Goal: Information Seeking & Learning: Find contact information

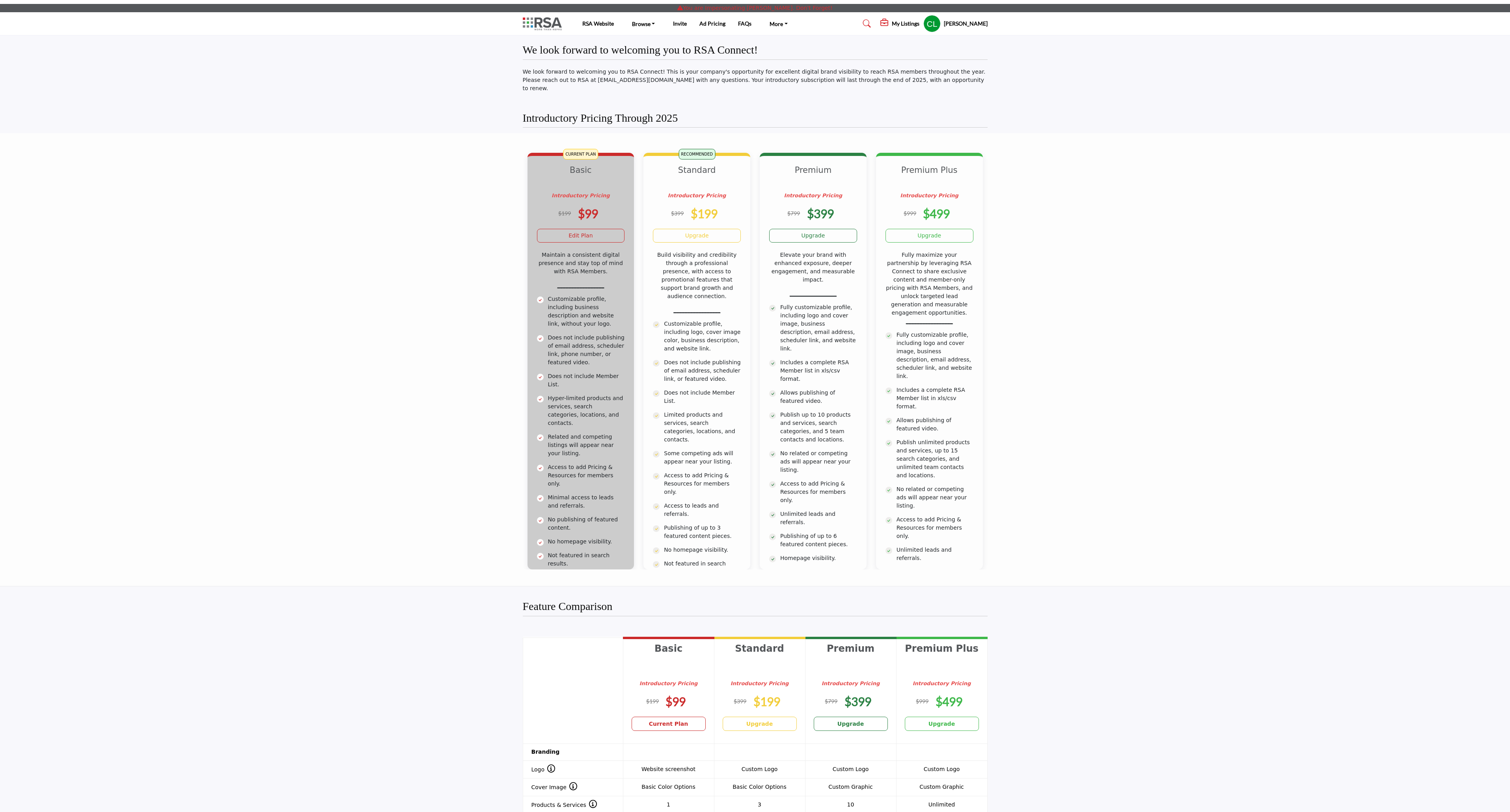
click at [548, 24] on img at bounding box center [544, 24] width 43 height 13
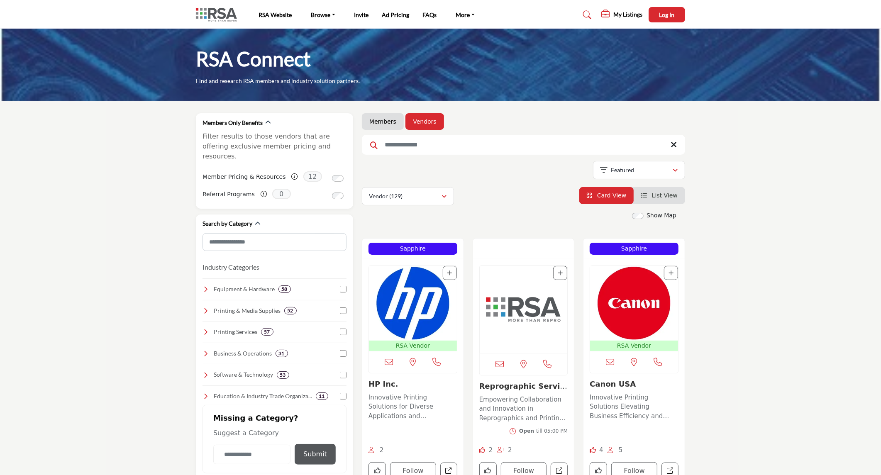
click at [222, 15] on img at bounding box center [218, 15] width 45 height 14
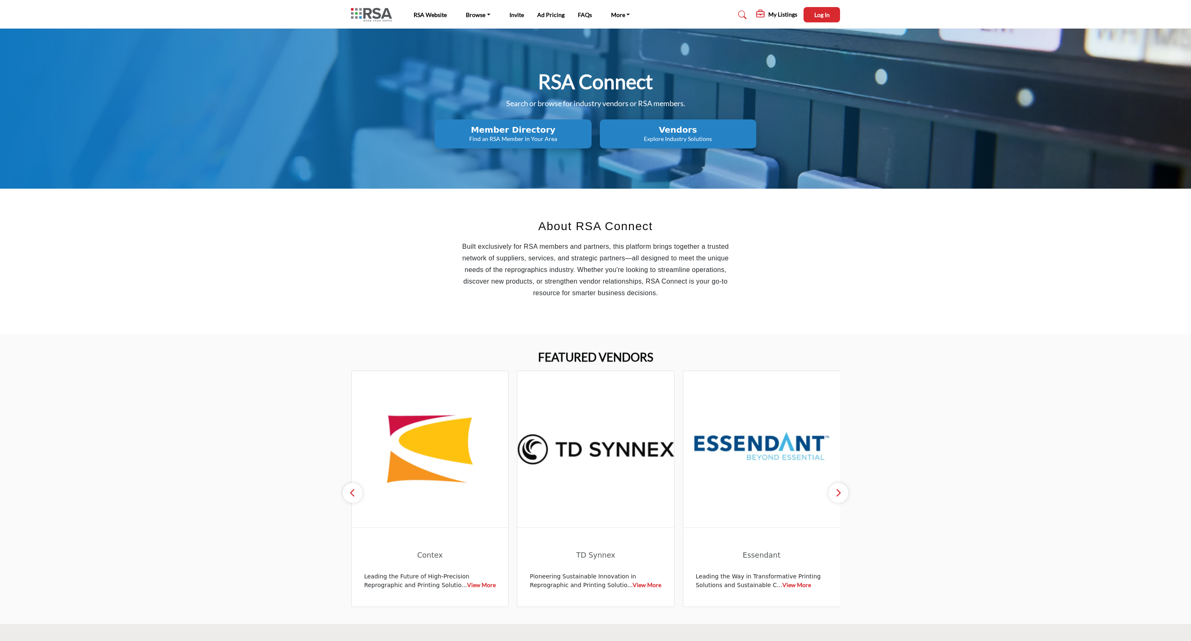
click at [534, 130] on h2 "Member Directory" at bounding box center [512, 130] width 151 height 10
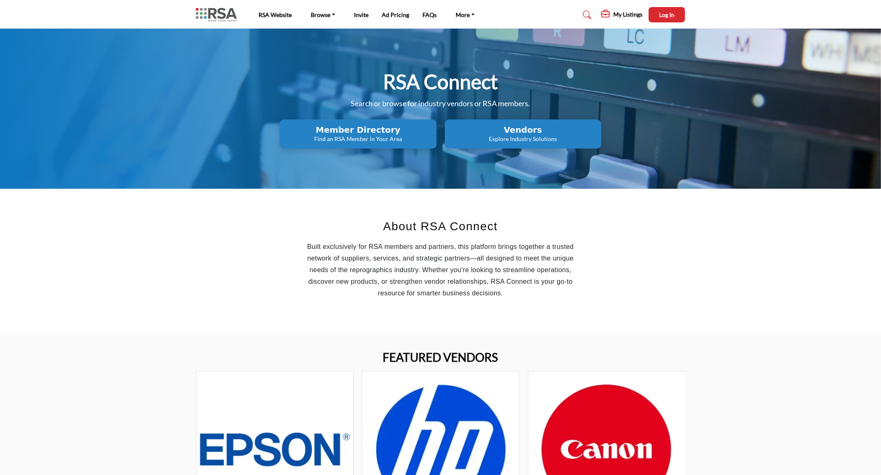
click at [850, 63] on div "RSA Connect Search or browse for industry vendors or RSA members. Member Direct…" at bounding box center [440, 109] width 881 height 160
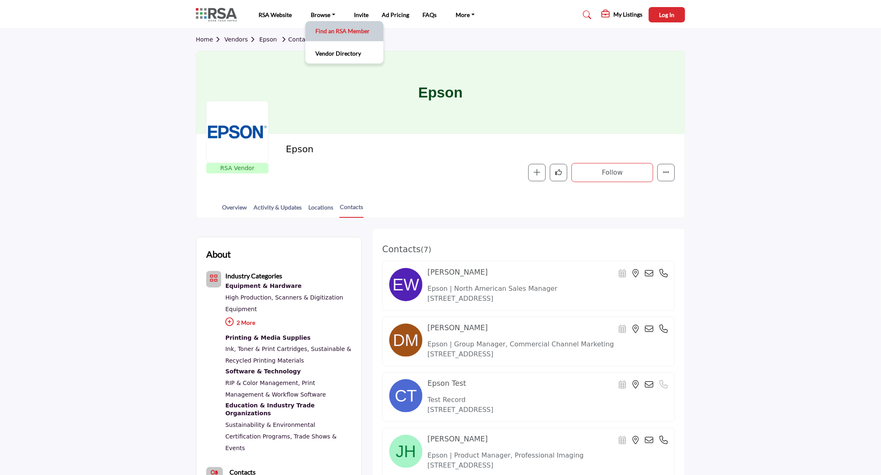
click at [338, 34] on link "Find an RSA Member" at bounding box center [344, 31] width 70 height 12
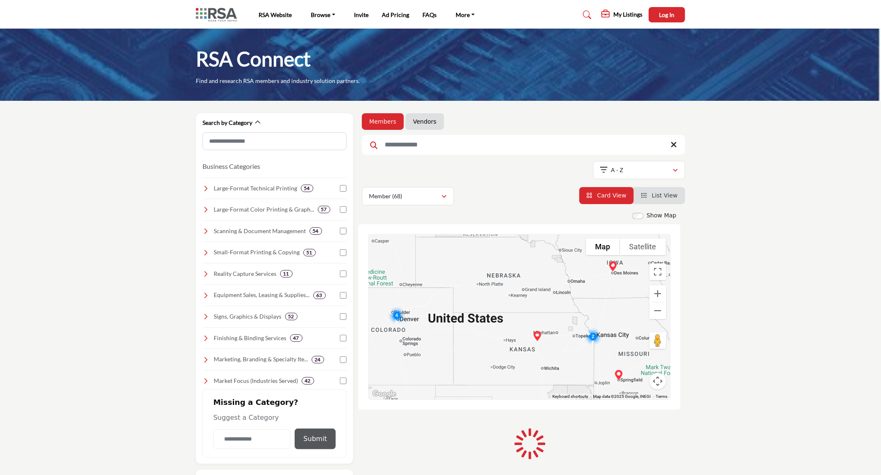
click at [412, 147] on input "Search Keyword" at bounding box center [523, 145] width 323 height 20
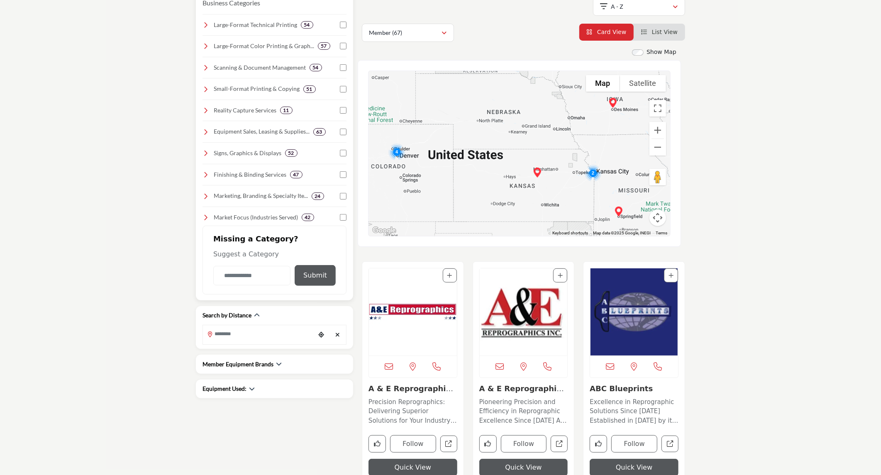
scroll to position [230, 0]
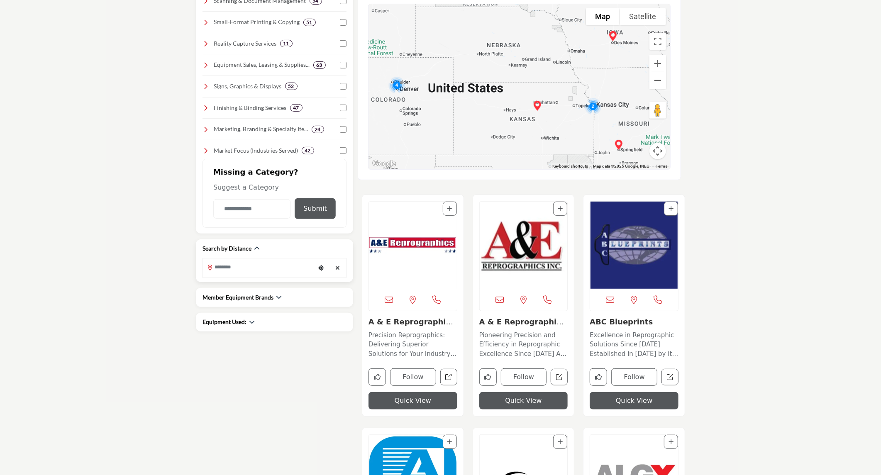
click at [250, 268] on input "Search Location" at bounding box center [259, 267] width 112 height 16
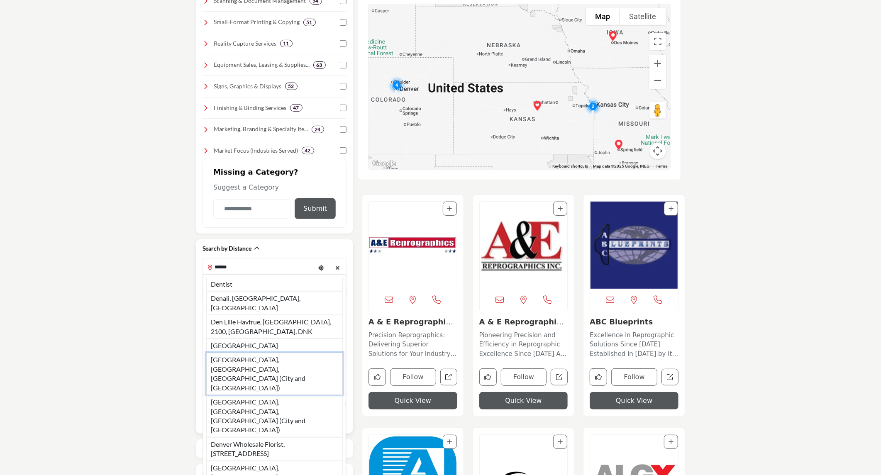
click at [252, 353] on li "Denver, CO, USA (City and County of Denver)" at bounding box center [274, 374] width 136 height 42
type input "**********"
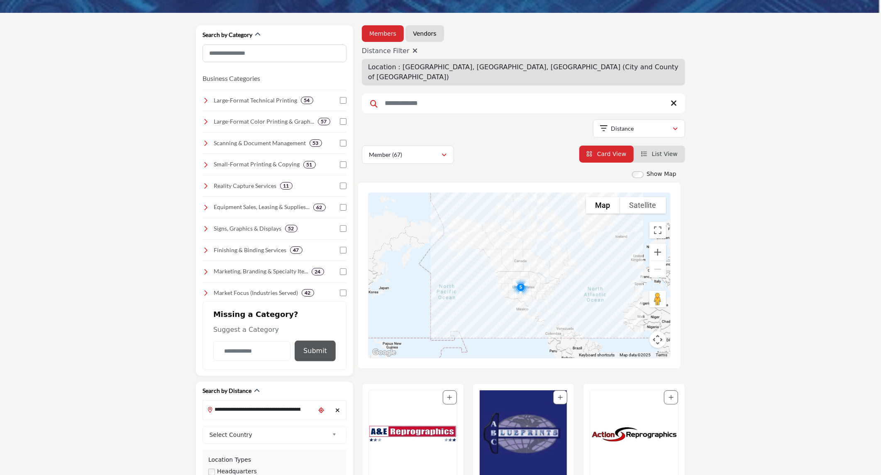
scroll to position [92, 0]
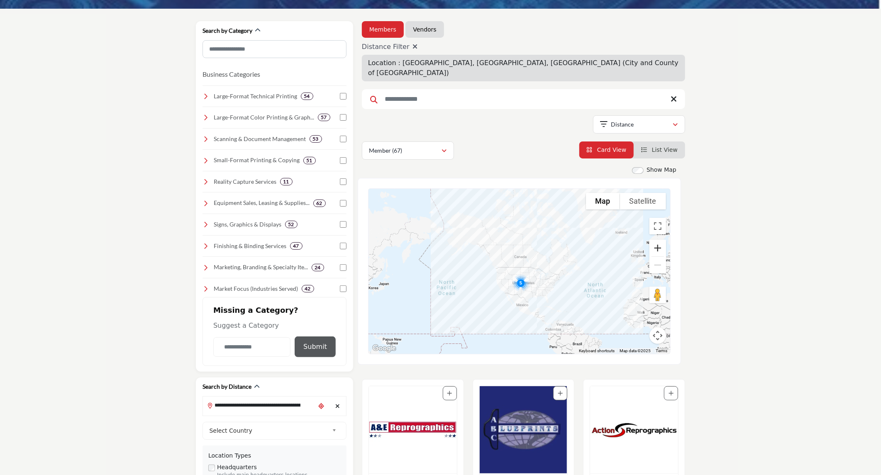
click at [657, 240] on button "Zoom in" at bounding box center [657, 248] width 17 height 17
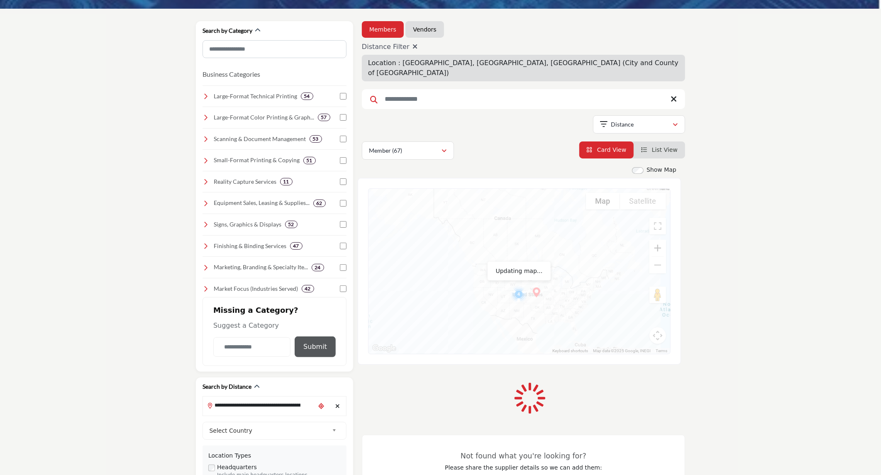
click at [657, 240] on button "Zoom in" at bounding box center [657, 248] width 17 height 17
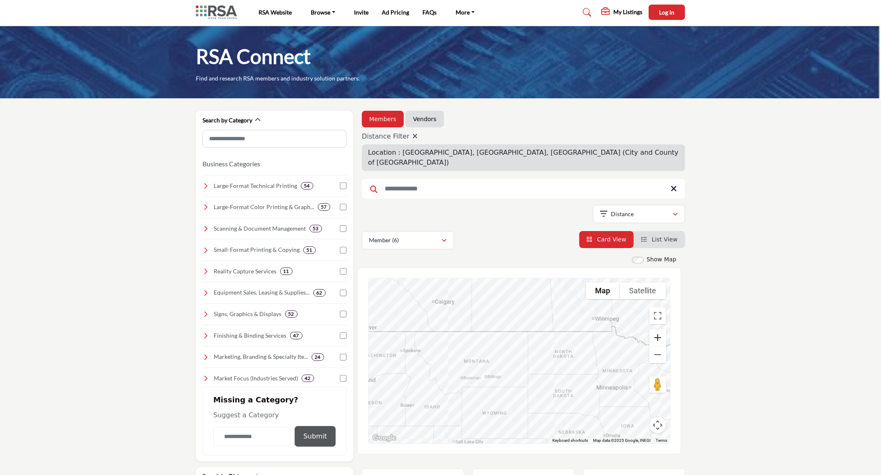
scroll to position [0, 0]
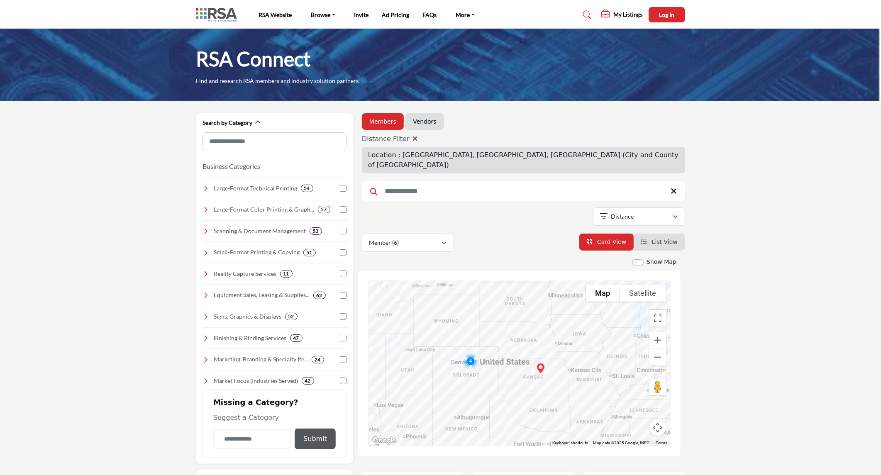
drag, startPoint x: 537, startPoint y: 343, endPoint x: 488, endPoint y: 246, distance: 108.3
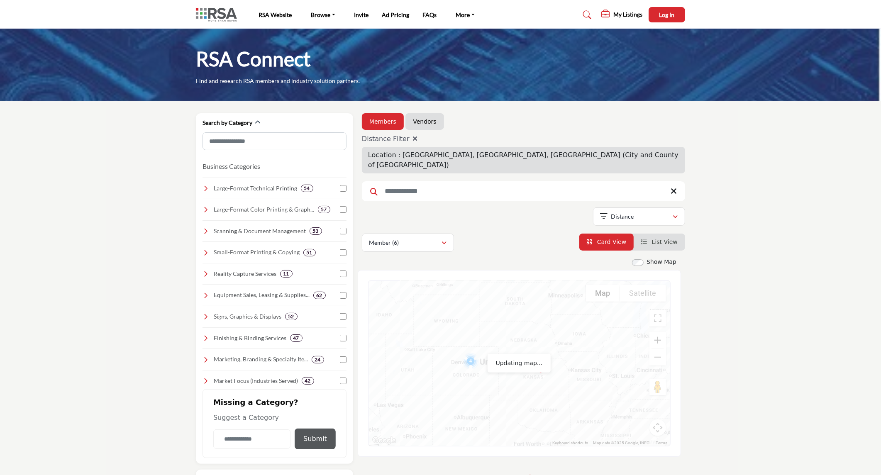
click at [656, 332] on button "Zoom in" at bounding box center [657, 340] width 17 height 17
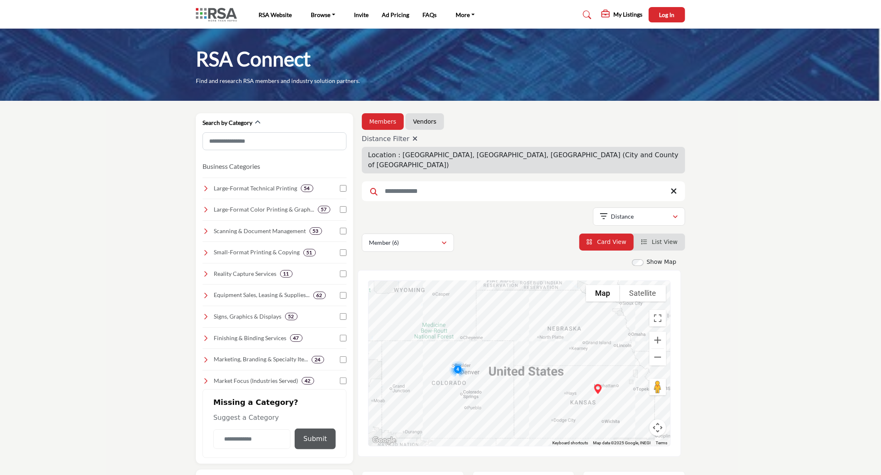
drag, startPoint x: 536, startPoint y: 331, endPoint x: 573, endPoint y: 342, distance: 38.2
click at [573, 342] on div at bounding box center [519, 363] width 302 height 165
drag, startPoint x: 612, startPoint y: 333, endPoint x: 614, endPoint y: 347, distance: 14.3
click at [614, 347] on div at bounding box center [519, 363] width 302 height 165
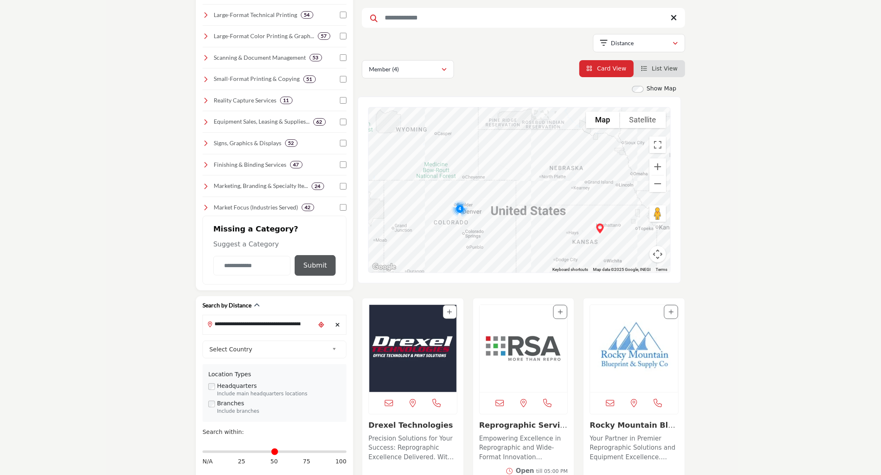
scroll to position [184, 0]
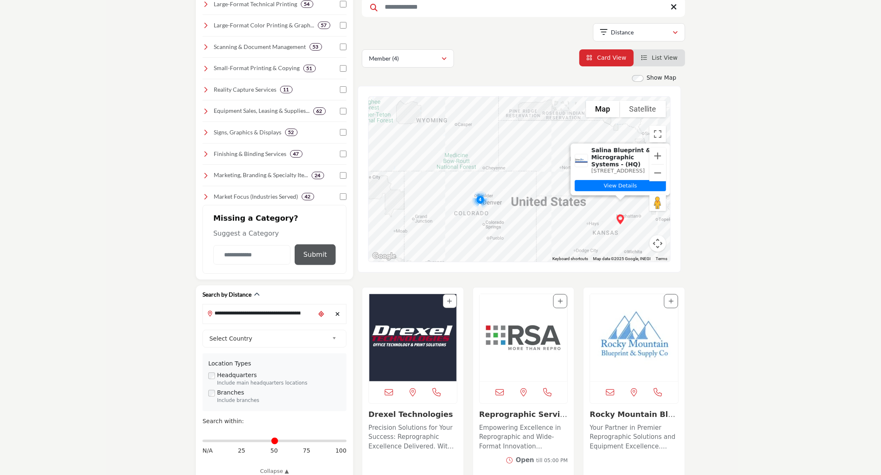
drag, startPoint x: 569, startPoint y: 224, endPoint x: 595, endPoint y: 226, distance: 25.8
click at [595, 226] on div "Salina Blueprint & Micrographic Systems - (HQ) 209 S Santa Fe Ave, Salina, KS 6…" at bounding box center [519, 179] width 302 height 165
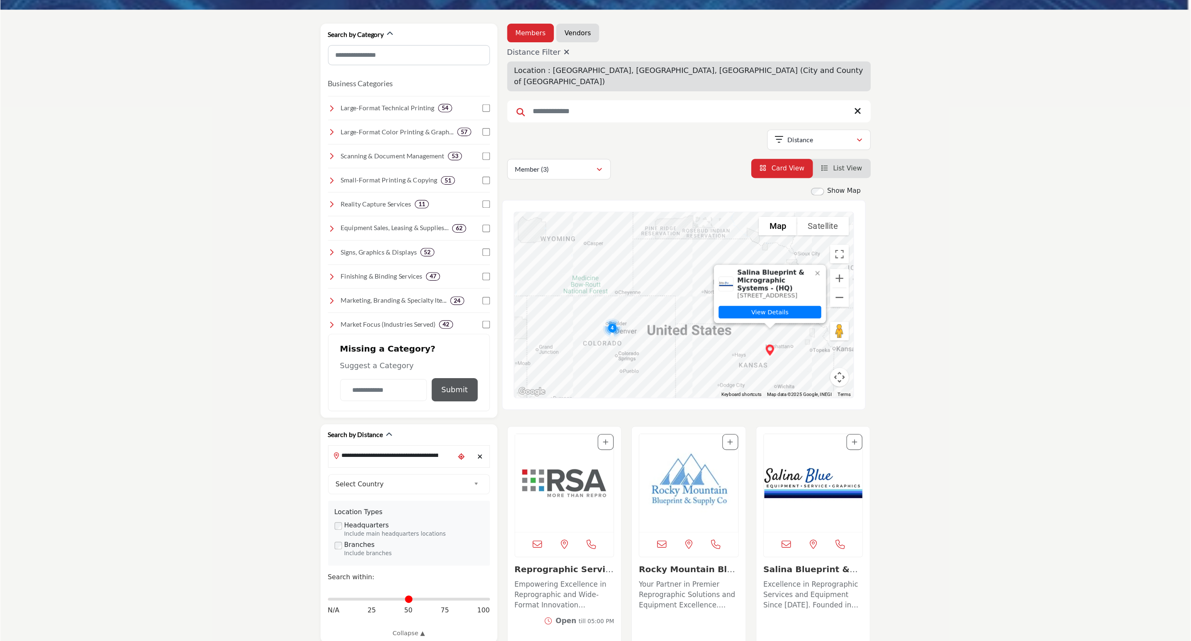
scroll to position [92, 0]
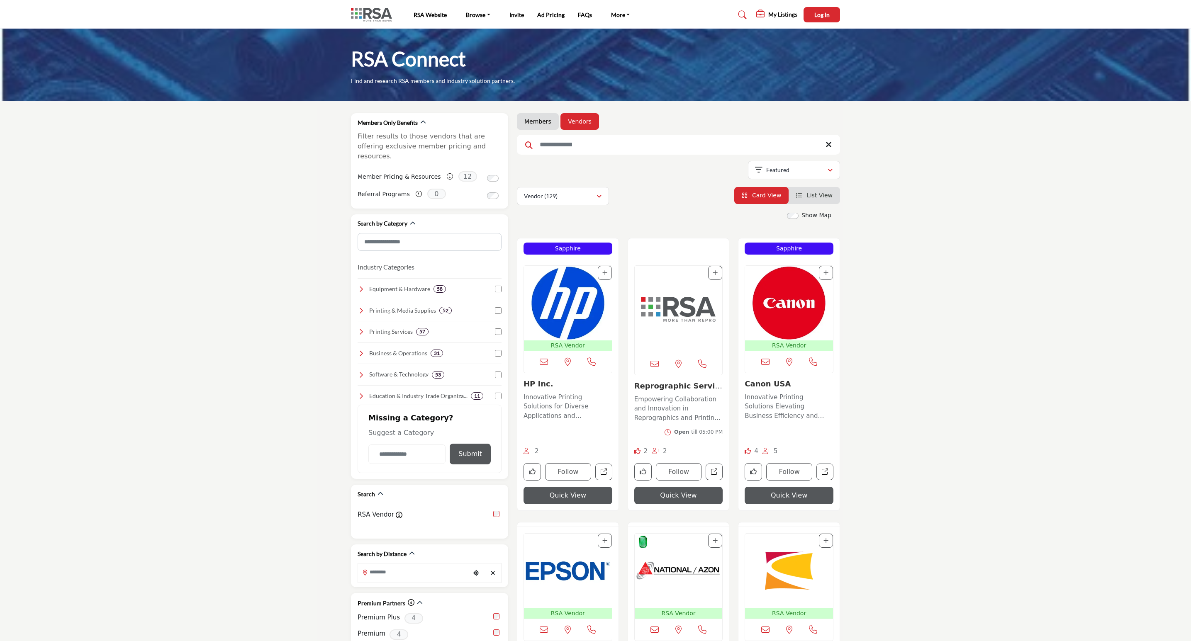
click at [536, 121] on link "Members" at bounding box center [537, 121] width 27 height 8
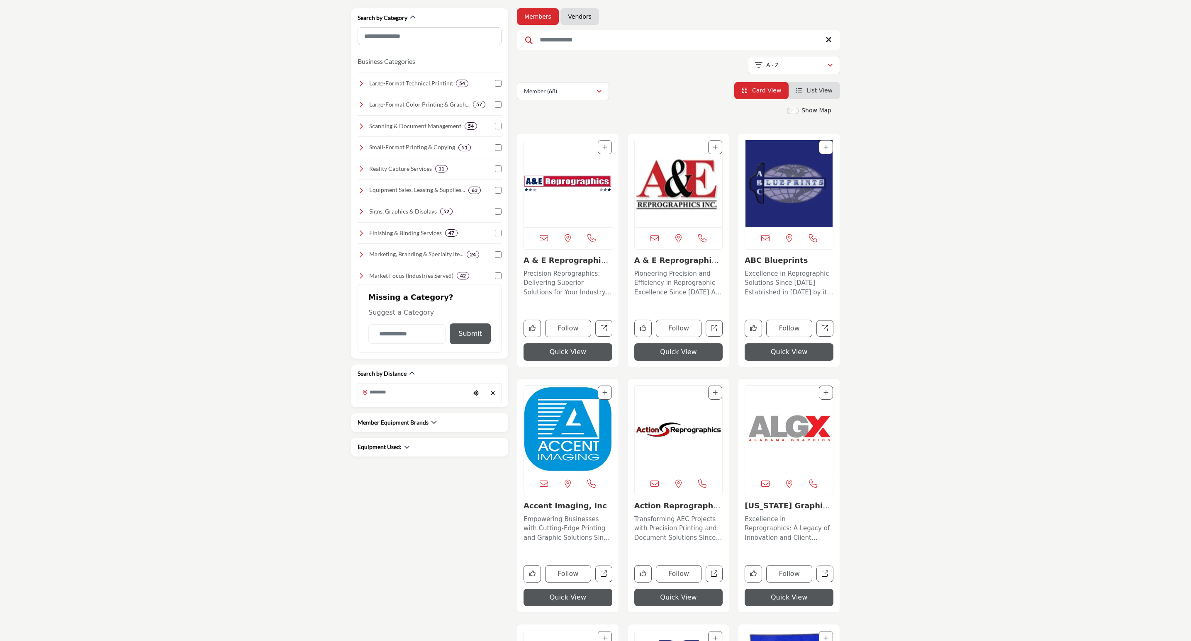
scroll to position [124, 0]
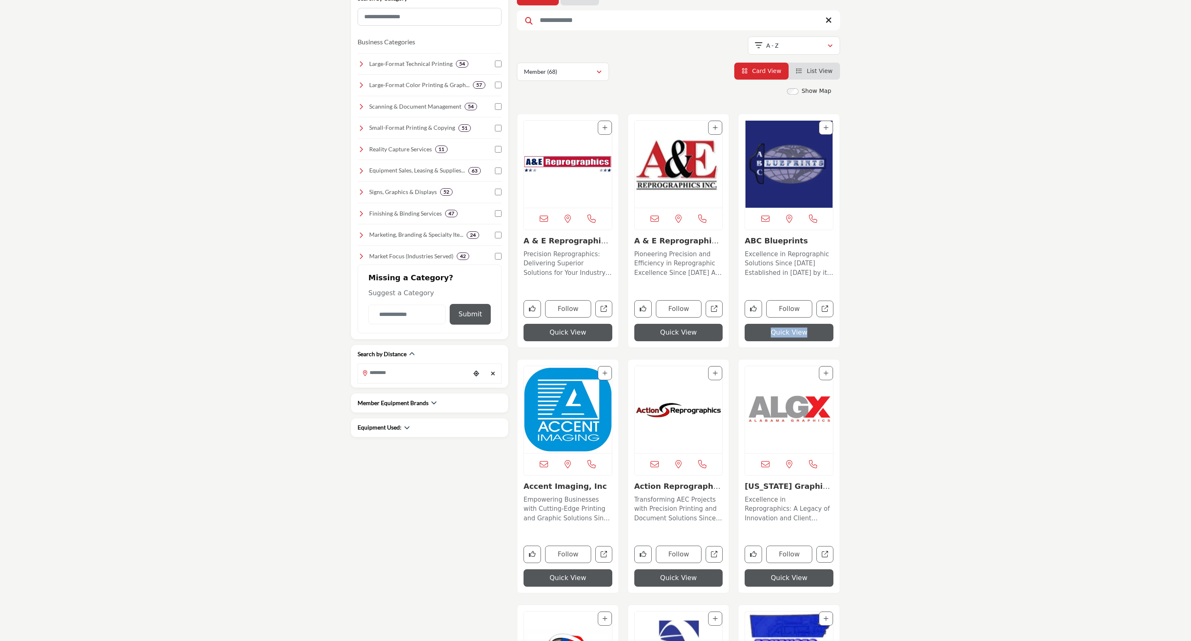
drag, startPoint x: 960, startPoint y: 319, endPoint x: 957, endPoint y: 307, distance: 11.5
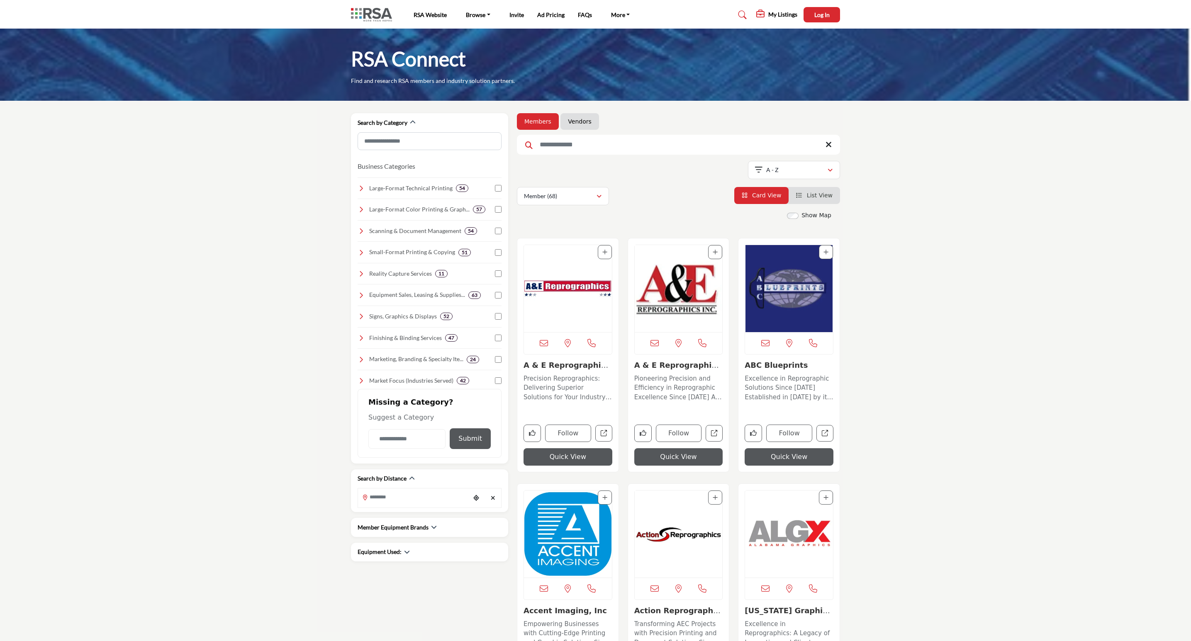
click at [580, 123] on link "Vendors" at bounding box center [579, 121] width 23 height 8
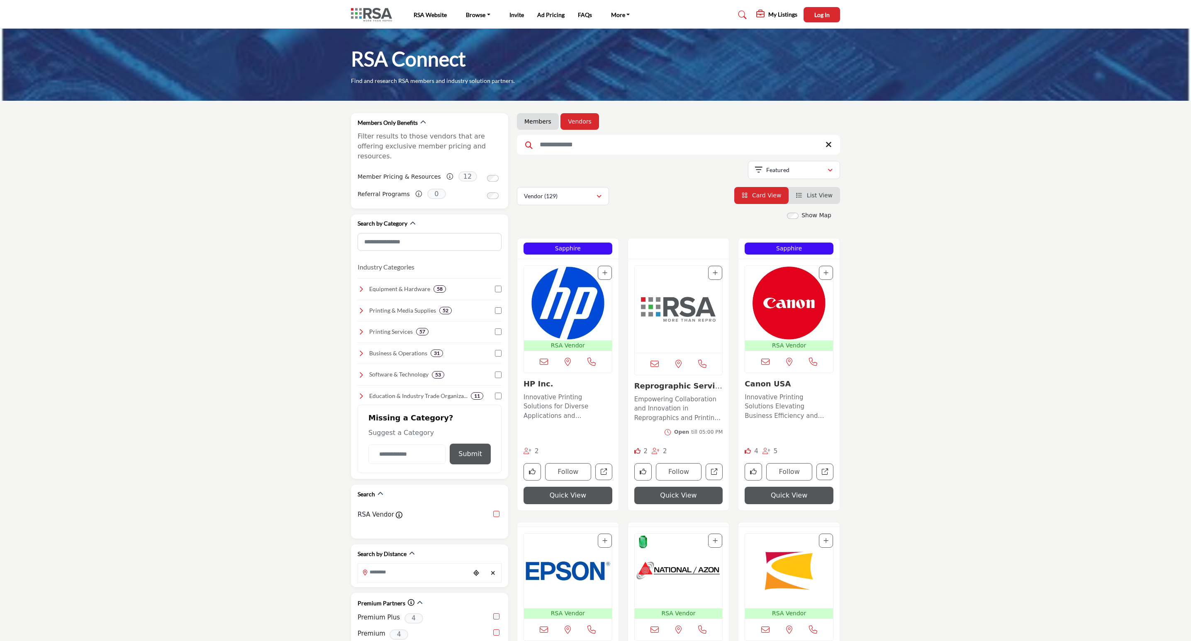
click at [575, 145] on input "Search Keyword" at bounding box center [678, 145] width 323 height 20
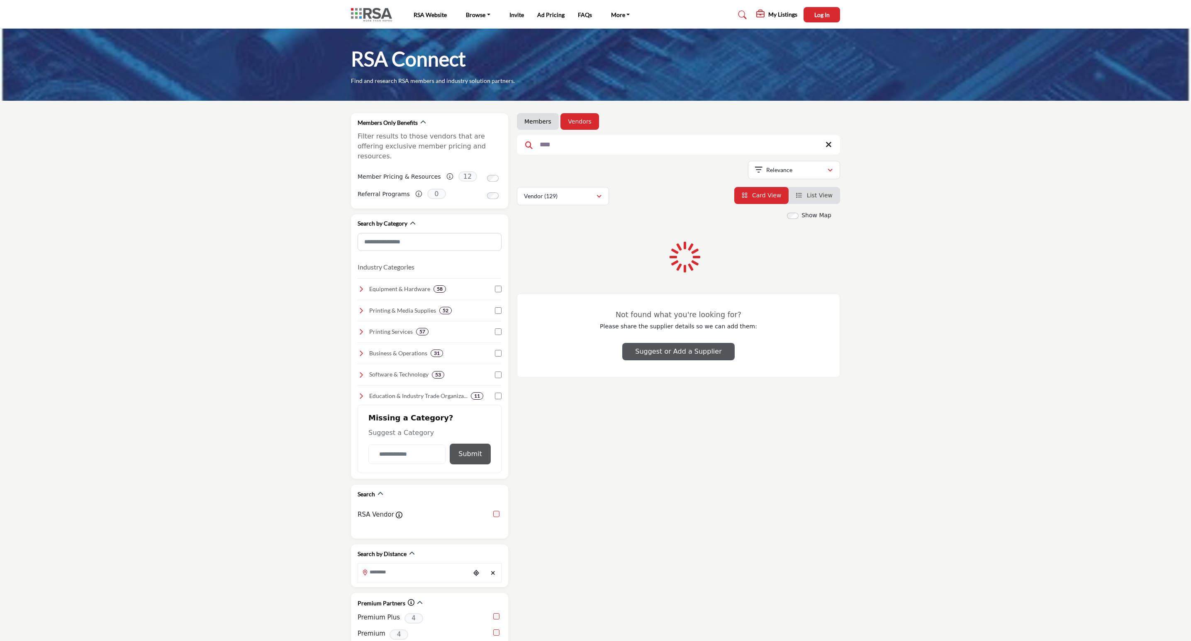
type input "****"
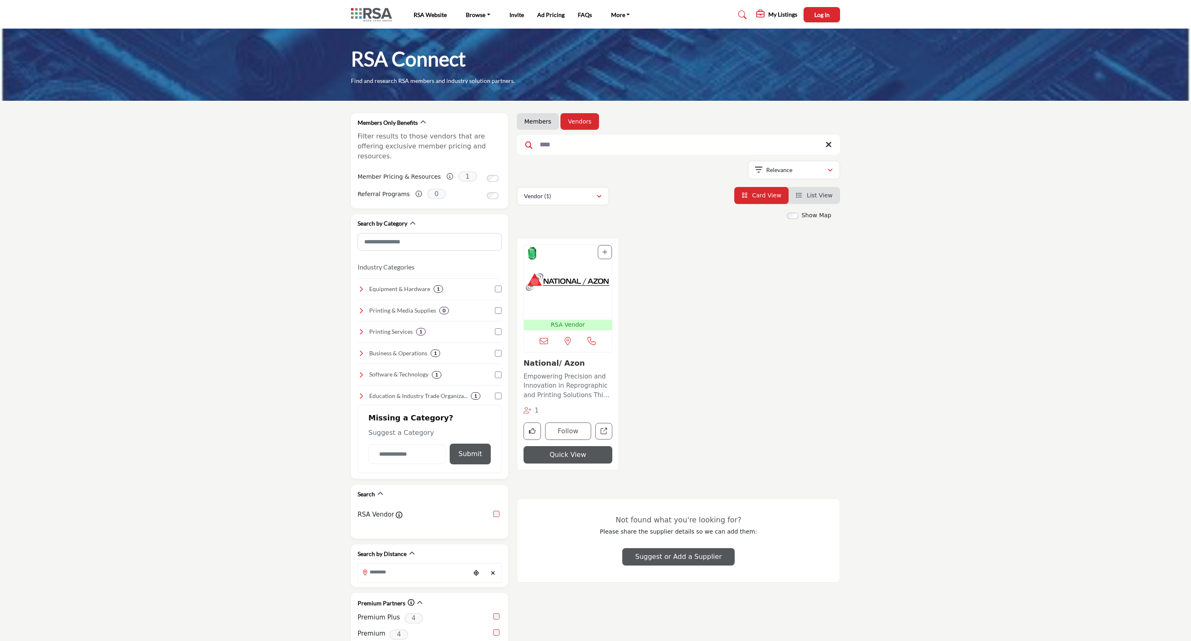
click at [560, 295] on img "Open Listing in new tab" at bounding box center [568, 282] width 88 height 75
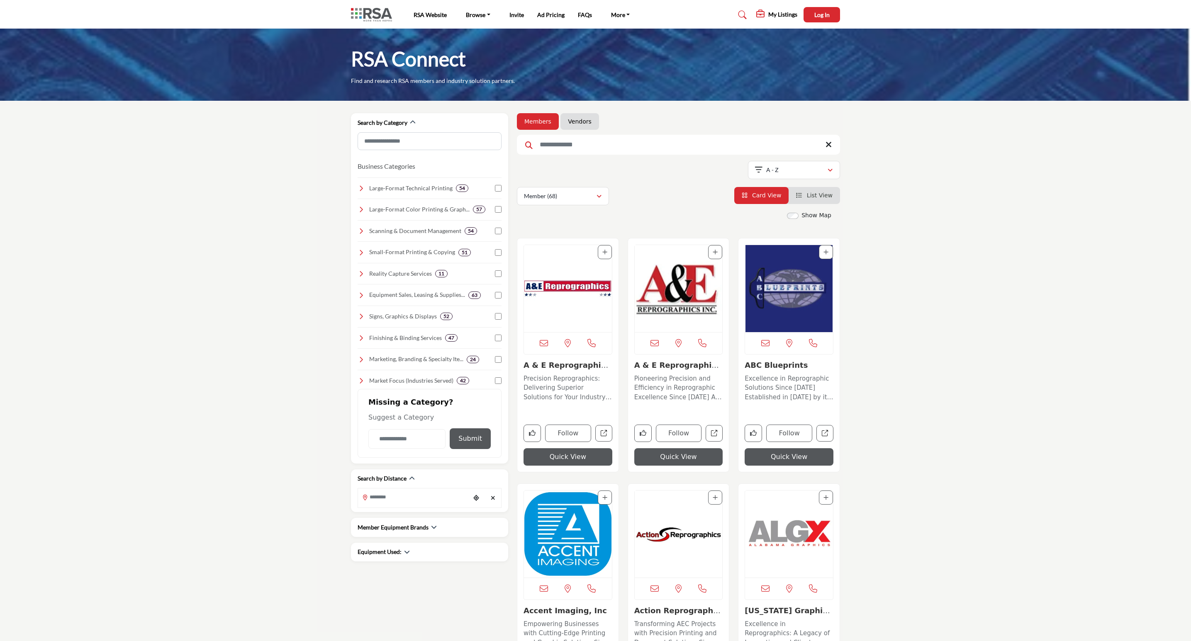
click at [586, 149] on input "Search Keyword" at bounding box center [678, 145] width 323 height 20
type input "******"
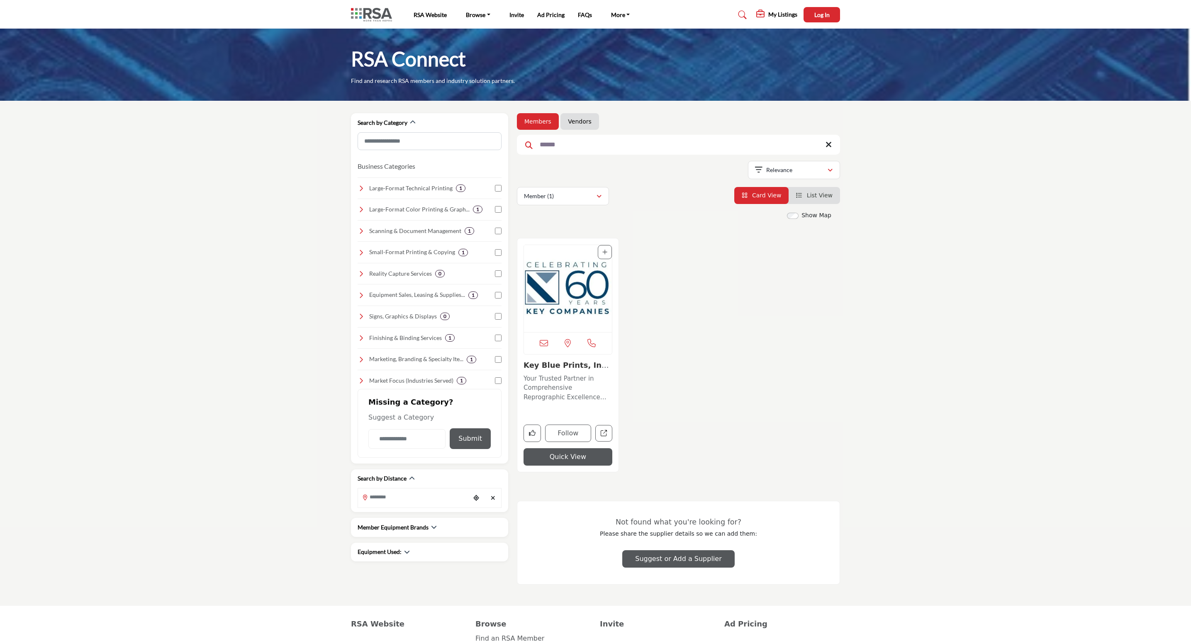
click at [581, 298] on img "Open Listing in new tab" at bounding box center [568, 288] width 88 height 87
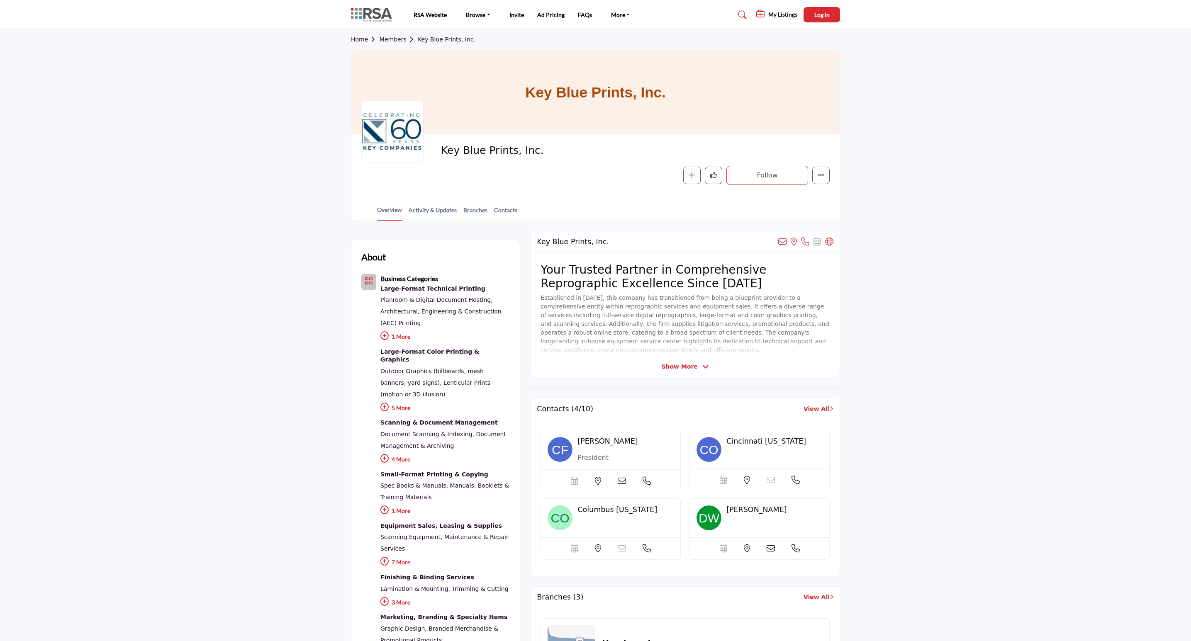
drag, startPoint x: 396, startPoint y: 40, endPoint x: 447, endPoint y: 44, distance: 51.6
click at [396, 40] on link "Members" at bounding box center [399, 39] width 38 height 7
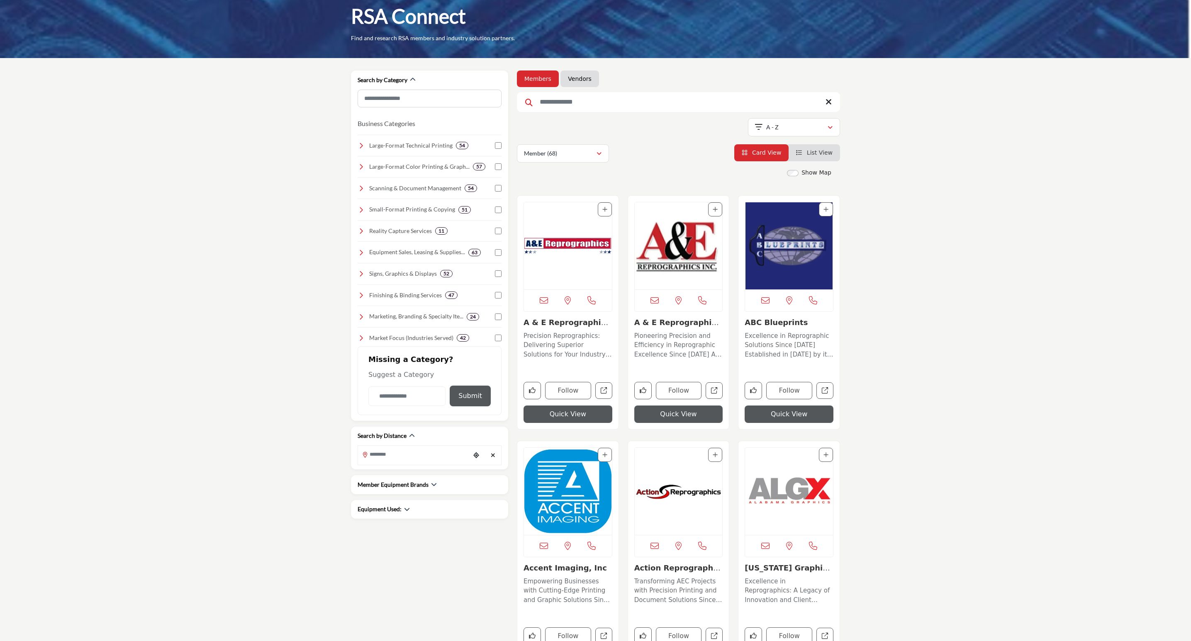
scroll to position [124, 0]
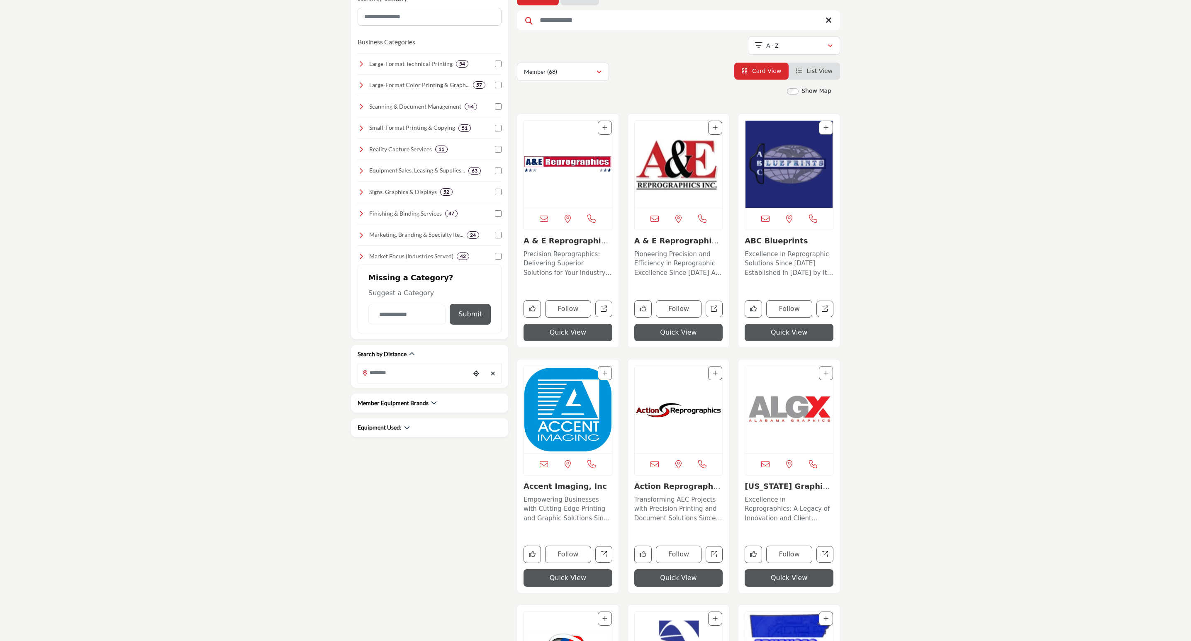
click at [681, 411] on img "Open Listing in new tab" at bounding box center [679, 409] width 88 height 87
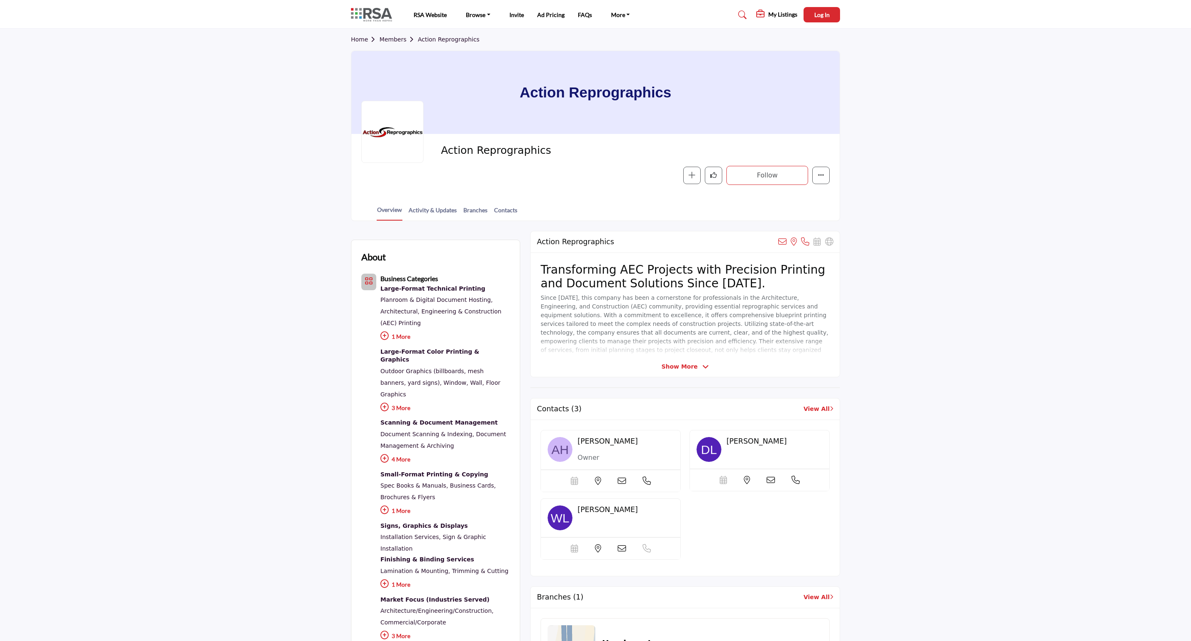
click at [393, 40] on link "Members" at bounding box center [399, 39] width 38 height 7
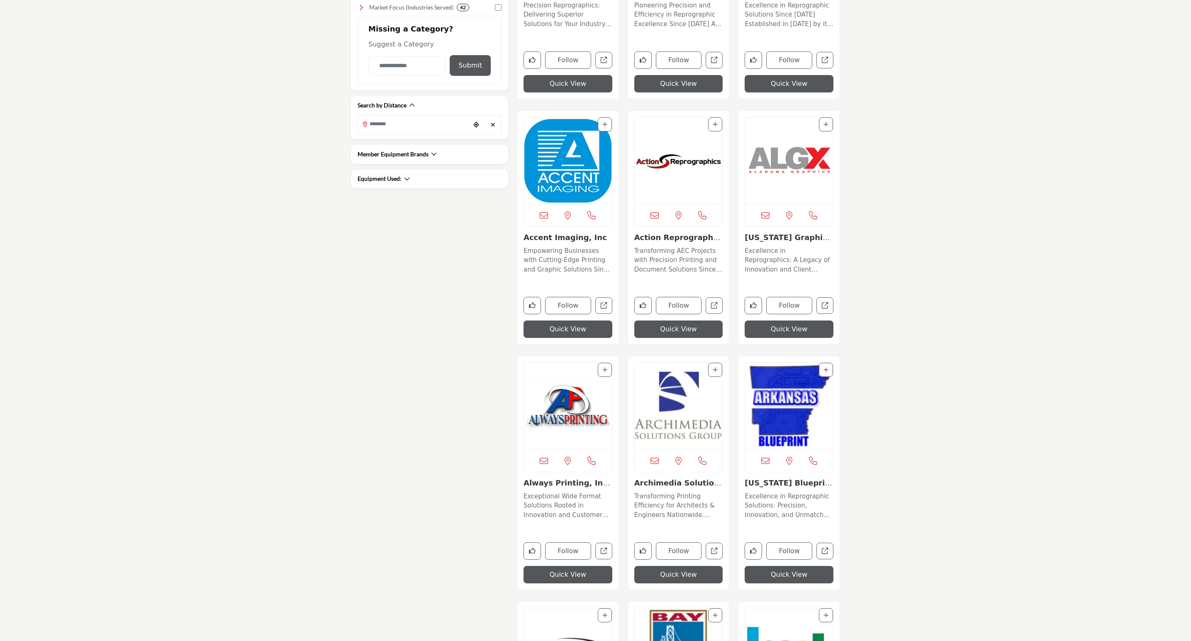
scroll to position [622, 0]
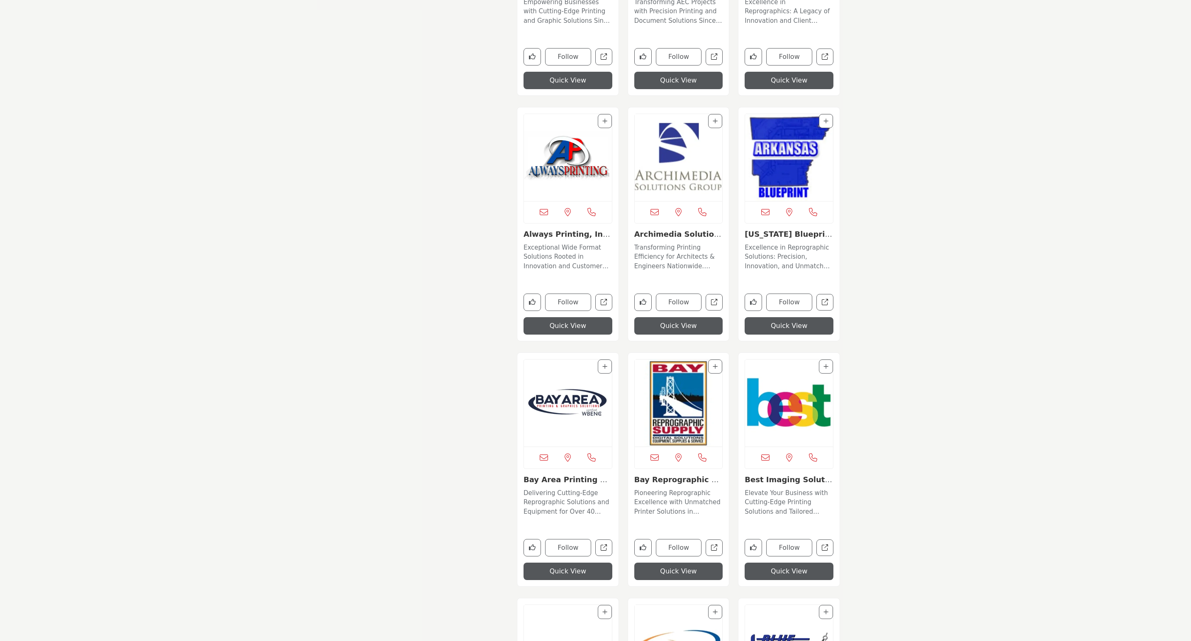
click at [554, 397] on img "Open Listing in new tab" at bounding box center [568, 403] width 88 height 87
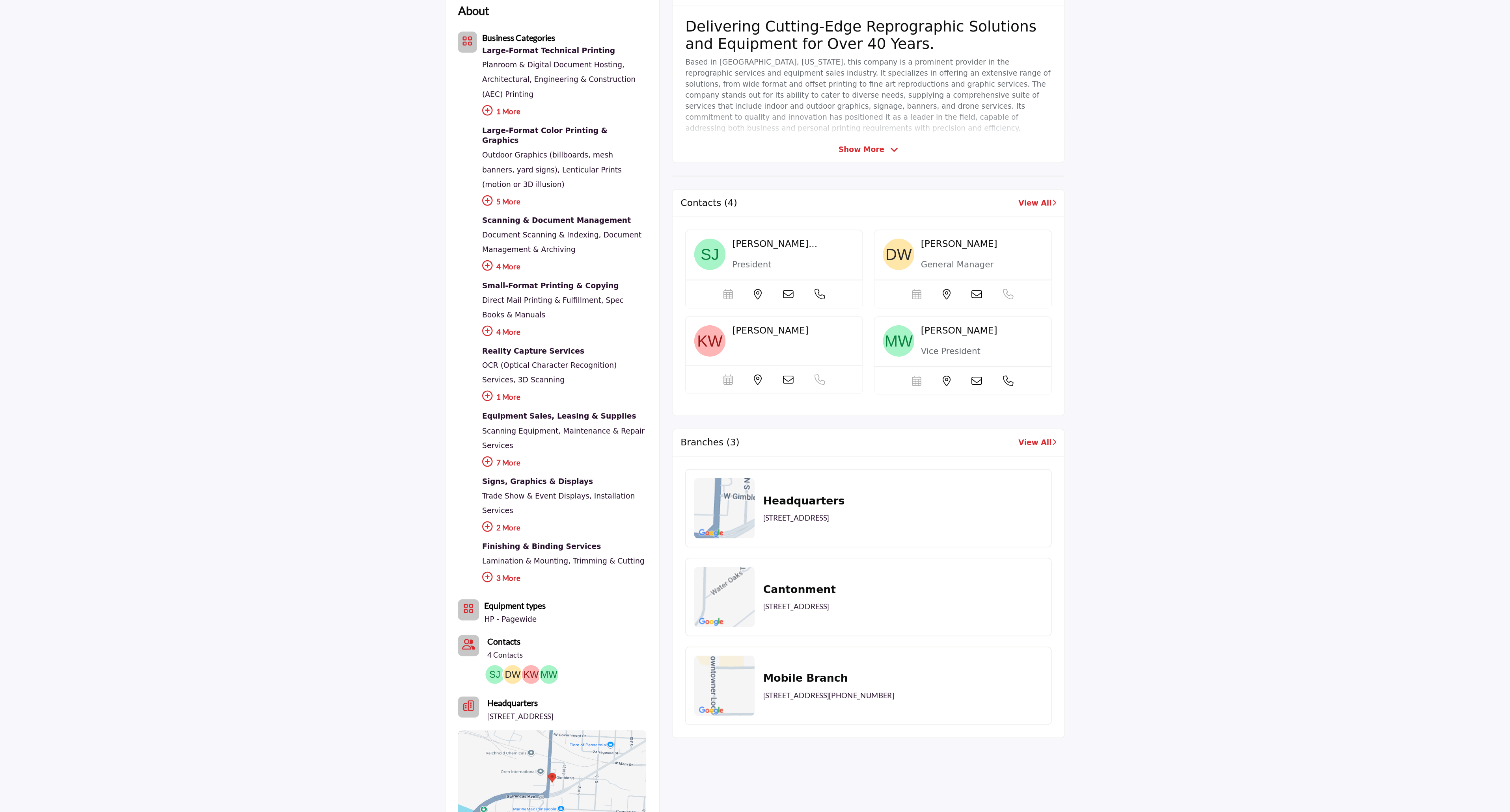
scroll to position [178, 0]
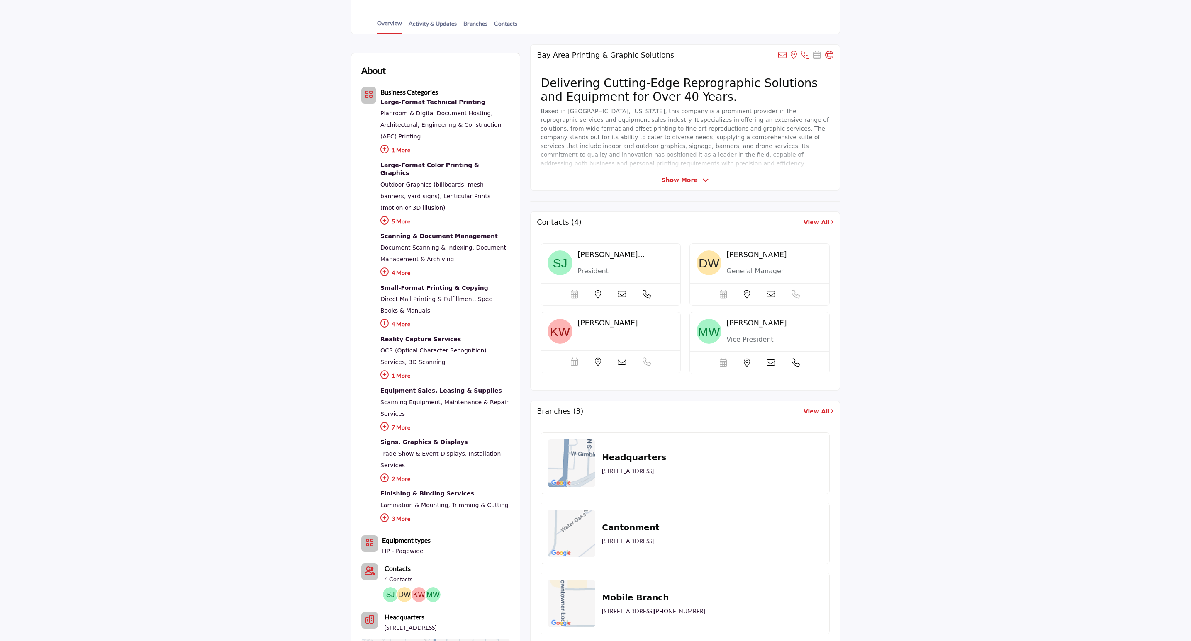
click at [1005, 363] on section "About Business Categories Large-Format Technical Printing , , , , , ," at bounding box center [595, 414] width 1191 height 760
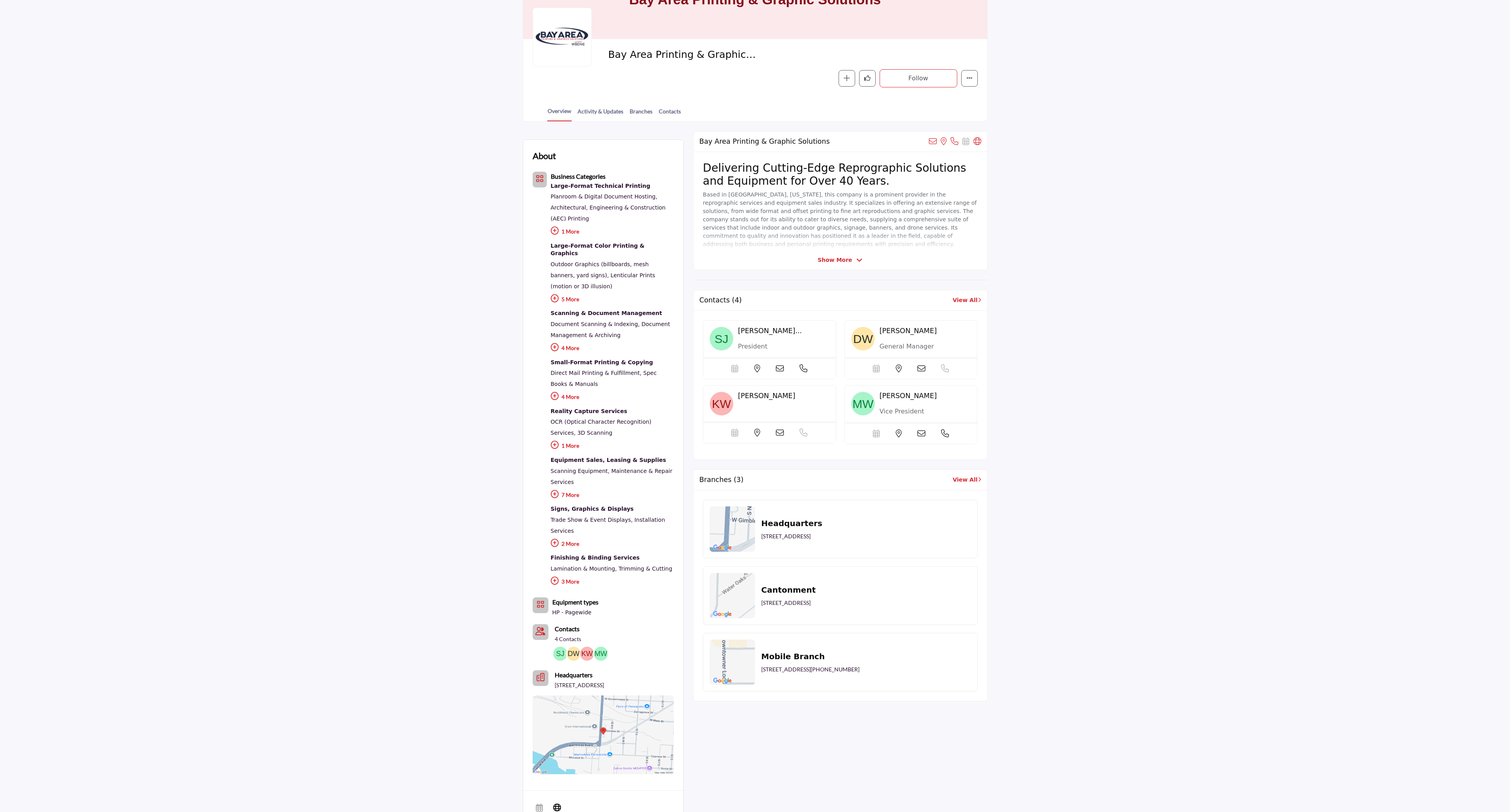
scroll to position [0, 0]
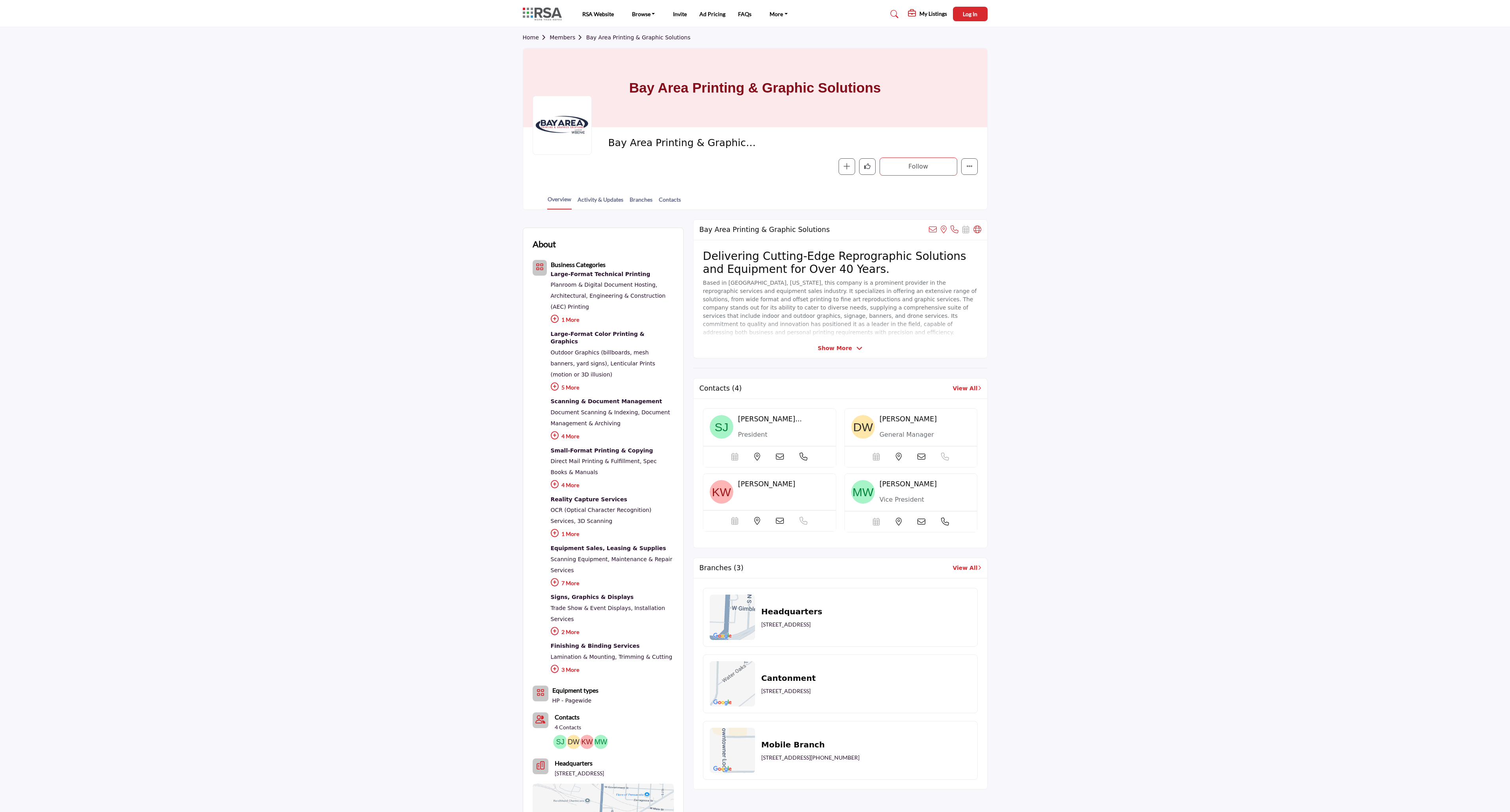
drag, startPoint x: 564, startPoint y: 40, endPoint x: 589, endPoint y: 51, distance: 27.3
click at [564, 40] on link "Members" at bounding box center [567, 37] width 36 height 7
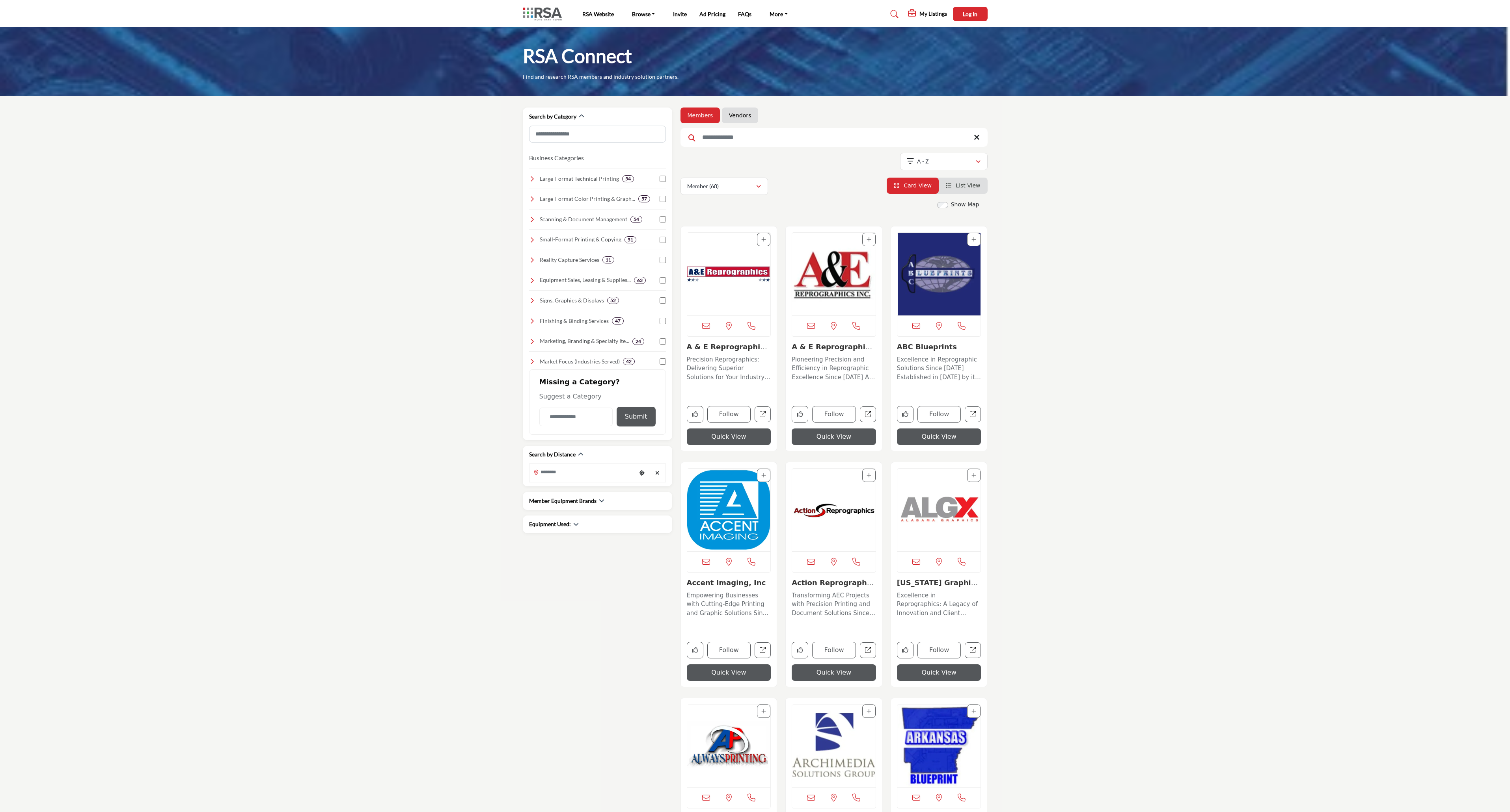
click at [725, 128] on input "Search Keyword" at bounding box center [833, 138] width 307 height 19
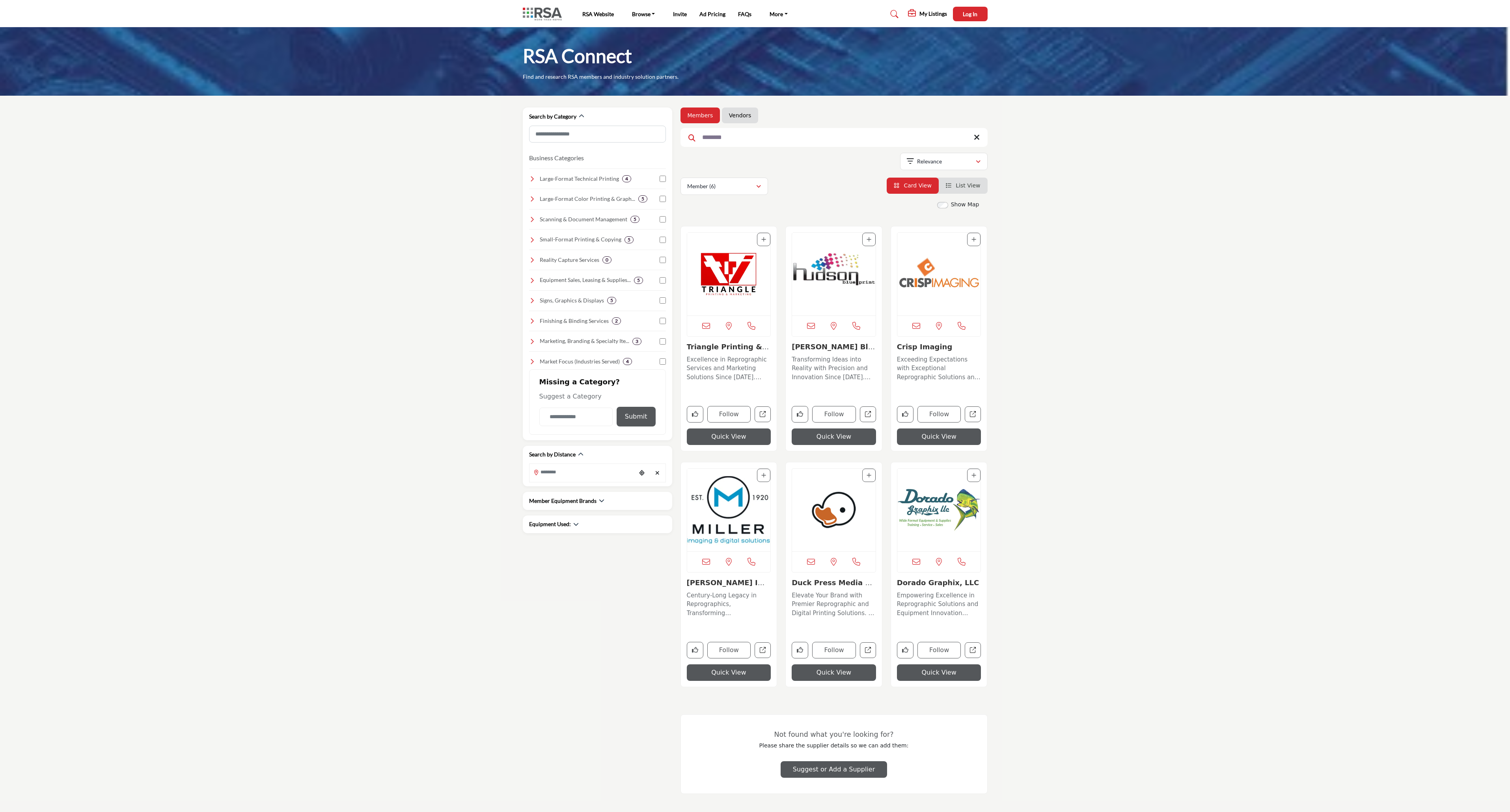
type input "********"
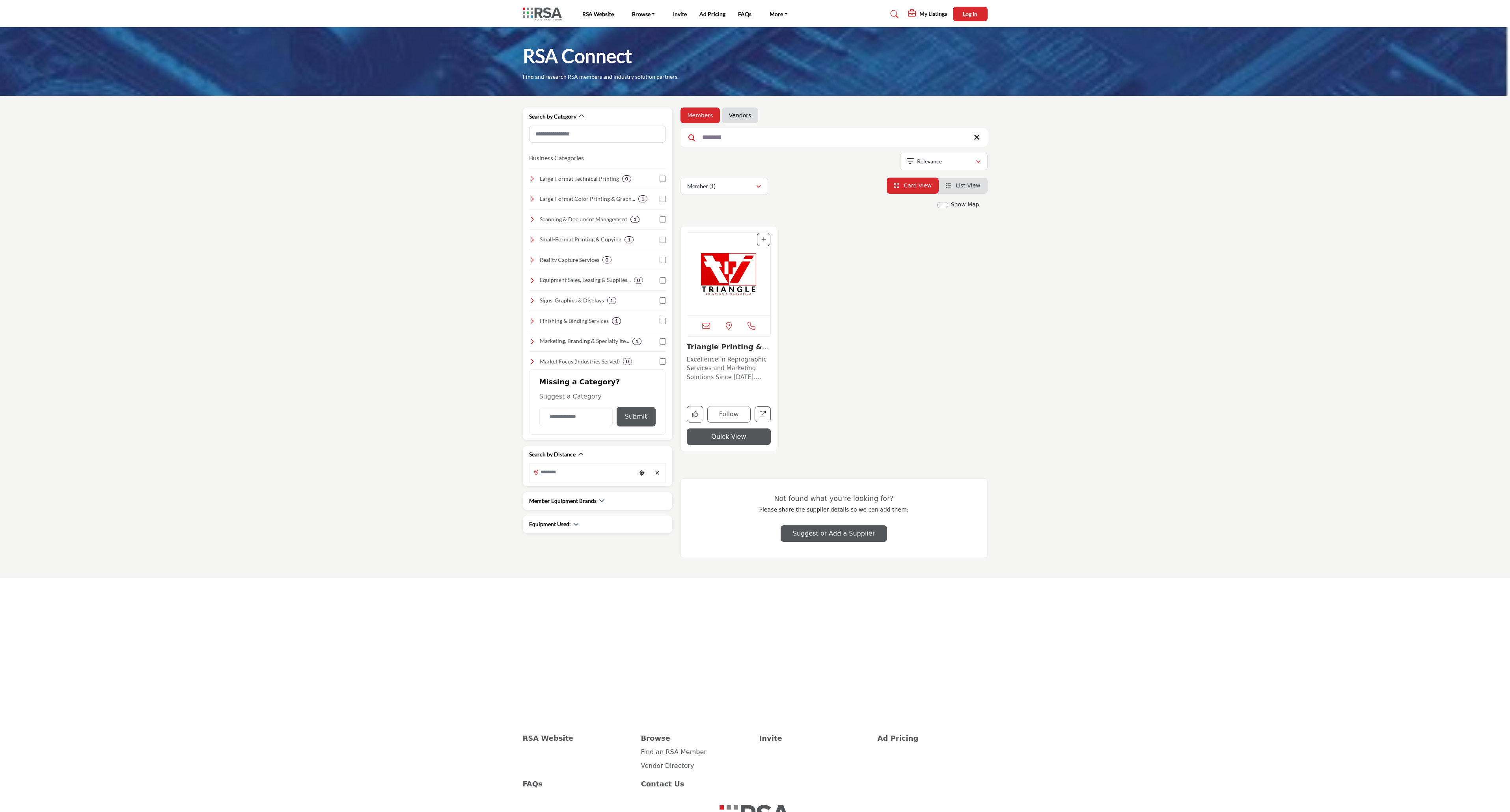
drag, startPoint x: 726, startPoint y: 279, endPoint x: 1348, endPoint y: 298, distance: 622.3
click at [727, 279] on img "Open Listing in new tab" at bounding box center [729, 274] width 84 height 83
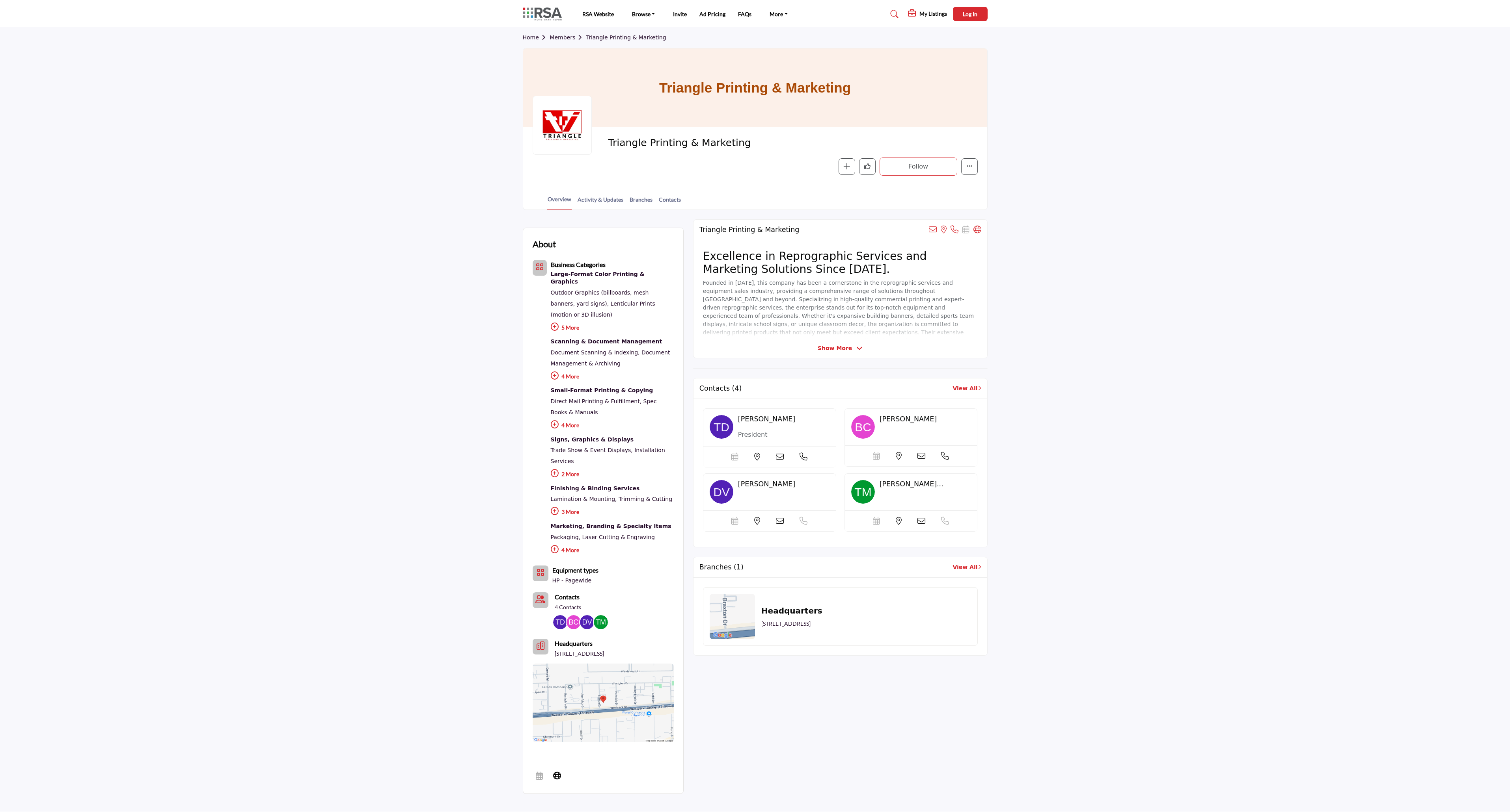
click at [558, 38] on link "Members" at bounding box center [567, 37] width 36 height 7
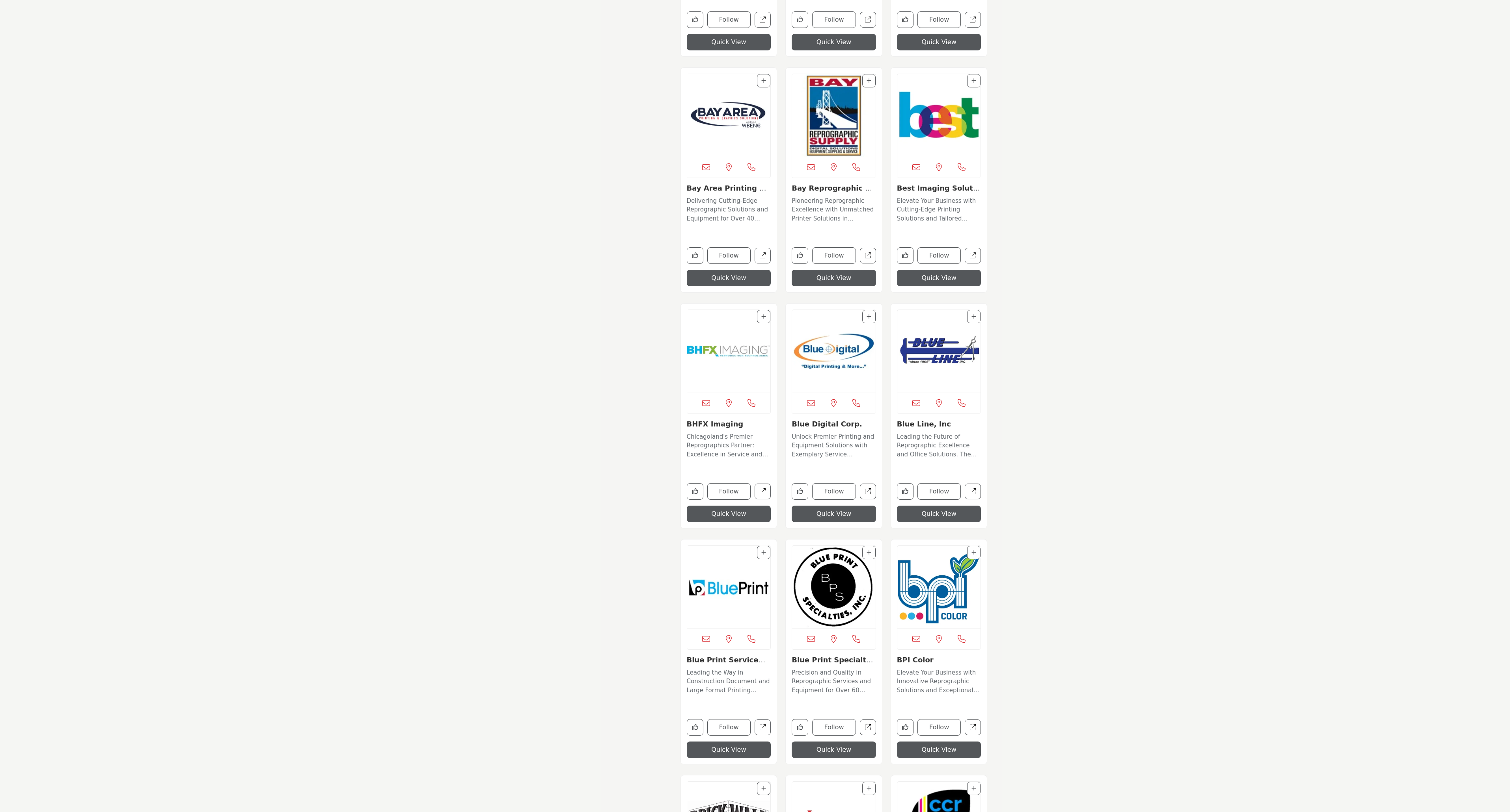
scroll to position [946, 0]
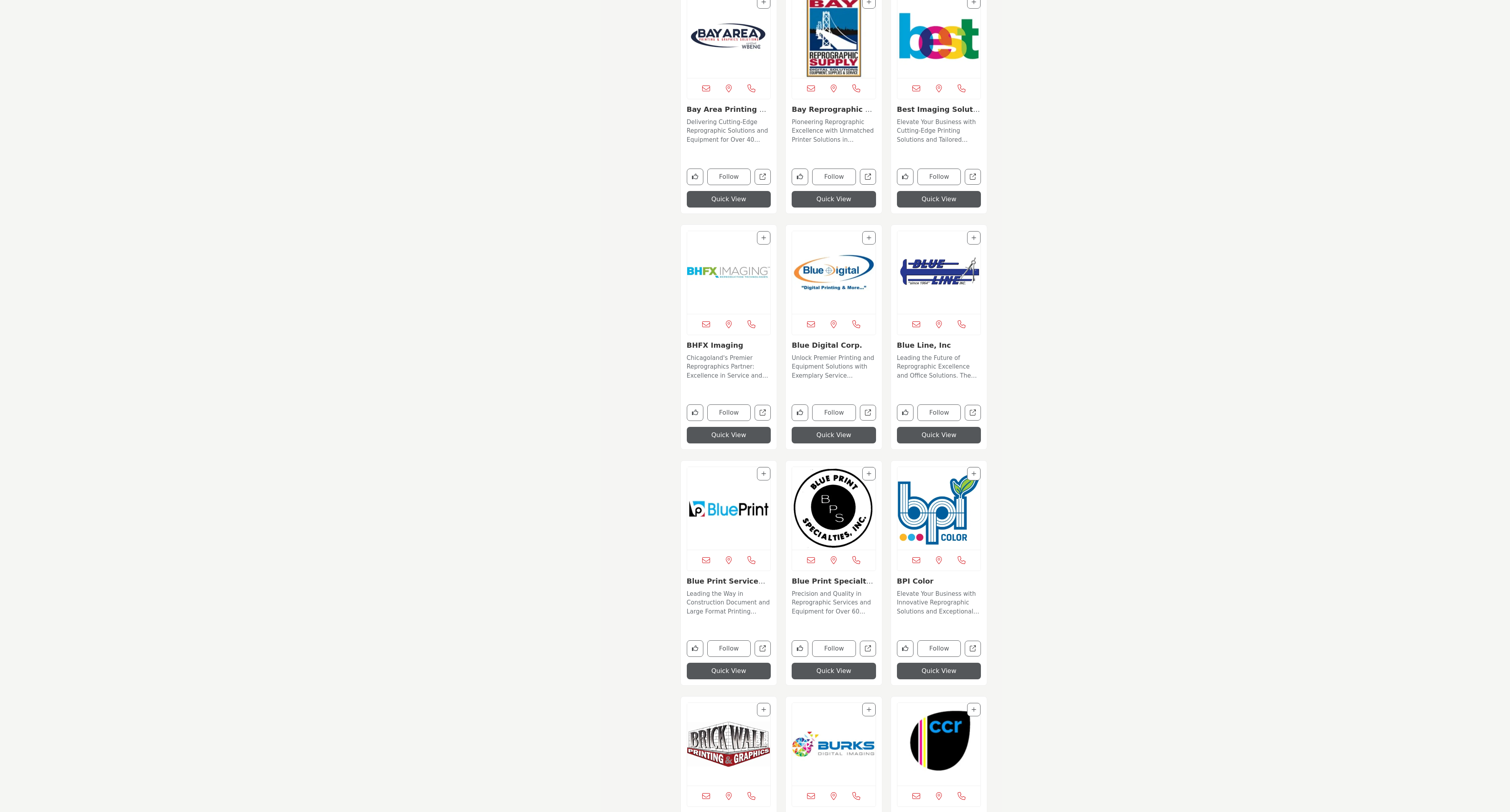
click at [934, 519] on img "Open Listing in new tab" at bounding box center [939, 508] width 84 height 83
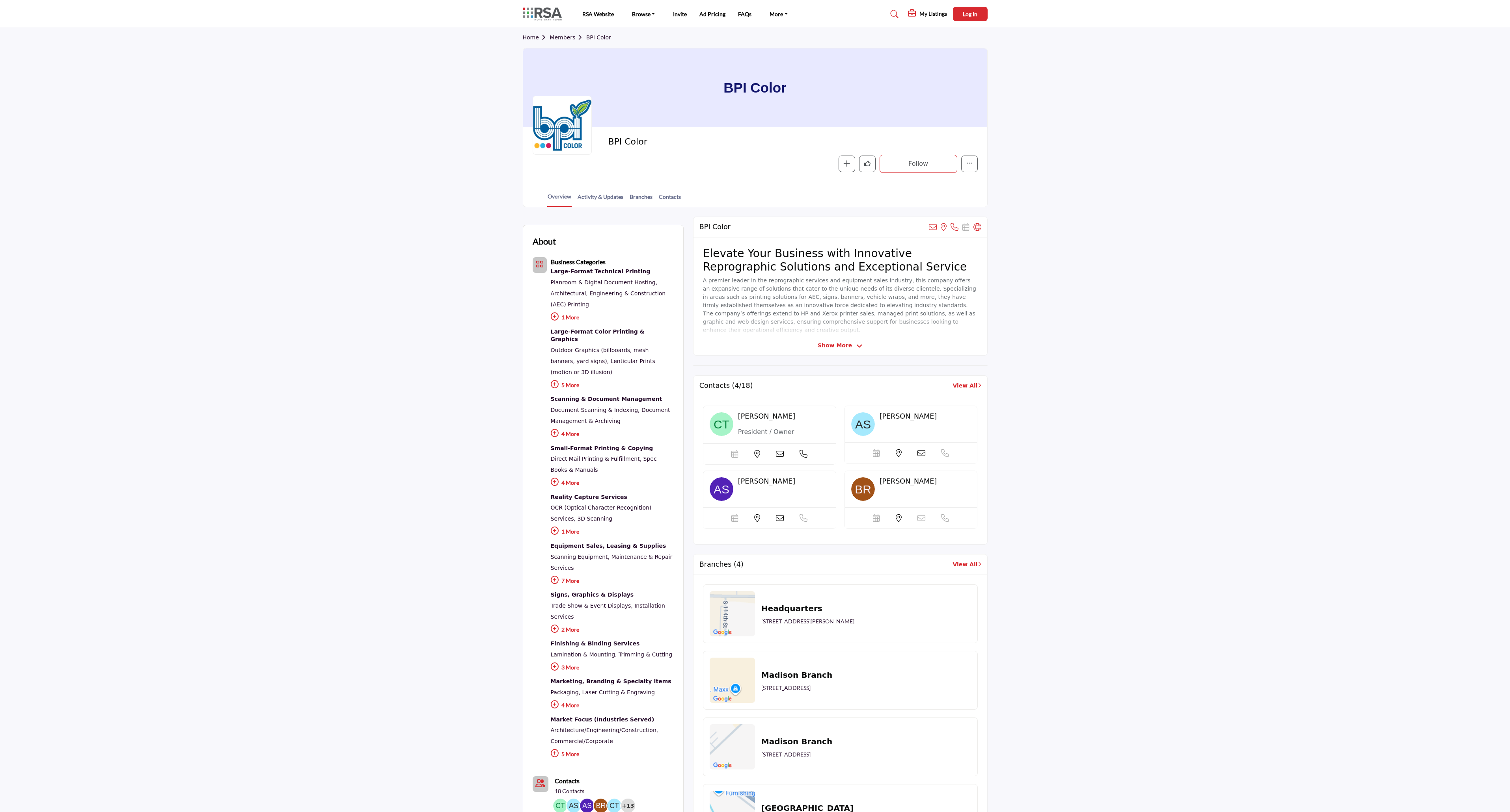
click at [565, 41] on link "Members" at bounding box center [567, 37] width 36 height 7
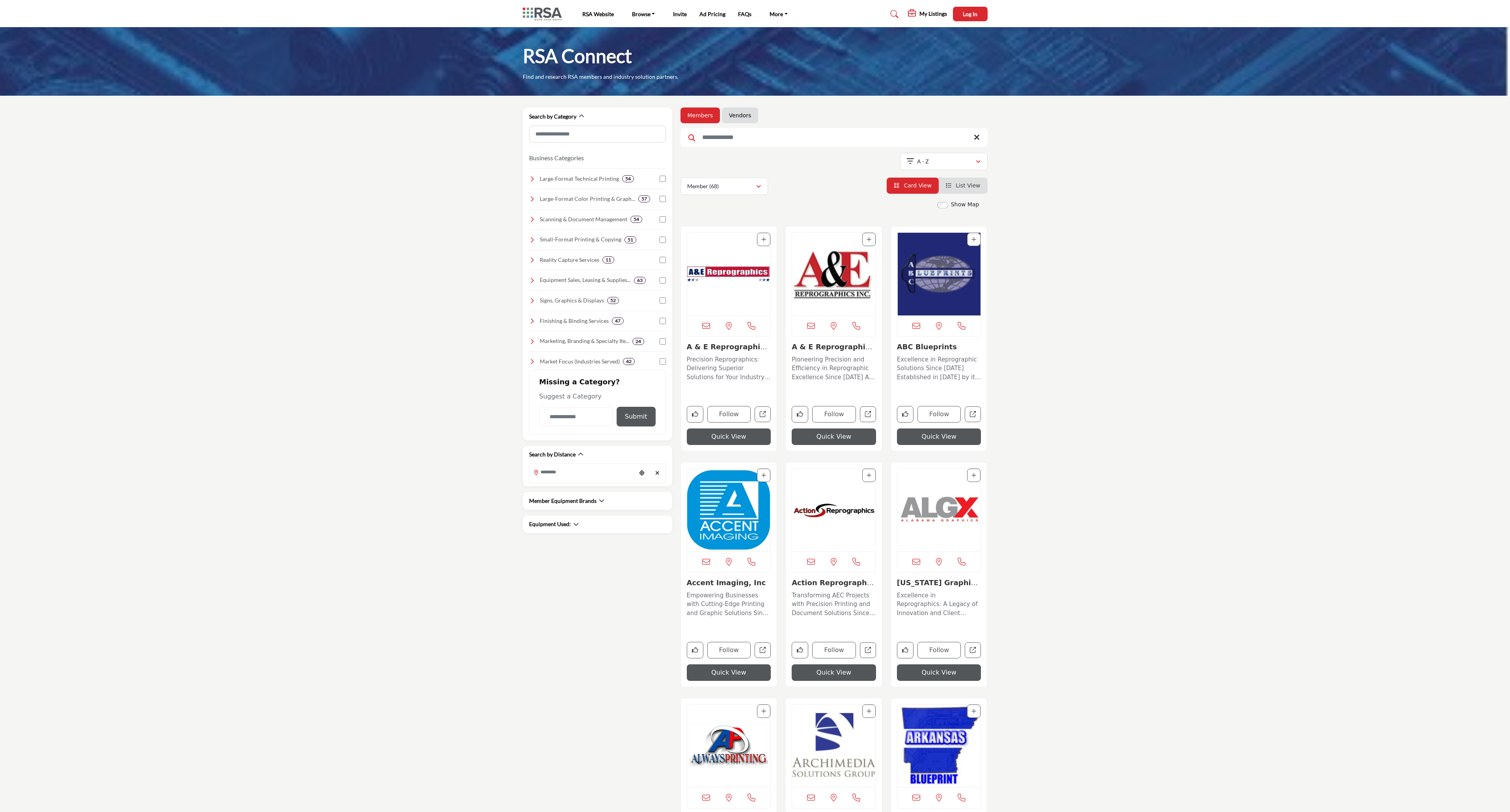
click at [744, 140] on input "Search Keyword" at bounding box center [833, 138] width 307 height 19
type input "******"
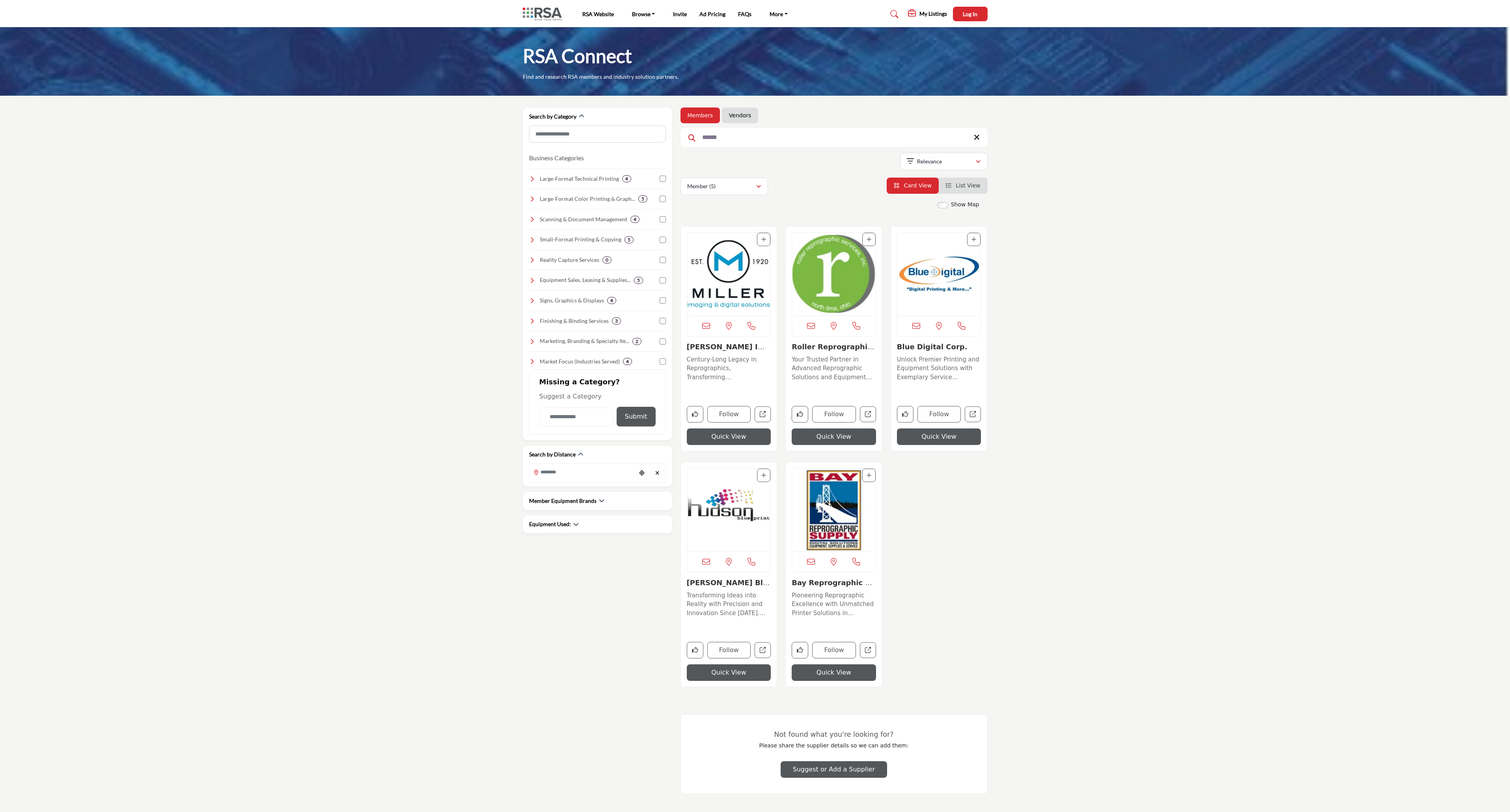
click at [743, 290] on img "Open Listing in new tab" at bounding box center [729, 274] width 84 height 83
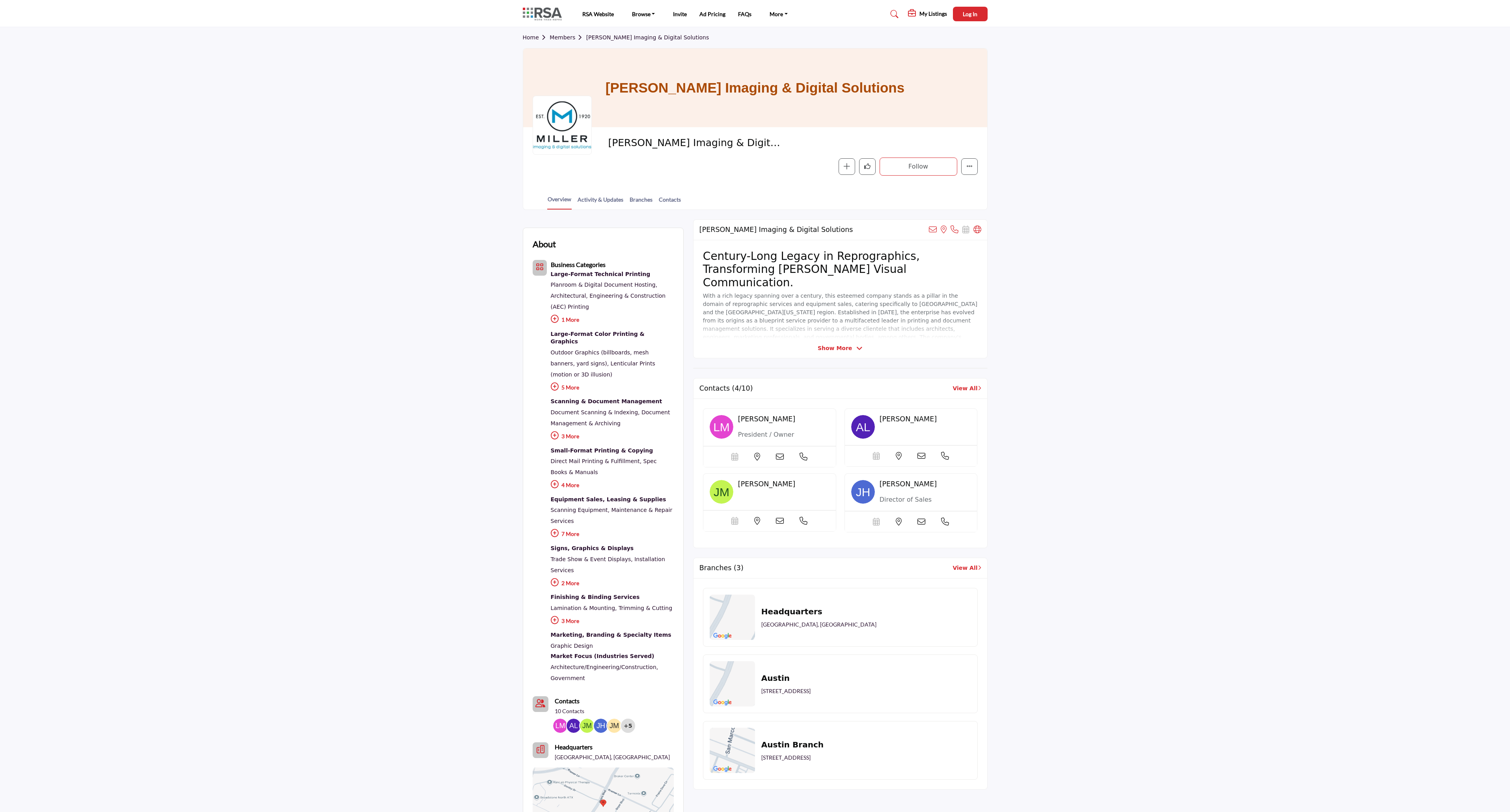
click at [562, 36] on link "Members" at bounding box center [567, 37] width 36 height 7
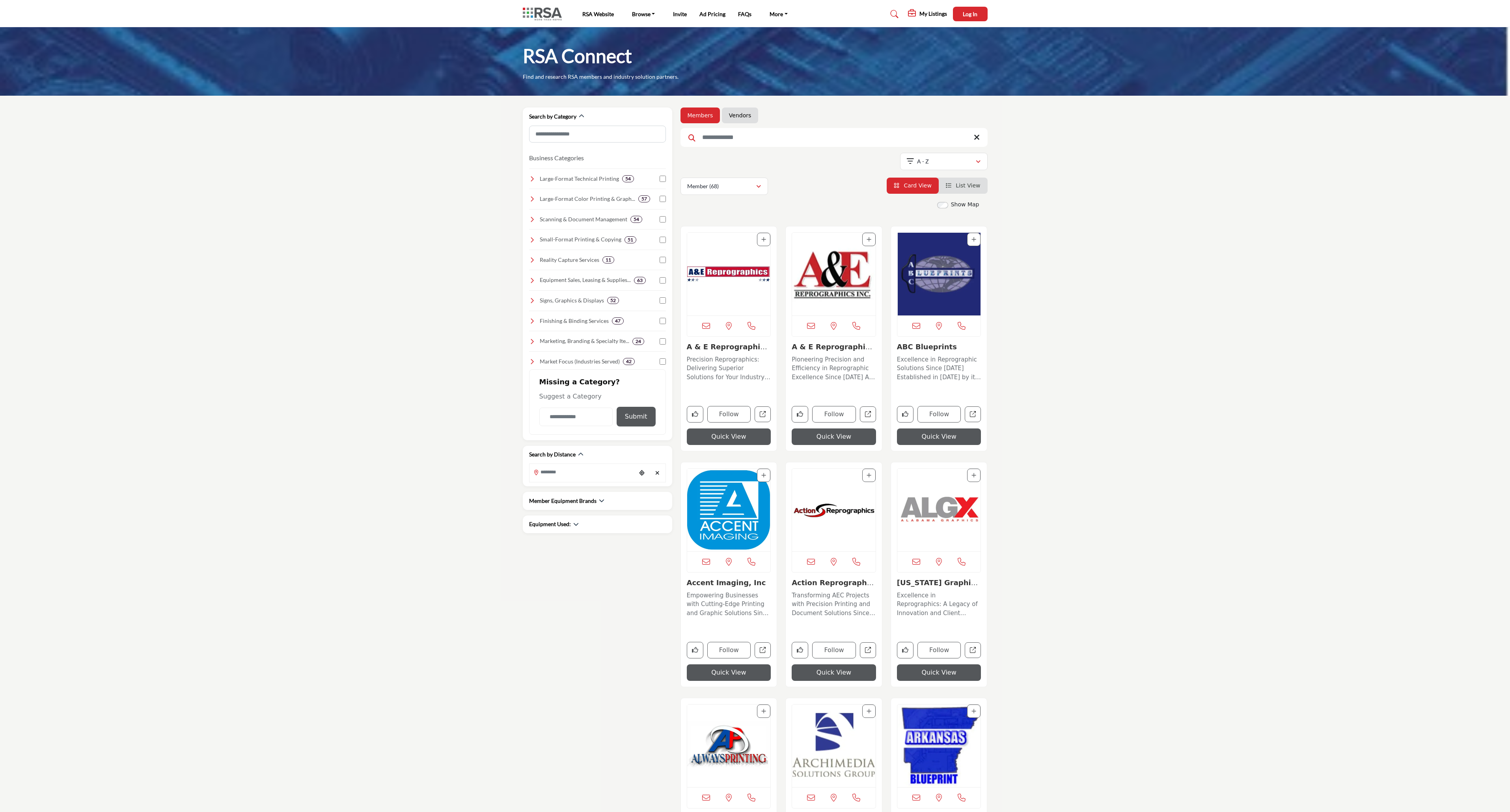
click at [744, 130] on input "Search Keyword" at bounding box center [833, 138] width 307 height 19
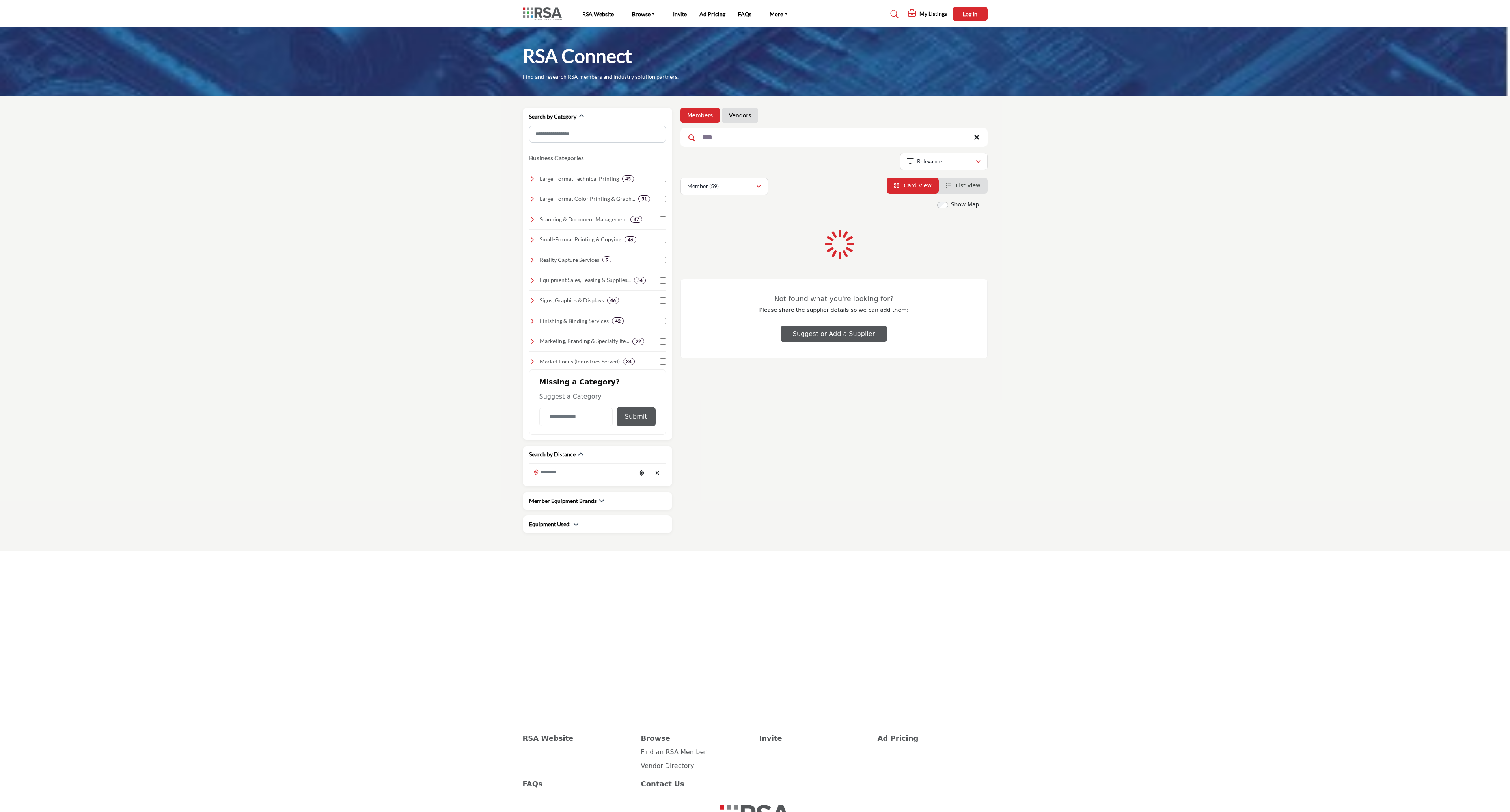
type input "****"
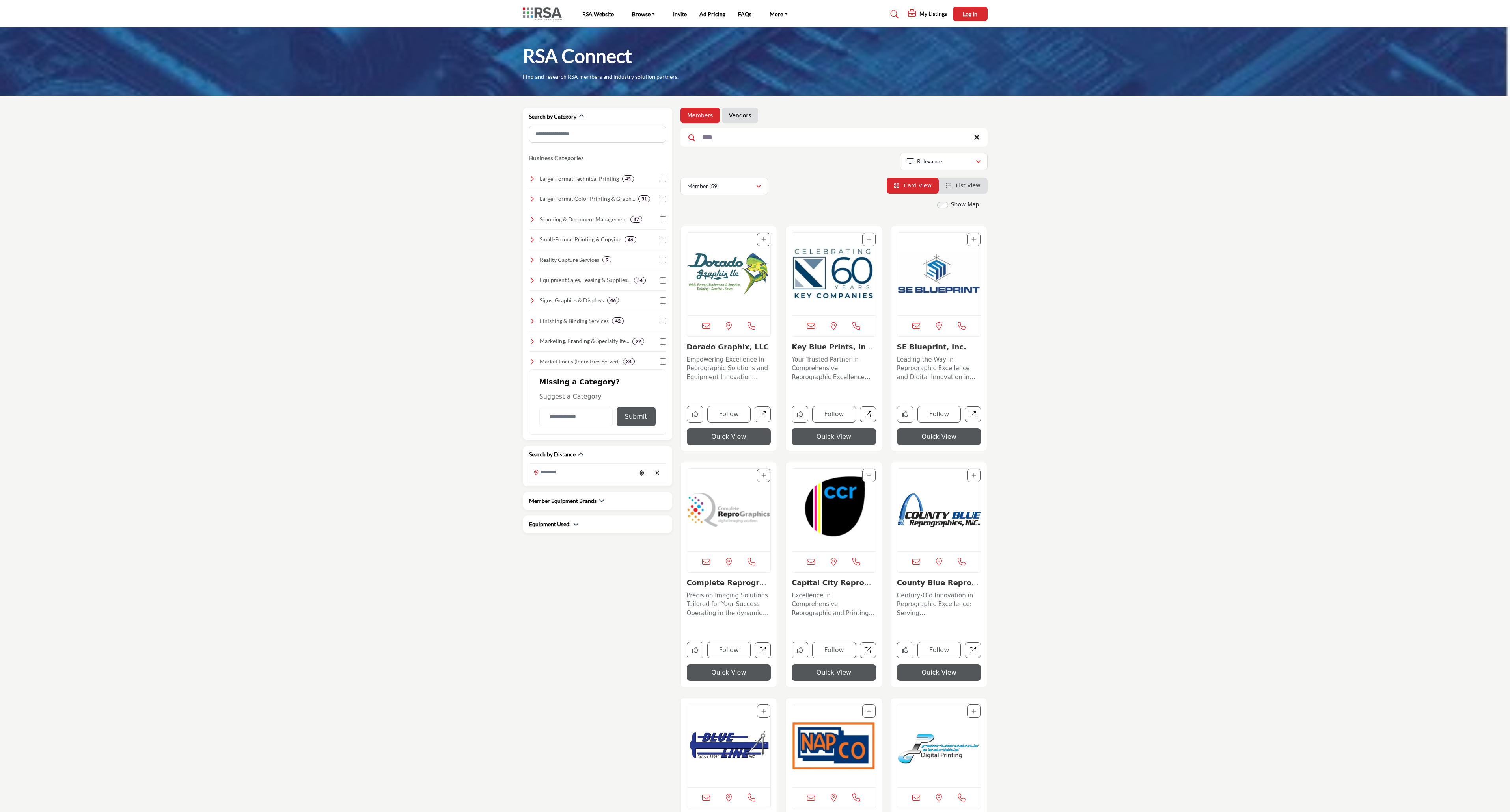
click at [733, 271] on img "Open Listing in new tab" at bounding box center [729, 274] width 84 height 83
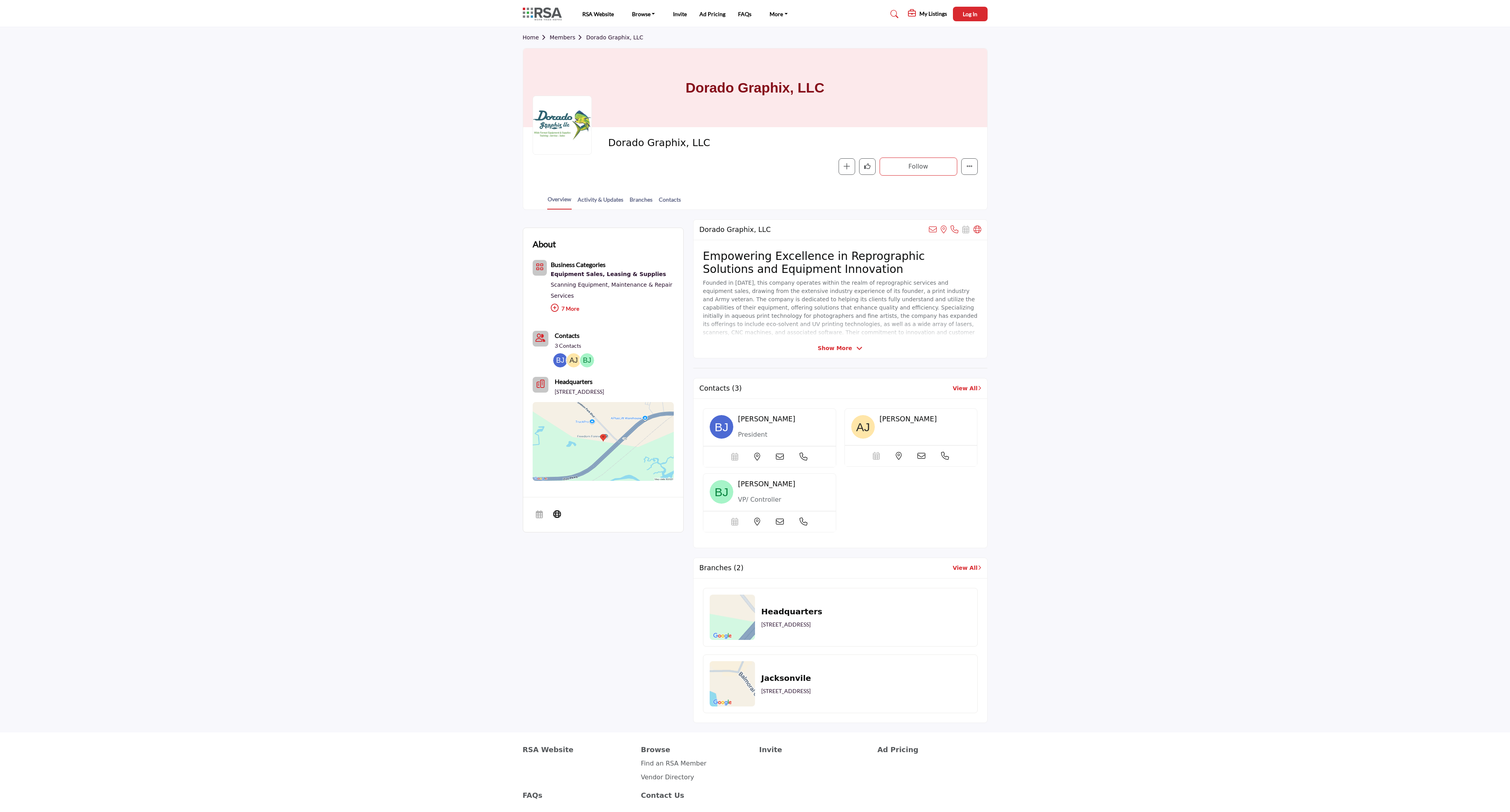
click at [556, 311] on icon at bounding box center [555, 308] width 8 height 8
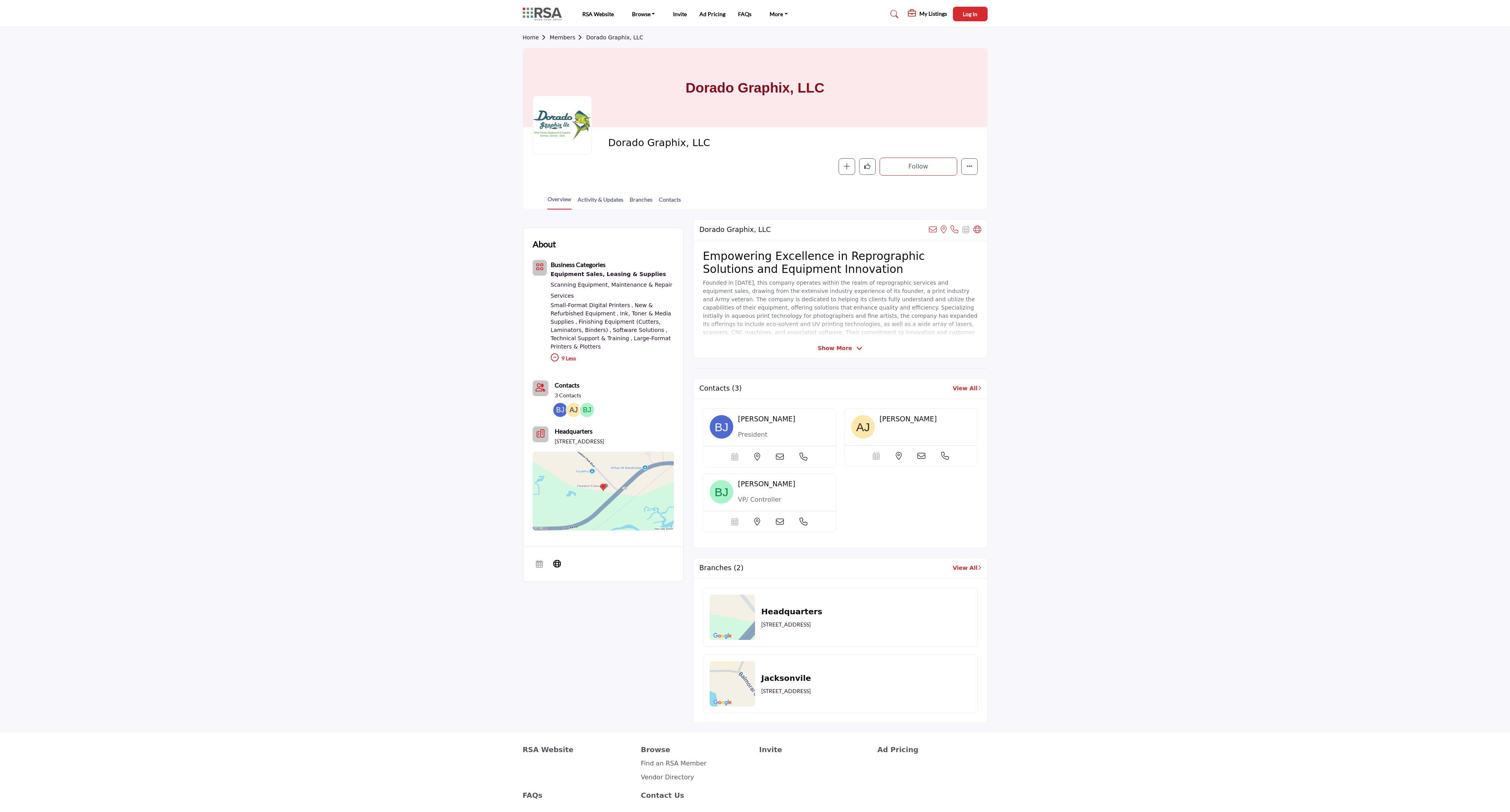
click at [563, 39] on link "Members" at bounding box center [567, 37] width 36 height 7
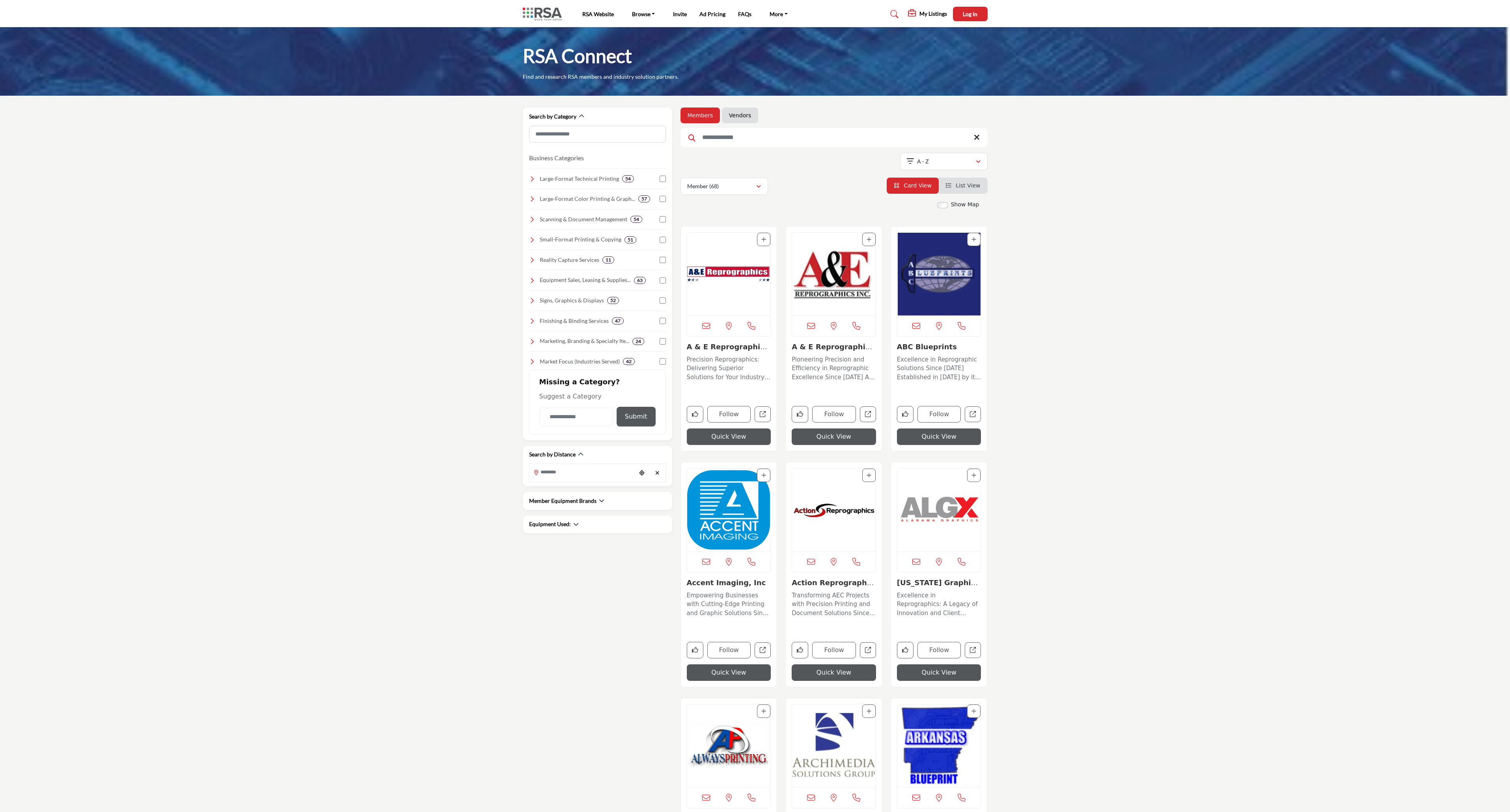
click at [724, 129] on input "Search Keyword" at bounding box center [833, 138] width 307 height 19
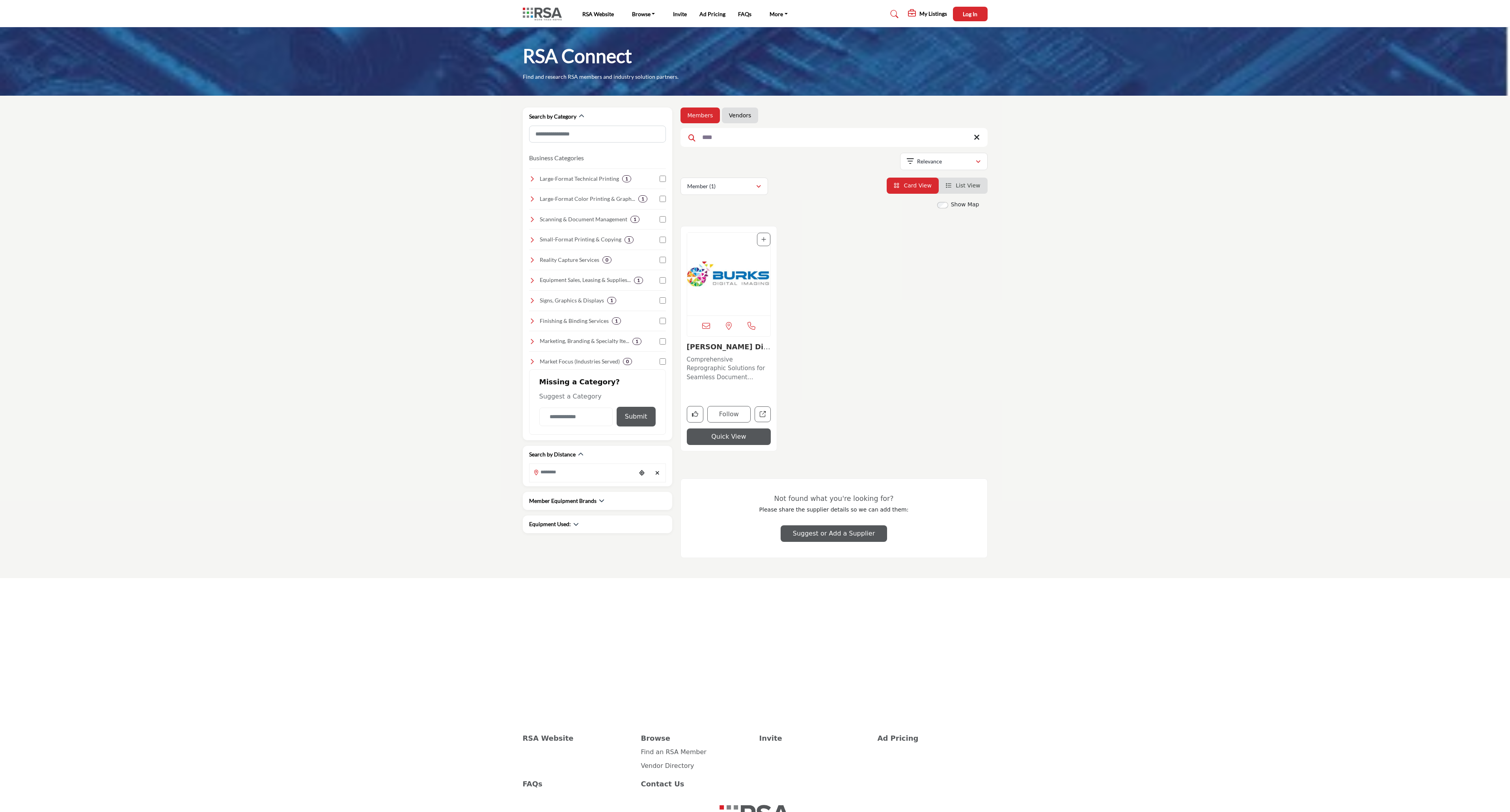
type input "****"
click at [731, 293] on img "Open Listing in new tab" at bounding box center [729, 274] width 84 height 83
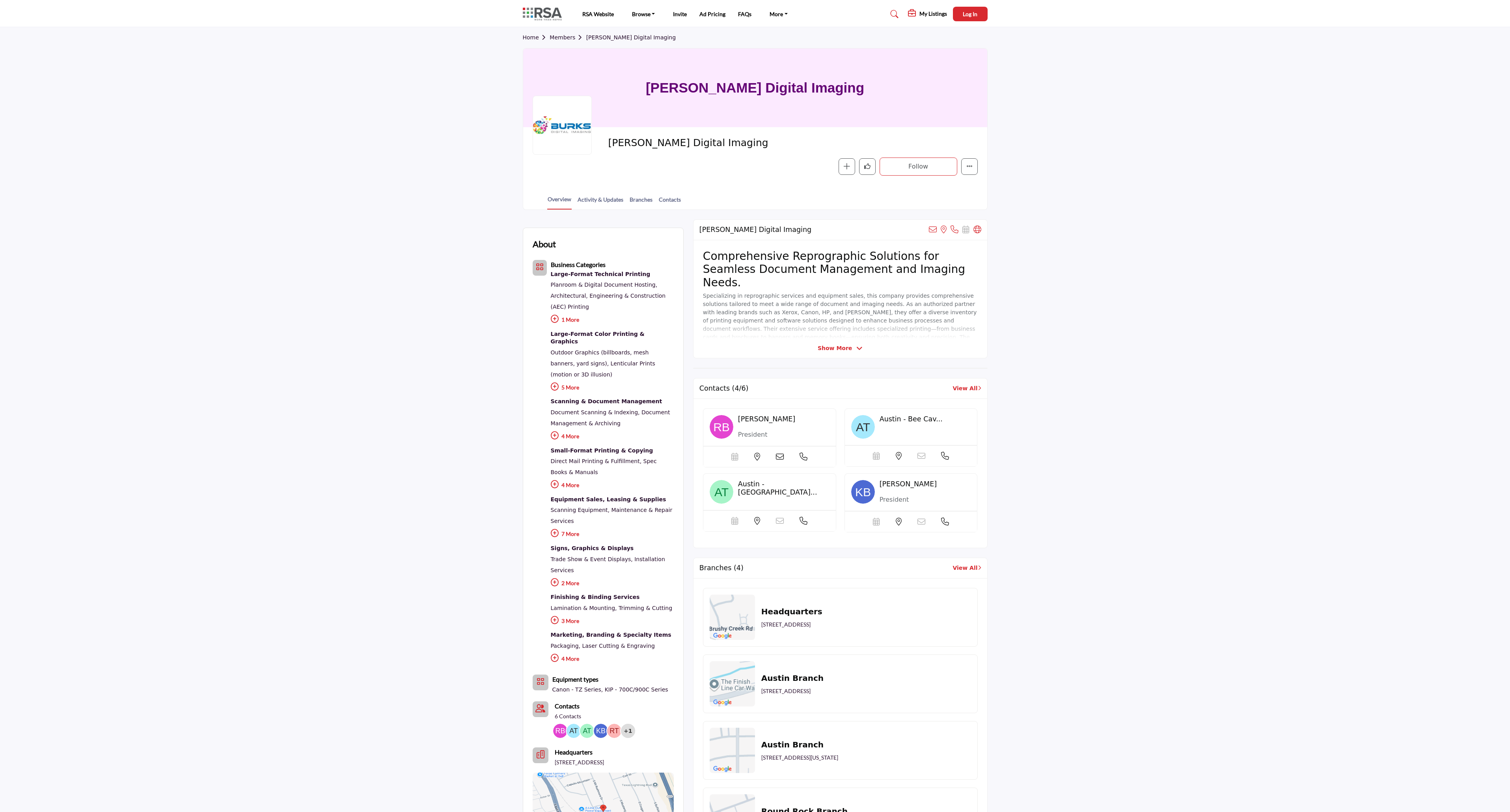
click at [567, 40] on link "Members" at bounding box center [567, 37] width 36 height 7
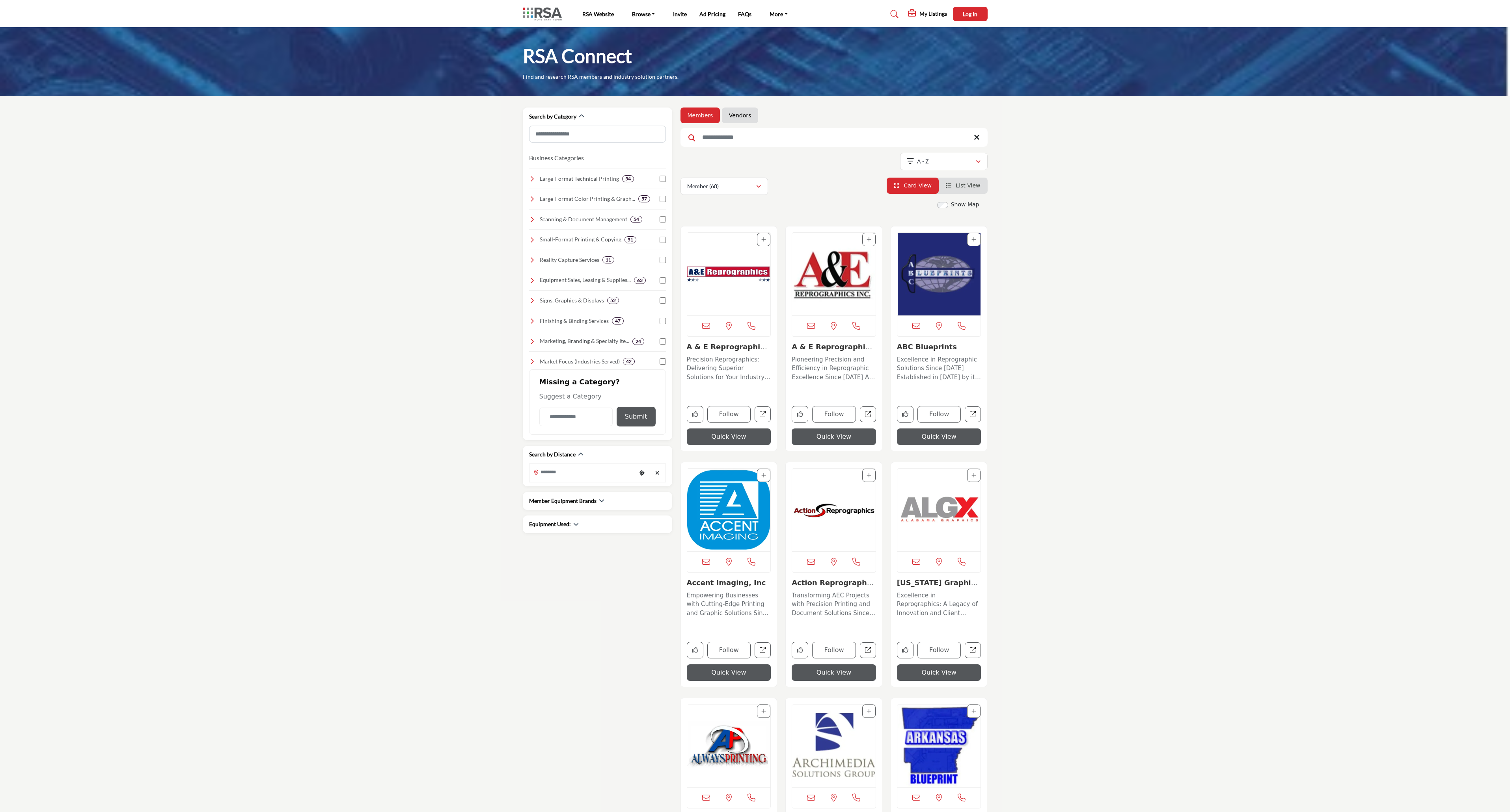
click at [730, 136] on input "Search Keyword" at bounding box center [833, 138] width 307 height 19
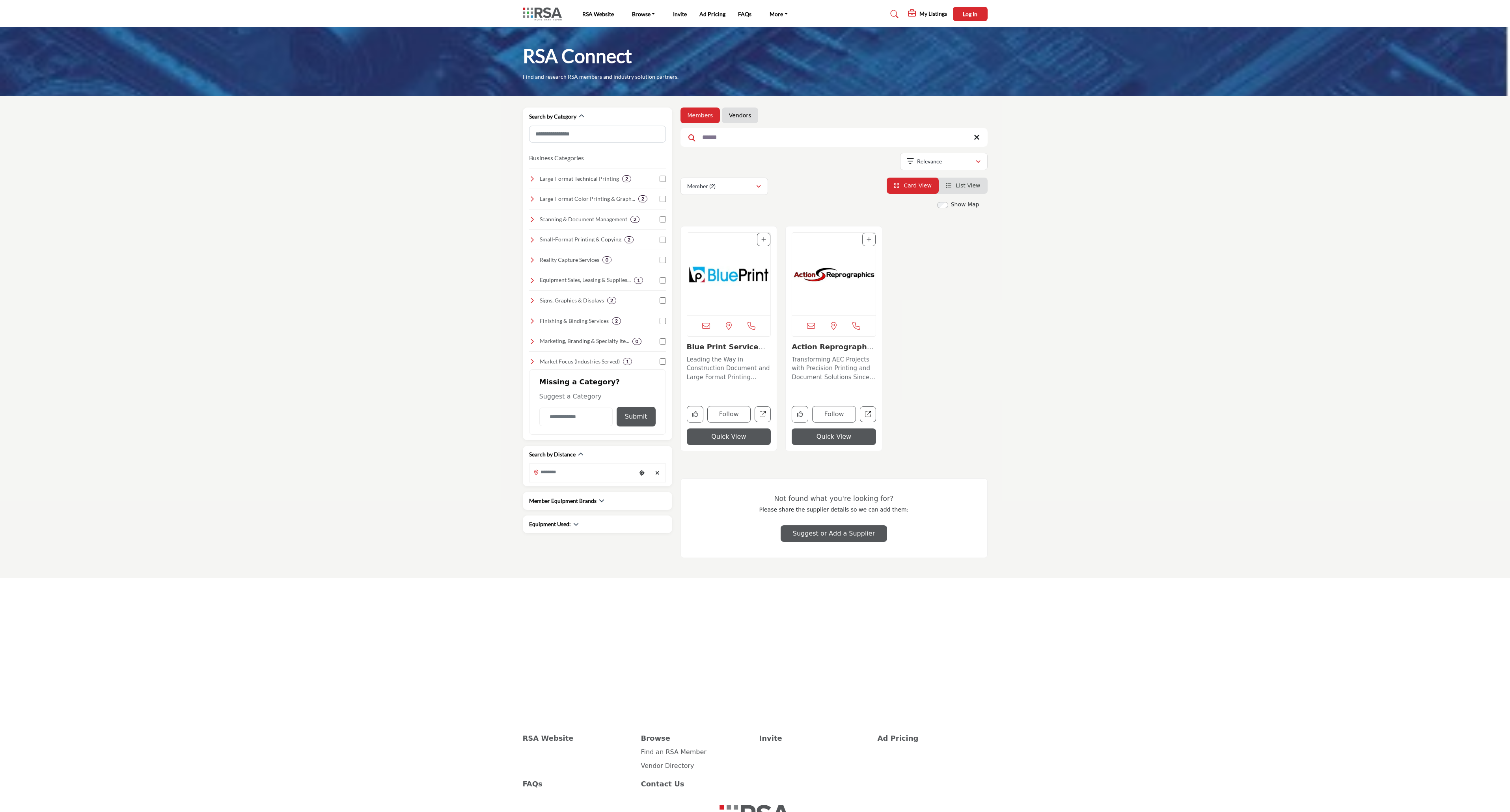
type input "******"
click at [742, 301] on img "Open Listing in new tab" at bounding box center [729, 274] width 84 height 83
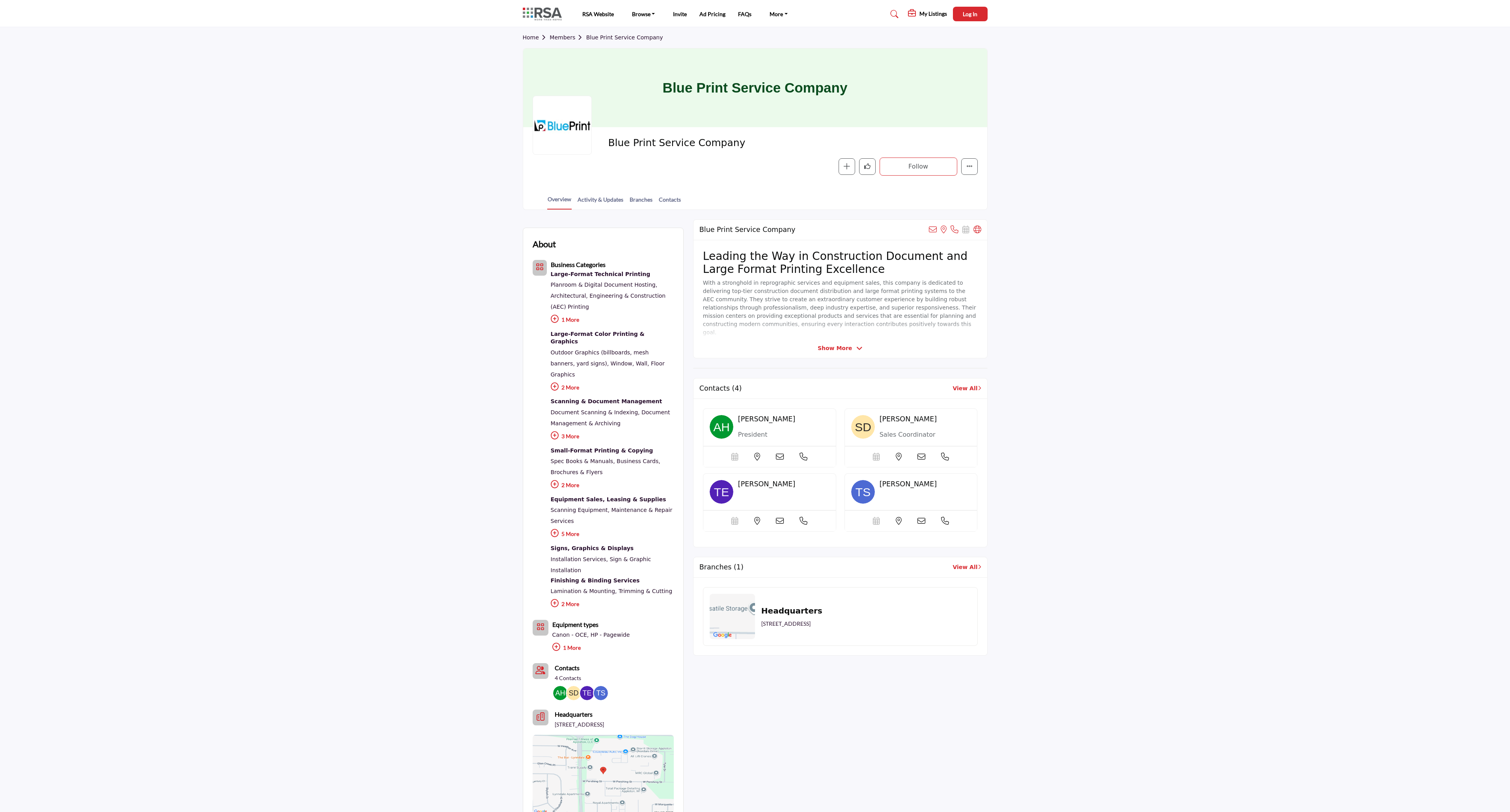
click at [561, 40] on link "Members" at bounding box center [567, 37] width 36 height 7
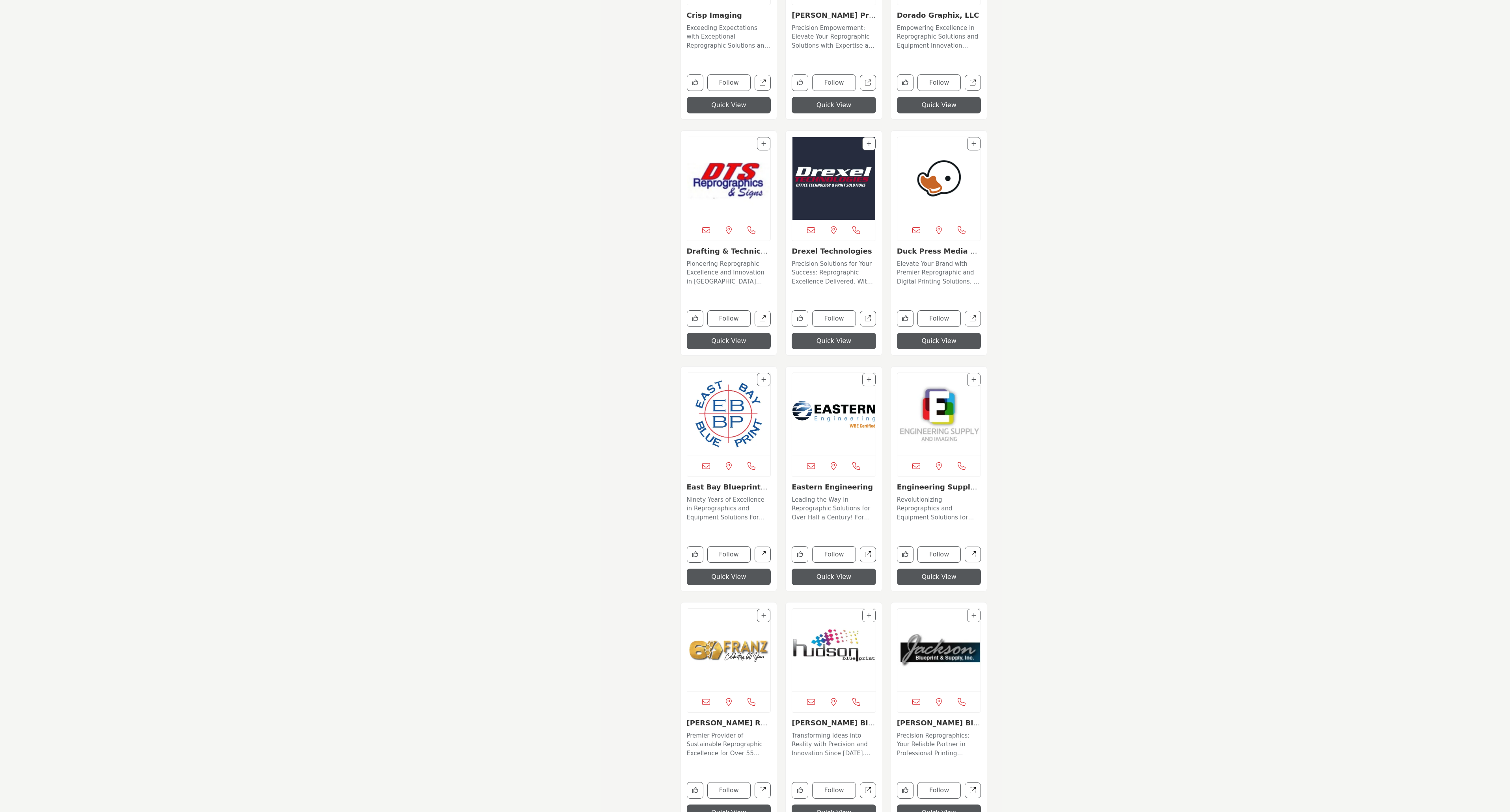
scroll to position [2285, 0]
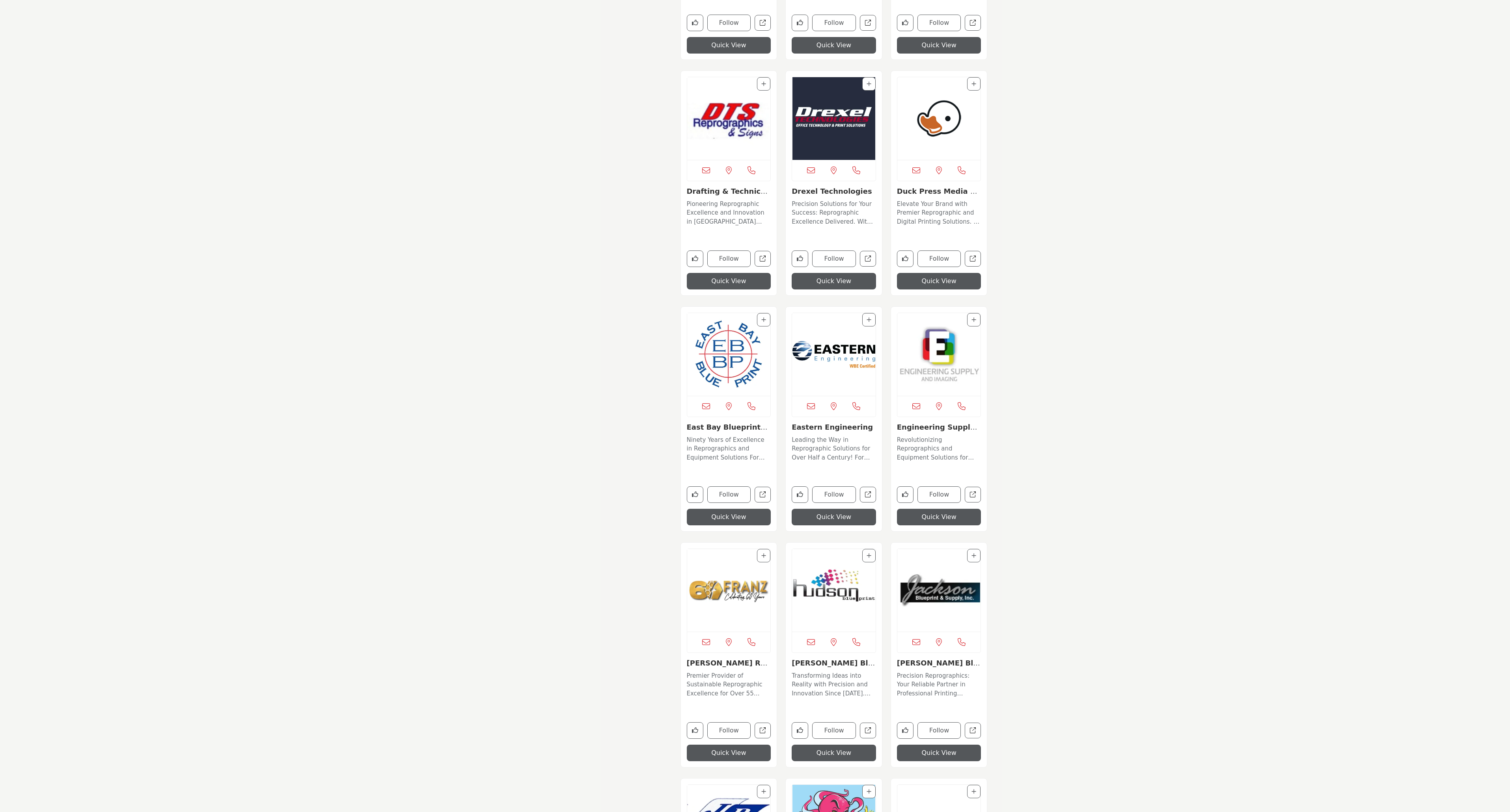
click at [729, 361] on img "Open Listing in new tab" at bounding box center [729, 354] width 84 height 83
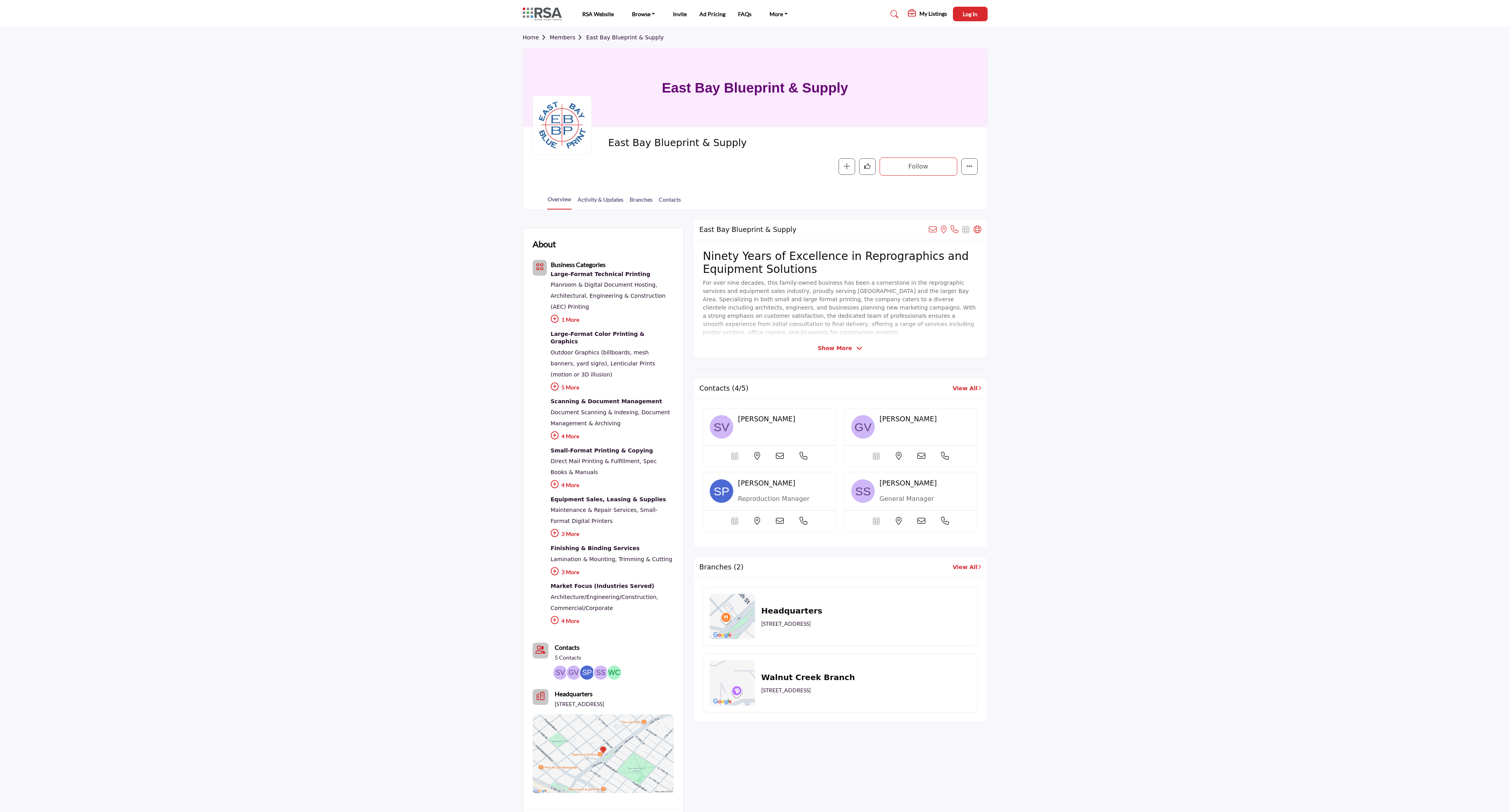
click at [558, 39] on link "Members" at bounding box center [567, 37] width 36 height 7
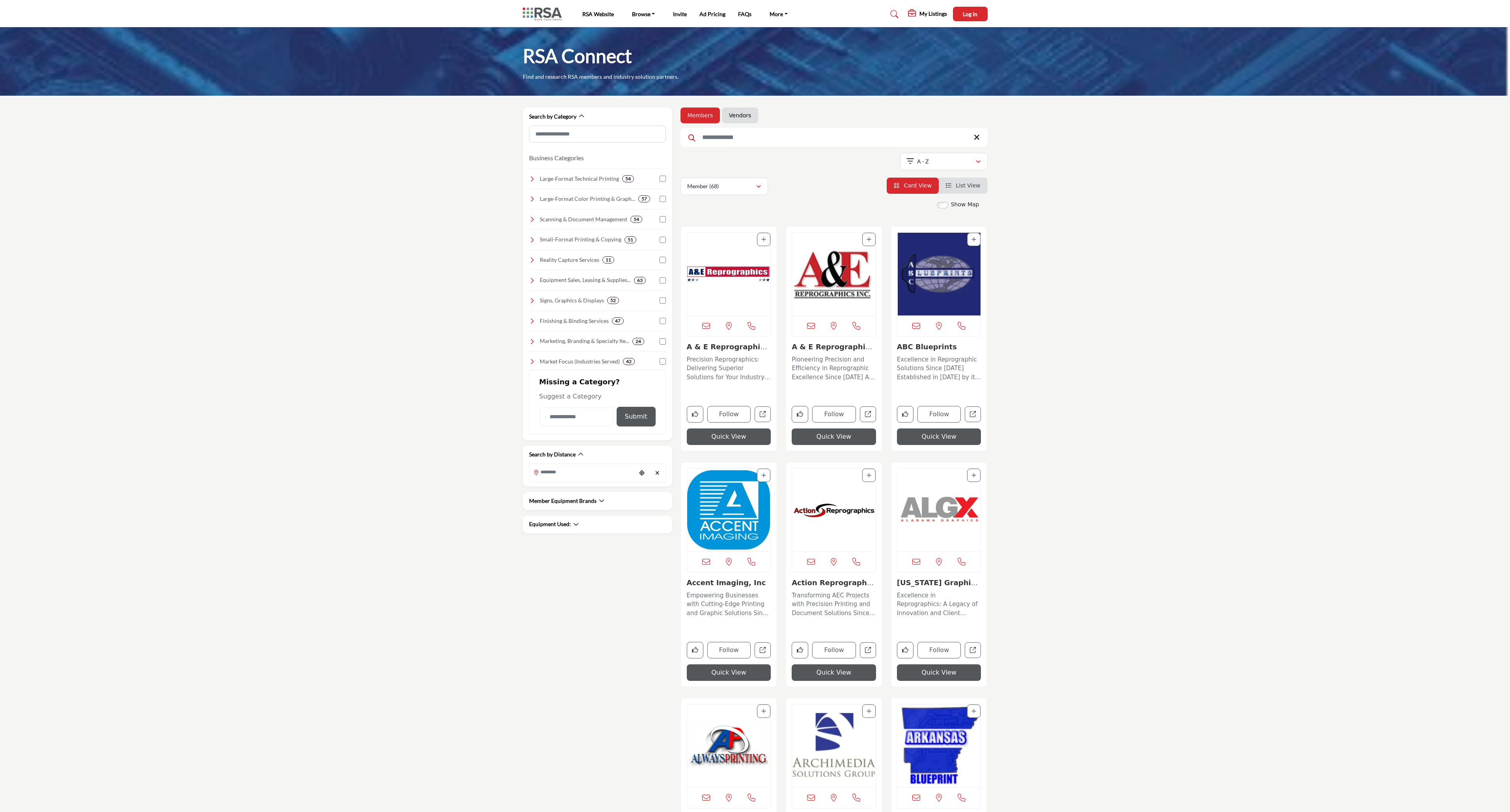
click at [736, 128] on input "Search Keyword" at bounding box center [833, 138] width 307 height 19
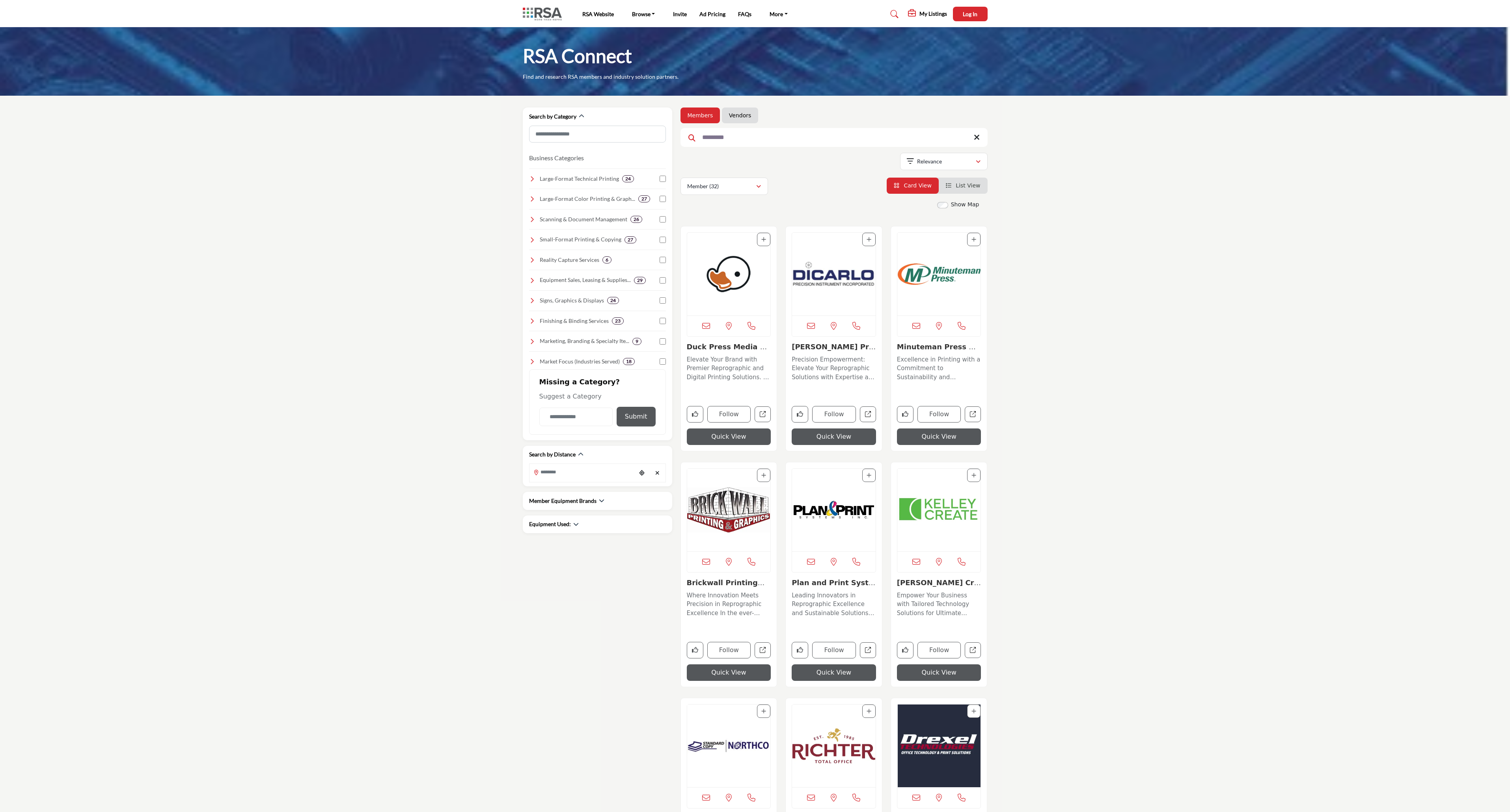
type input "*********"
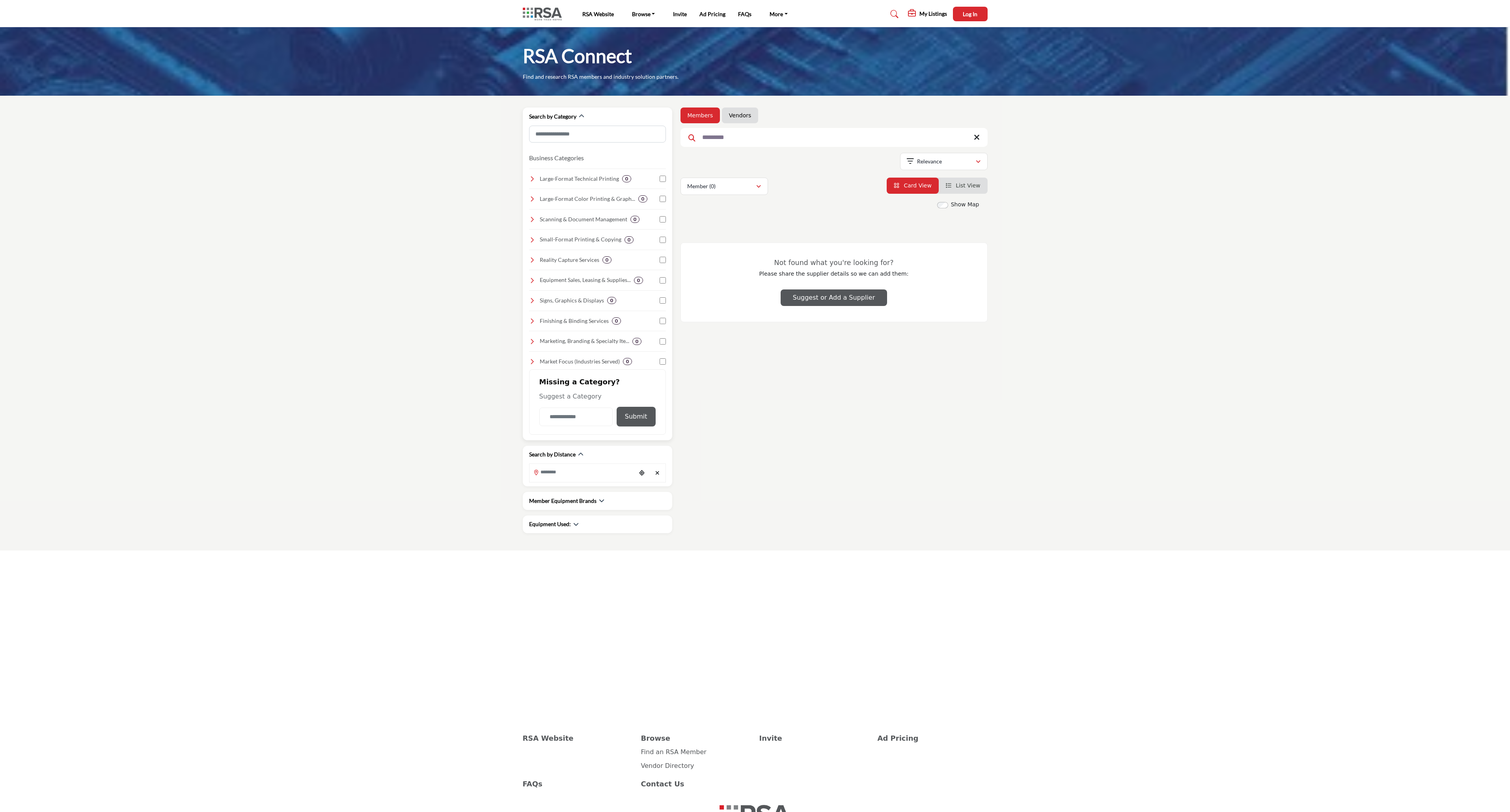
drag, startPoint x: 754, startPoint y: 135, endPoint x: 649, endPoint y: 146, distance: 105.6
click at [658, 147] on div "Search by Category Business Categories Clear 0 0 0 0 0 0 0 0 0 0 0 0 0 0" at bounding box center [755, 323] width 473 height 431
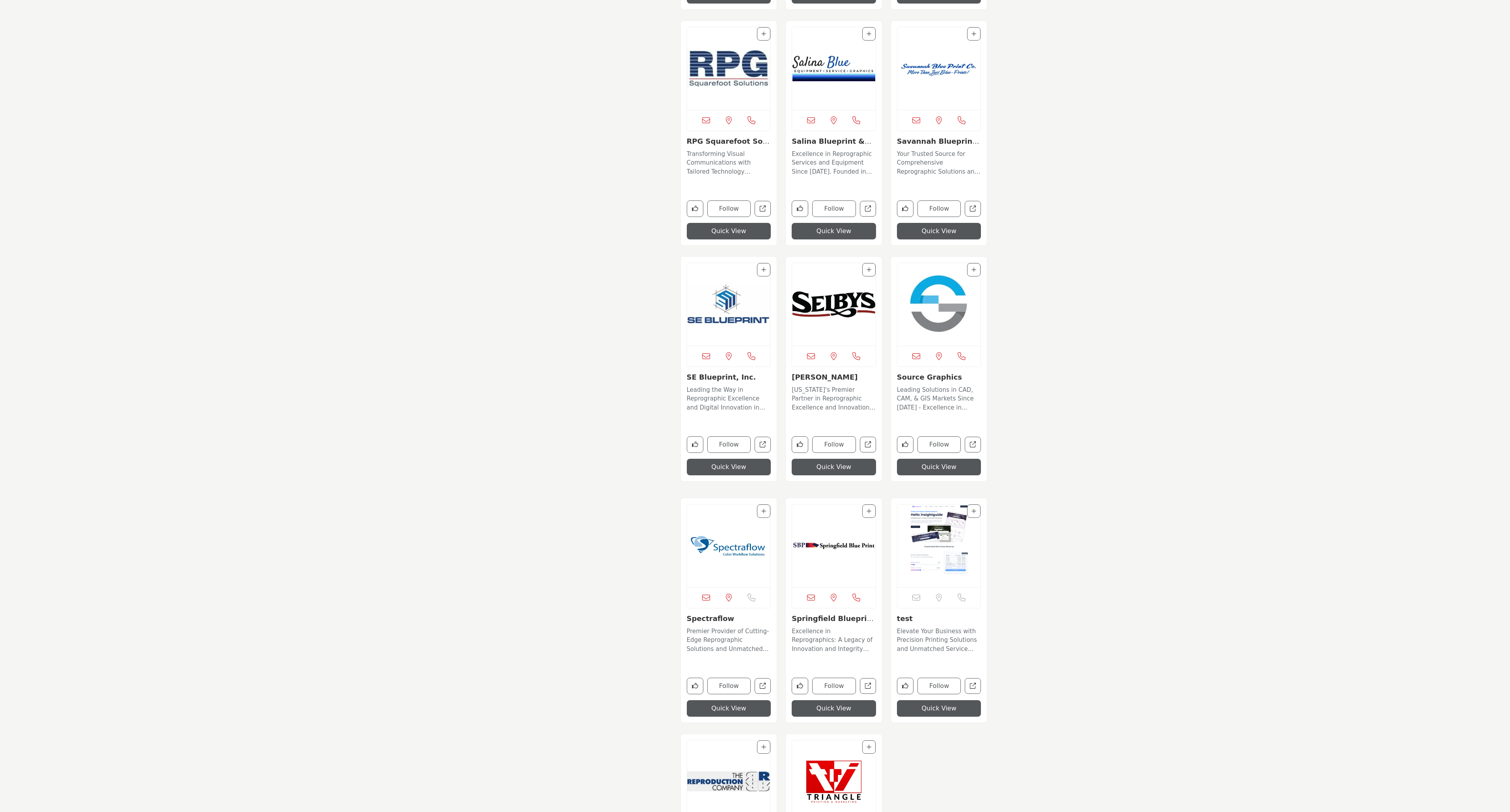
scroll to position [4728, 0]
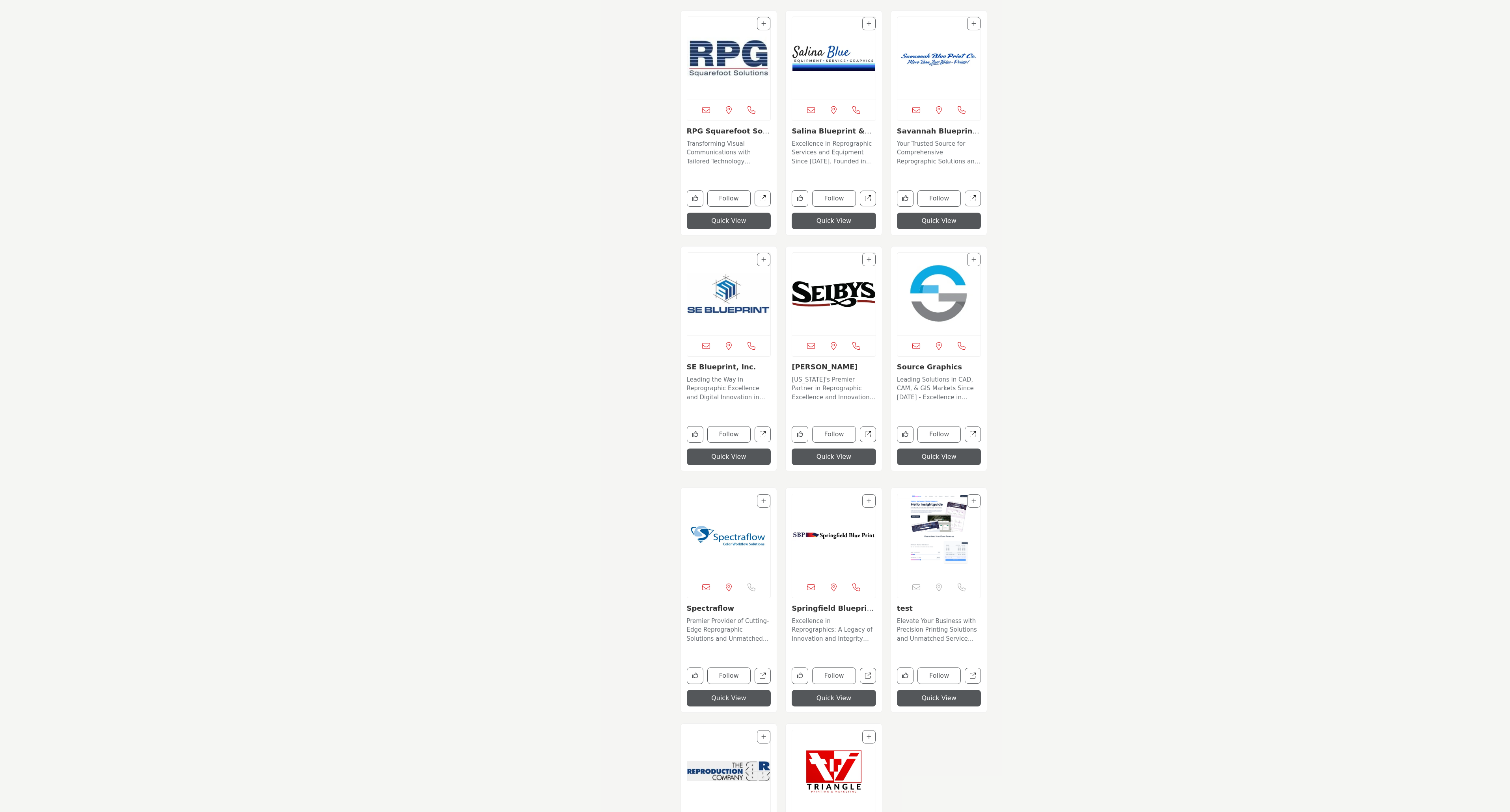
click at [935, 296] on img "Open Listing in new tab" at bounding box center [939, 293] width 84 height 83
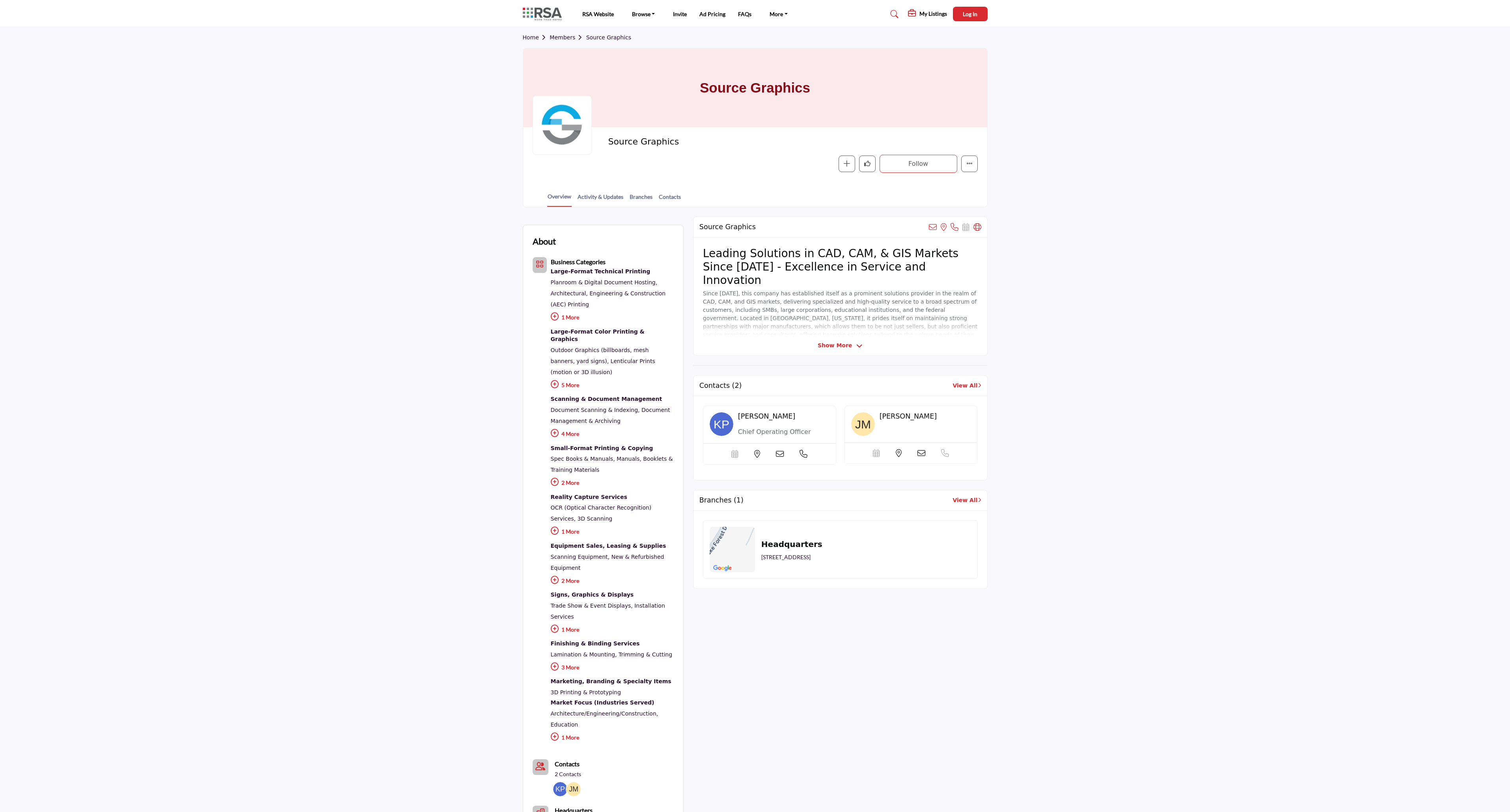
click at [525, 38] on link "Home" at bounding box center [536, 37] width 28 height 7
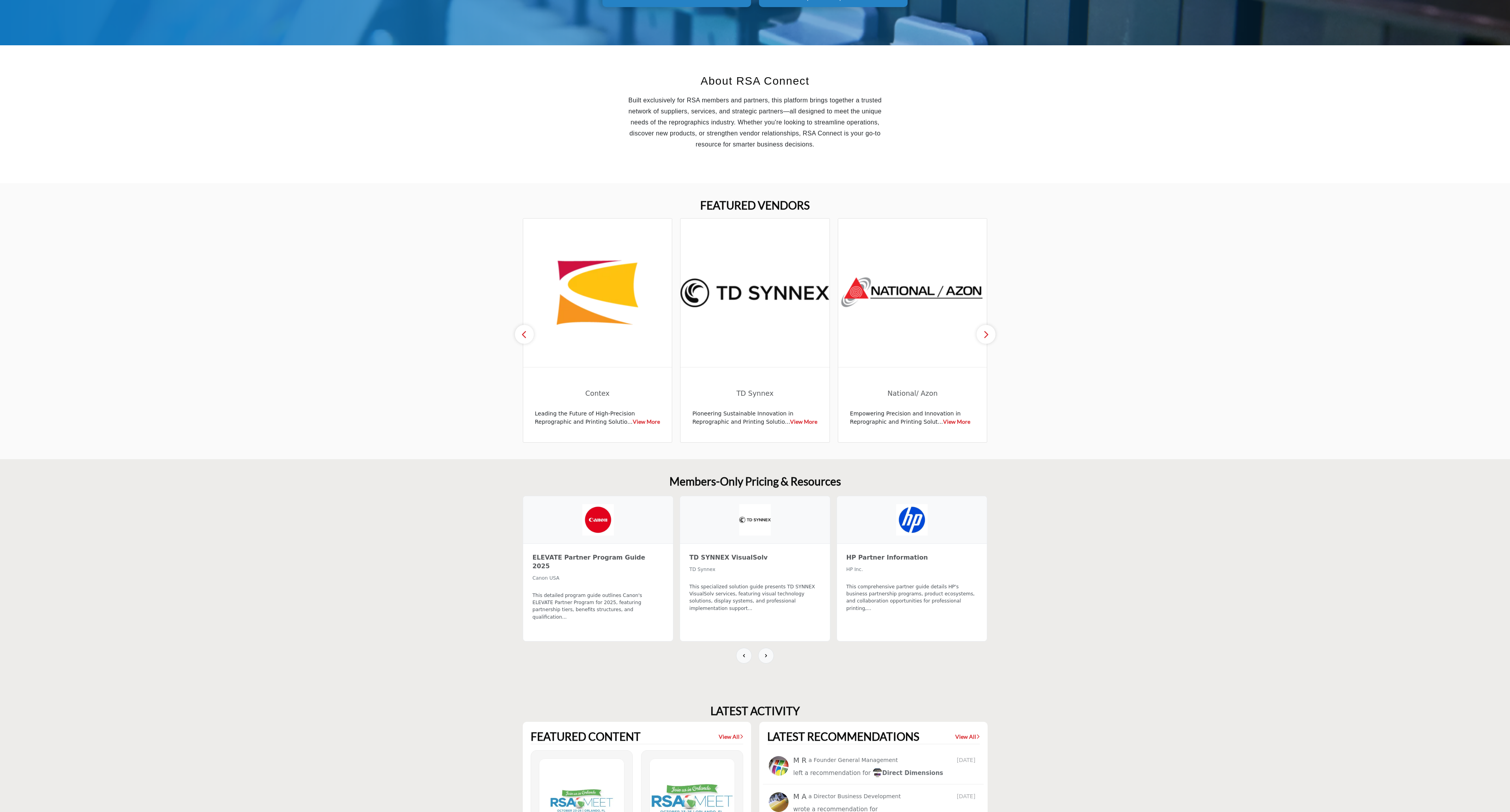
scroll to position [236, 0]
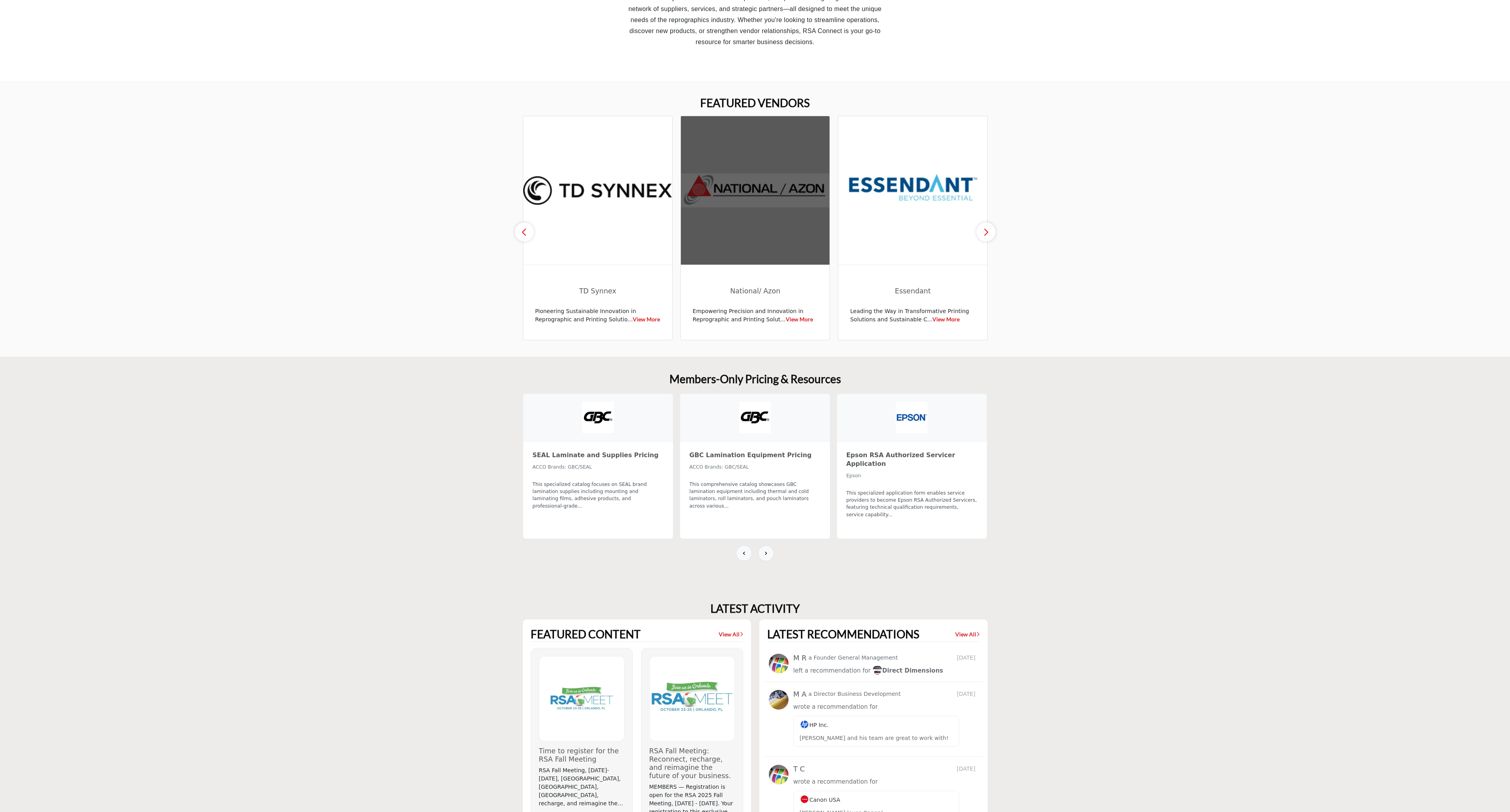
click at [768, 174] on img at bounding box center [755, 190] width 149 height 148
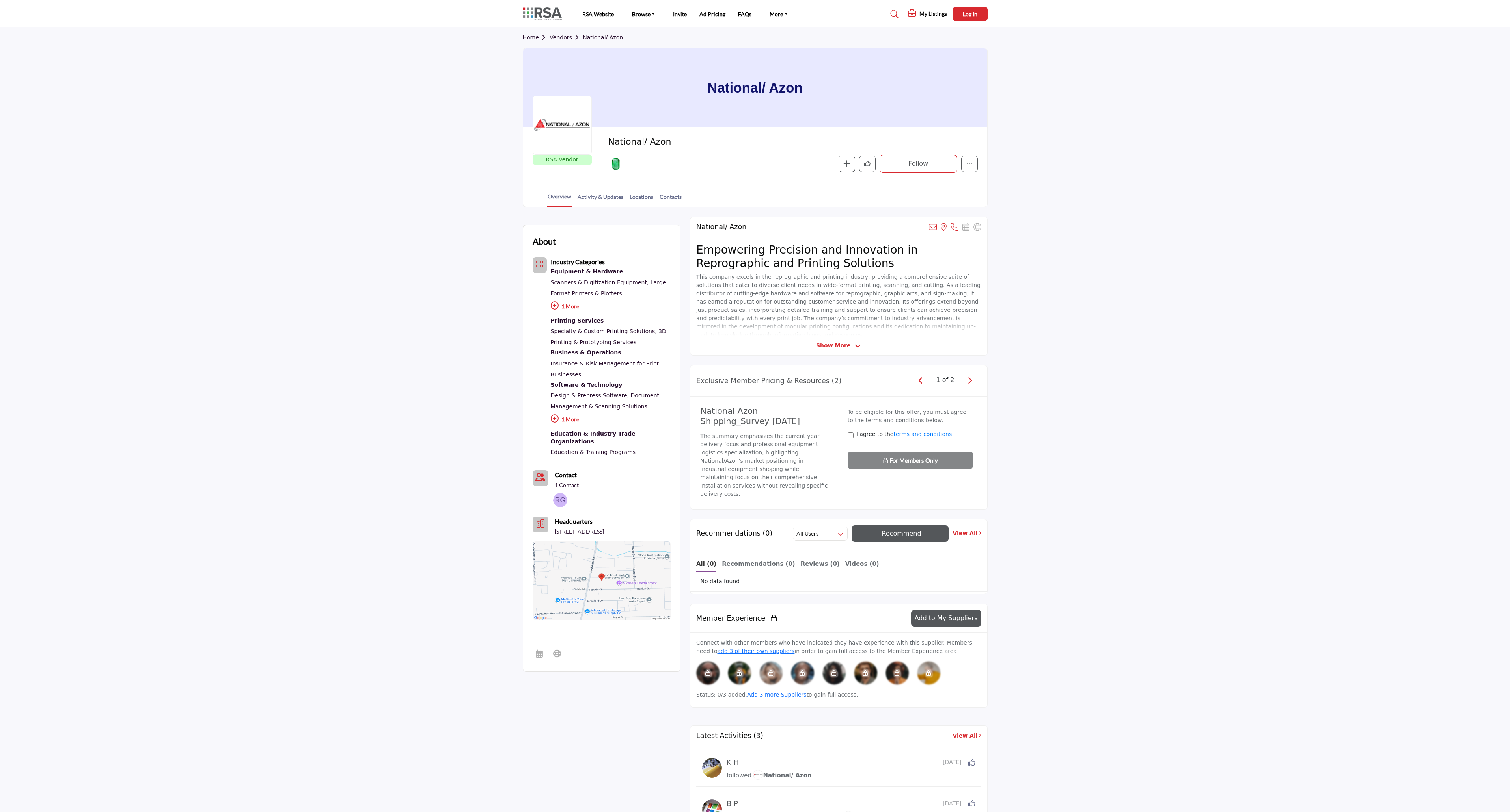
click at [973, 381] on span "button" at bounding box center [970, 381] width 11 height 11
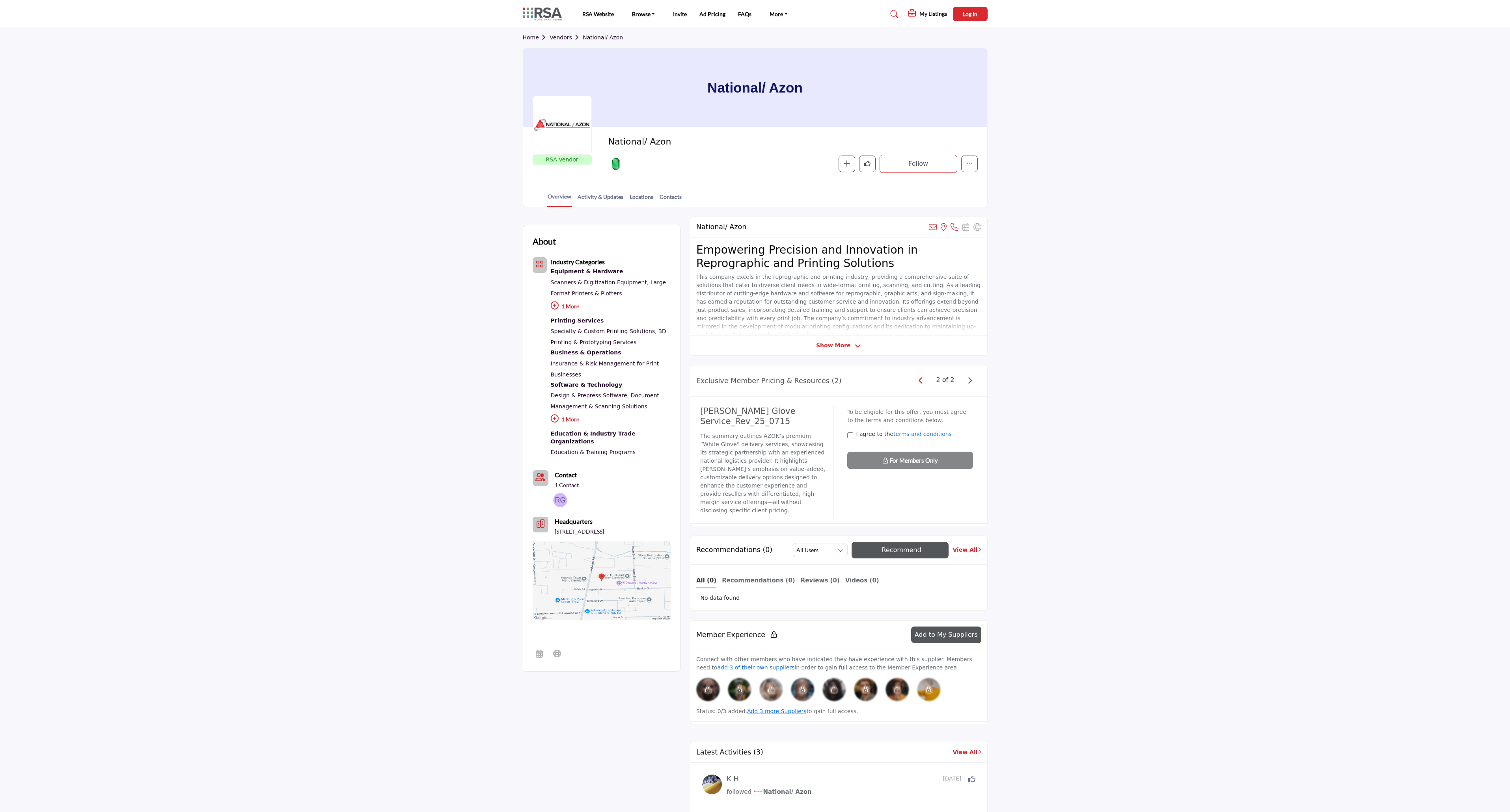
click at [555, 40] on link "Vendors" at bounding box center [565, 37] width 33 height 7
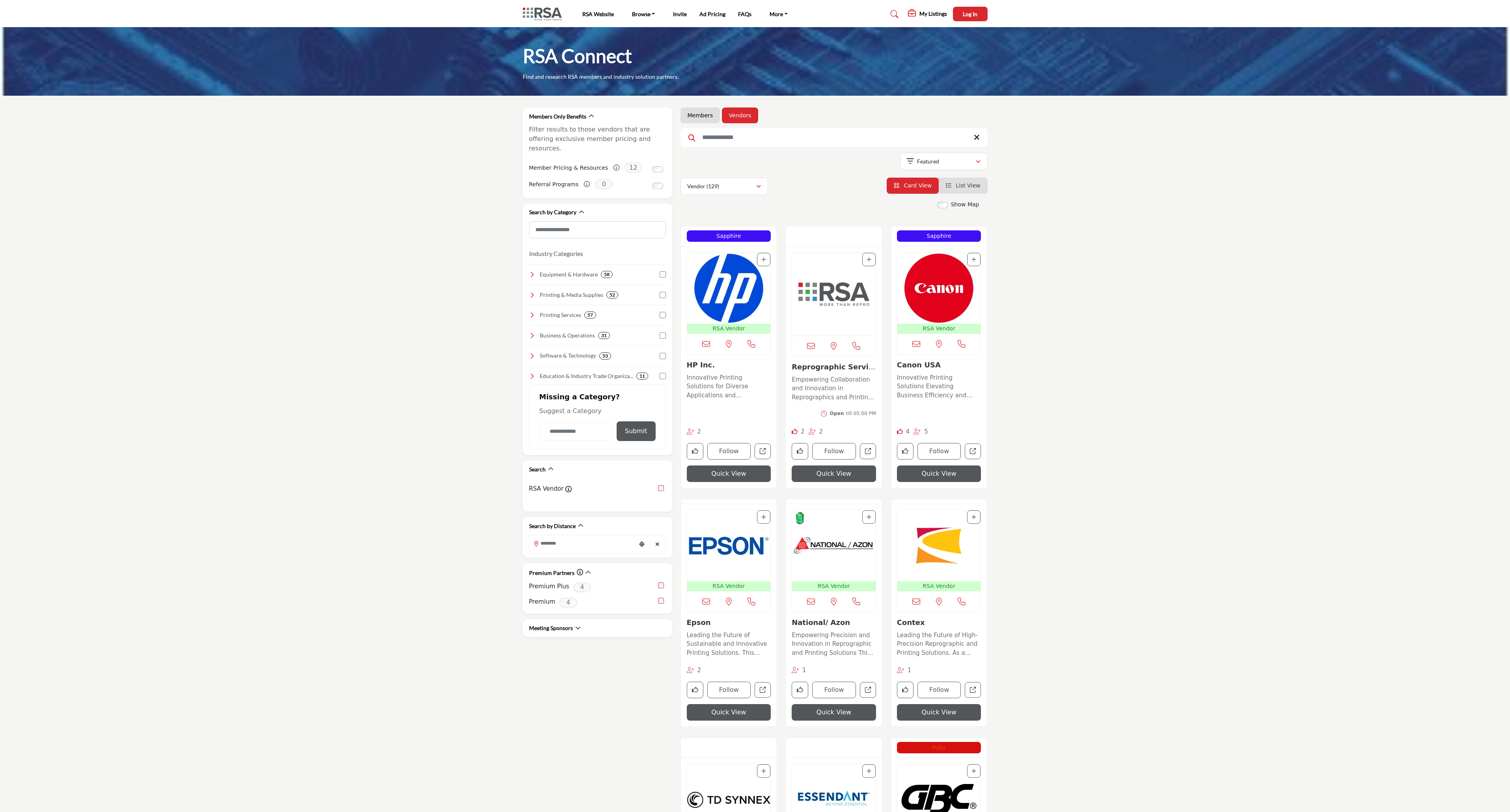
click at [958, 302] on img "Open Listing in new tab" at bounding box center [939, 288] width 84 height 71
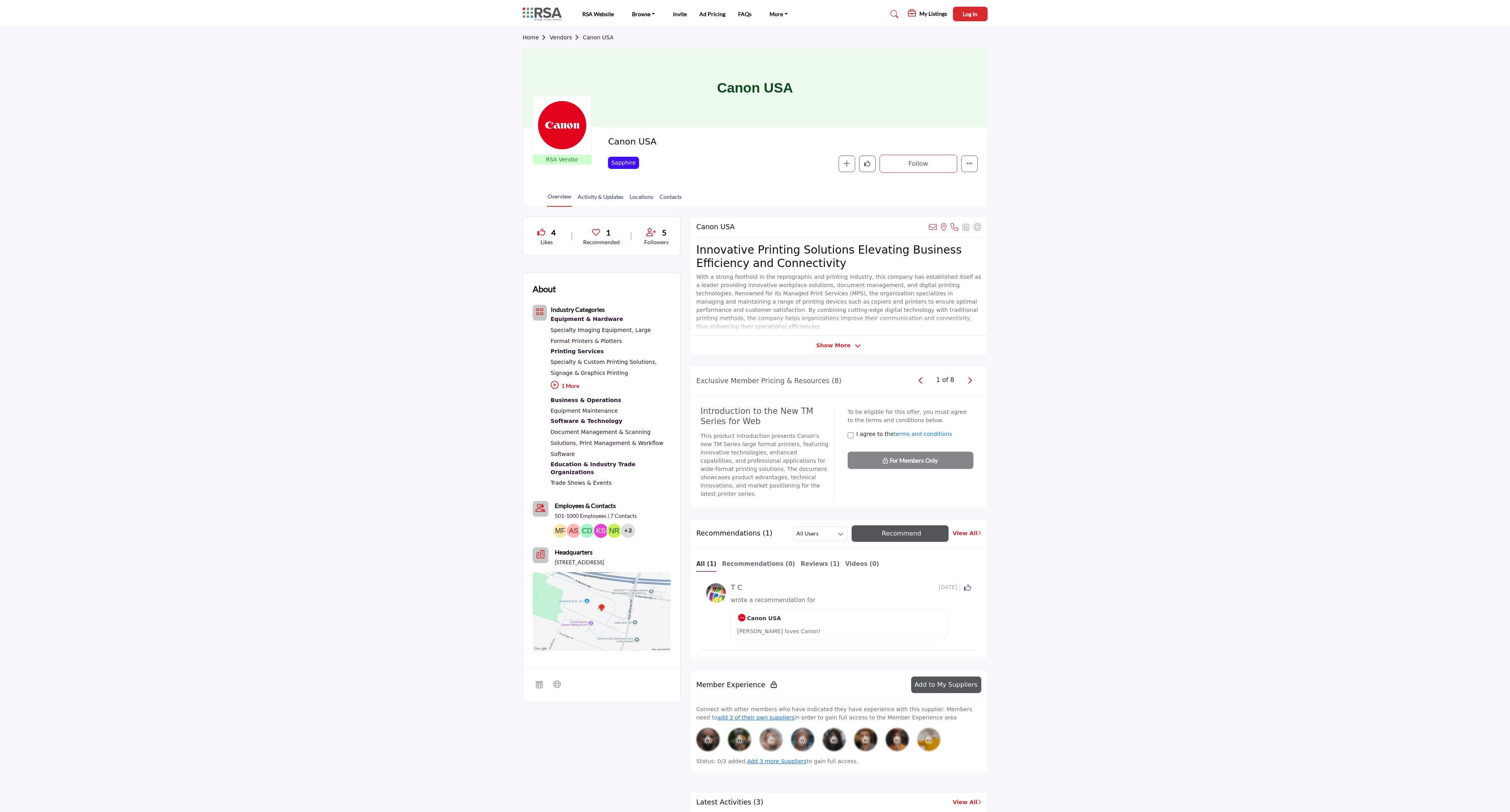
click at [973, 383] on span "button" at bounding box center [970, 381] width 11 height 11
click at [561, 38] on link "Vendors" at bounding box center [565, 37] width 33 height 7
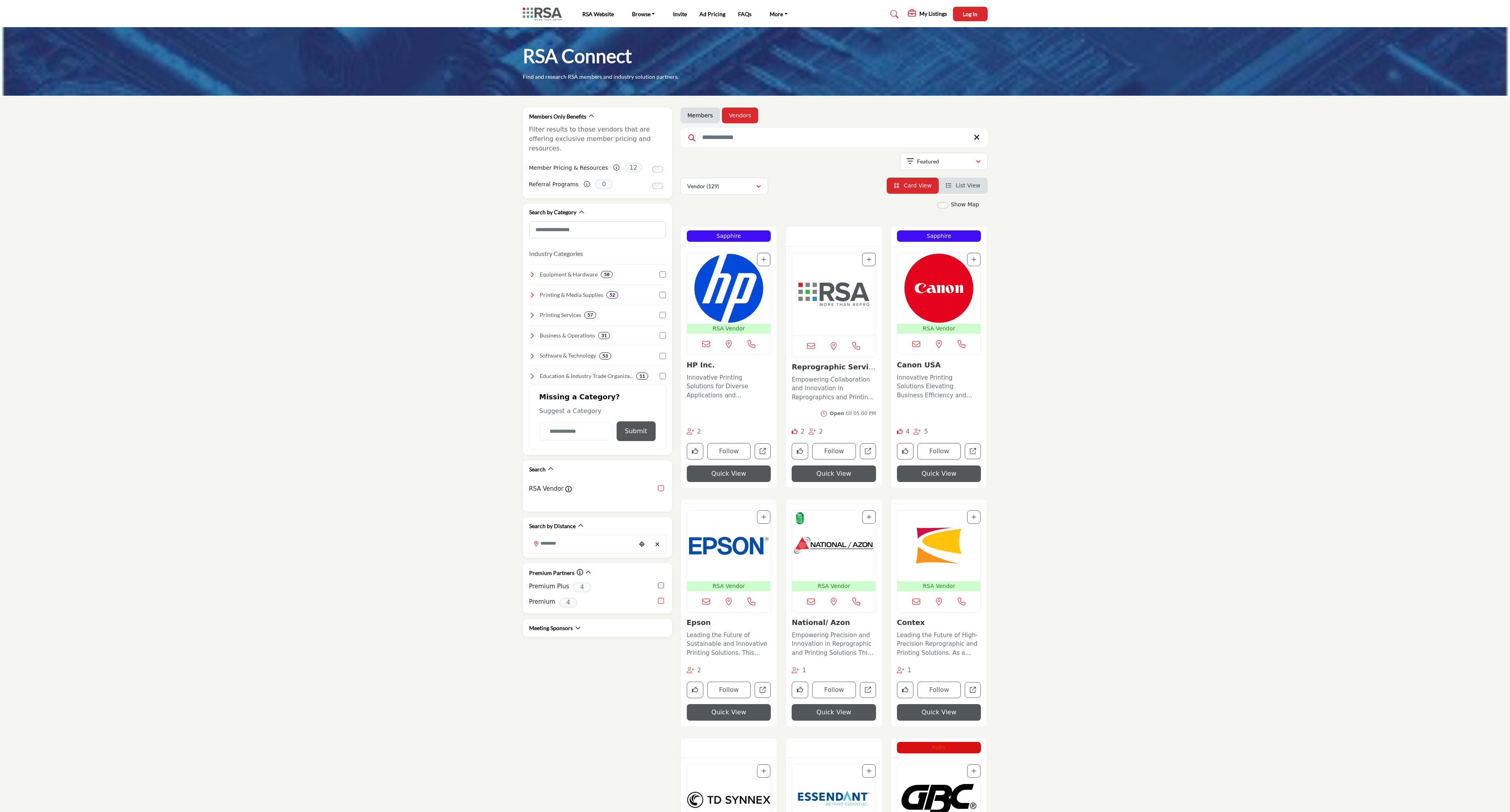
click at [817, 552] on img "Open Listing in new tab" at bounding box center [833, 546] width 84 height 71
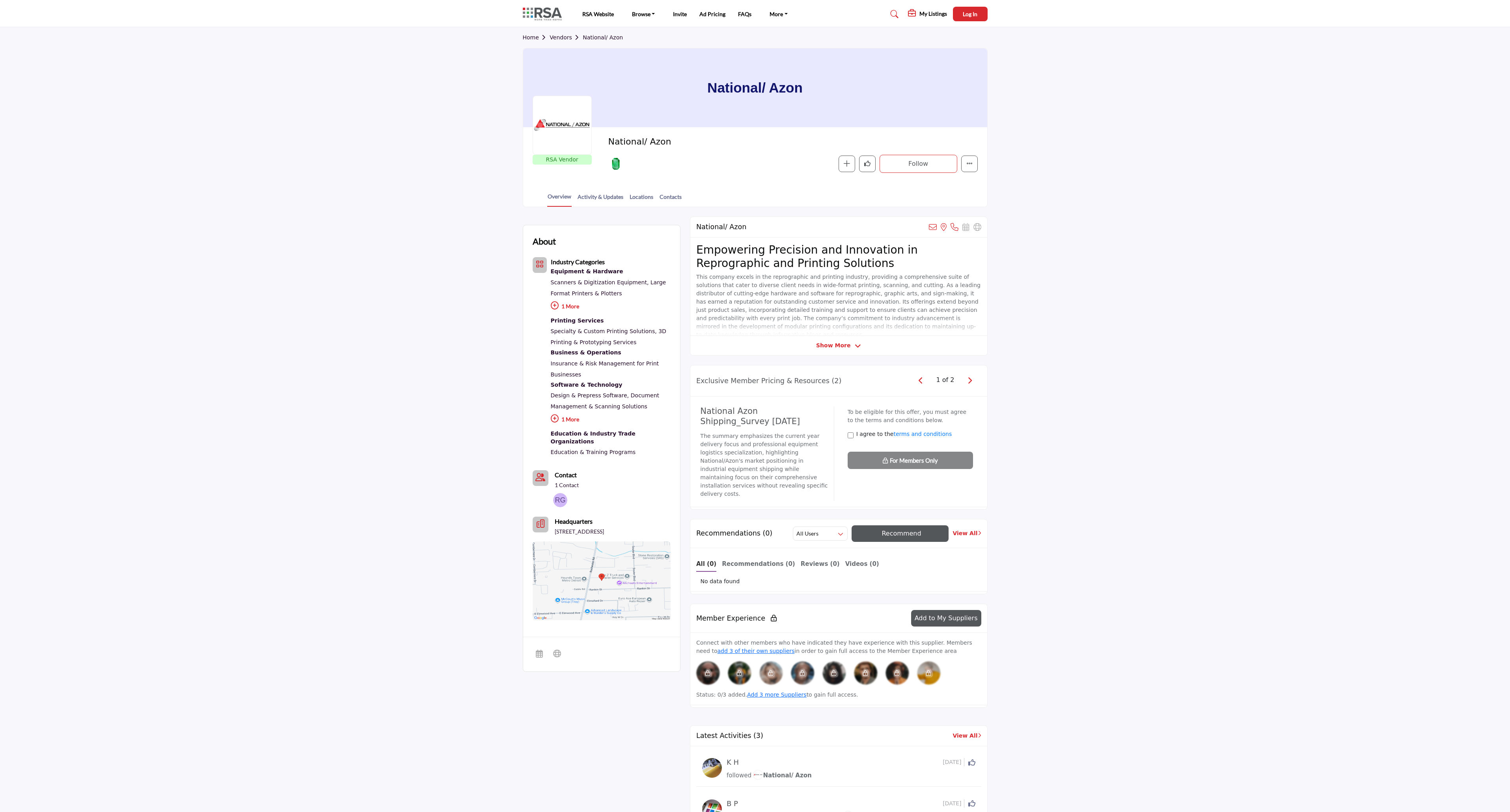
click at [531, 38] on link "Home" at bounding box center [536, 37] width 28 height 7
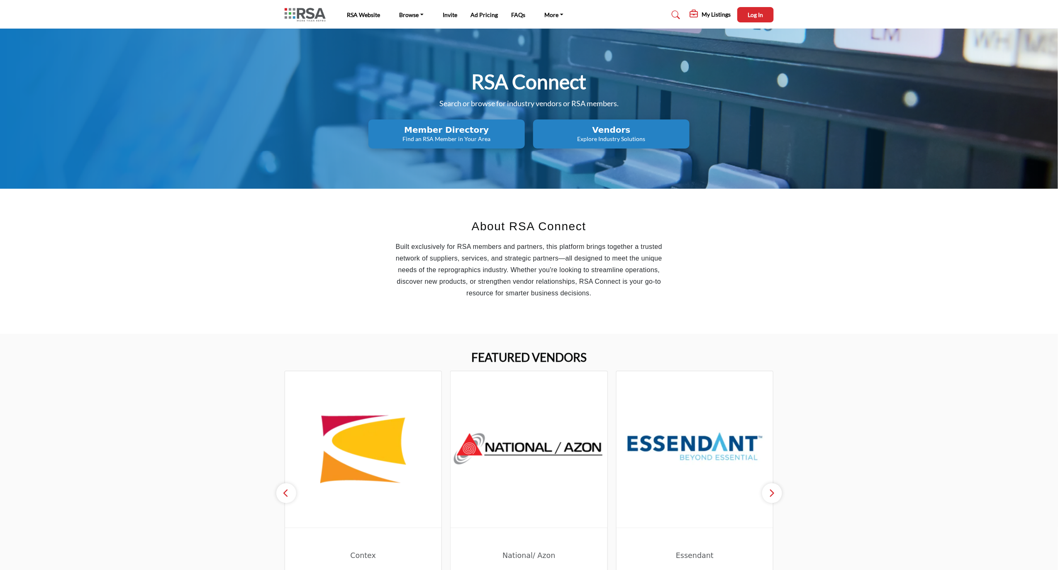
click at [811, 264] on section "About RSA Connect Built exclusively for RSA members and partners, this platform…" at bounding box center [529, 261] width 1058 height 145
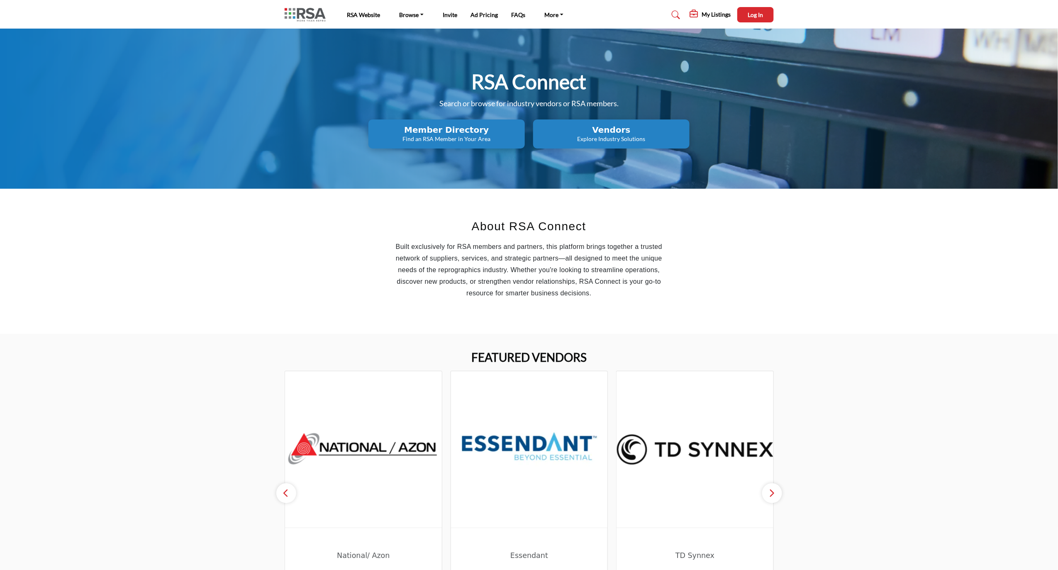
click at [460, 128] on h2 "Member Directory" at bounding box center [446, 130] width 151 height 10
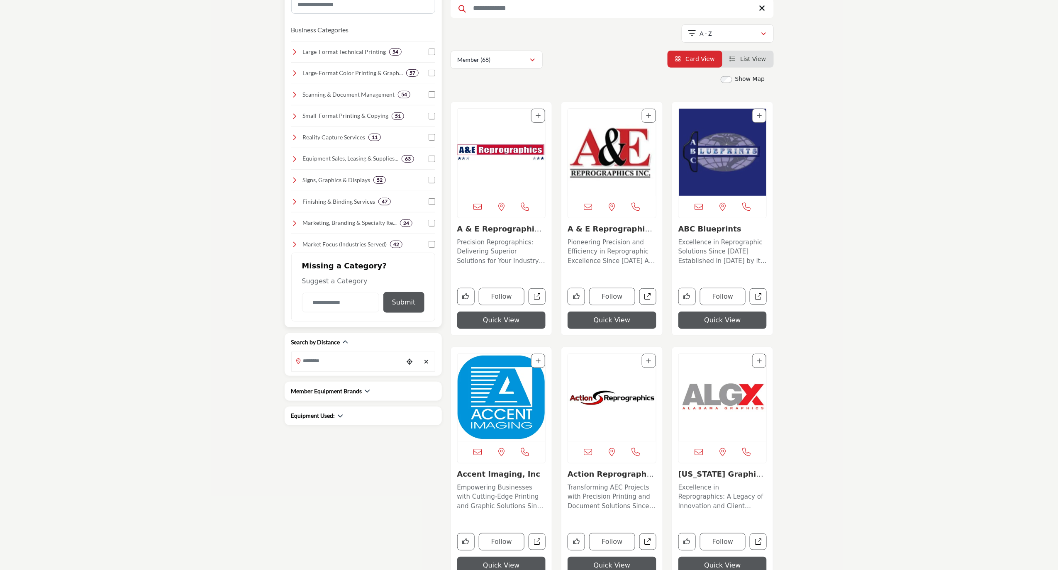
scroll to position [166, 0]
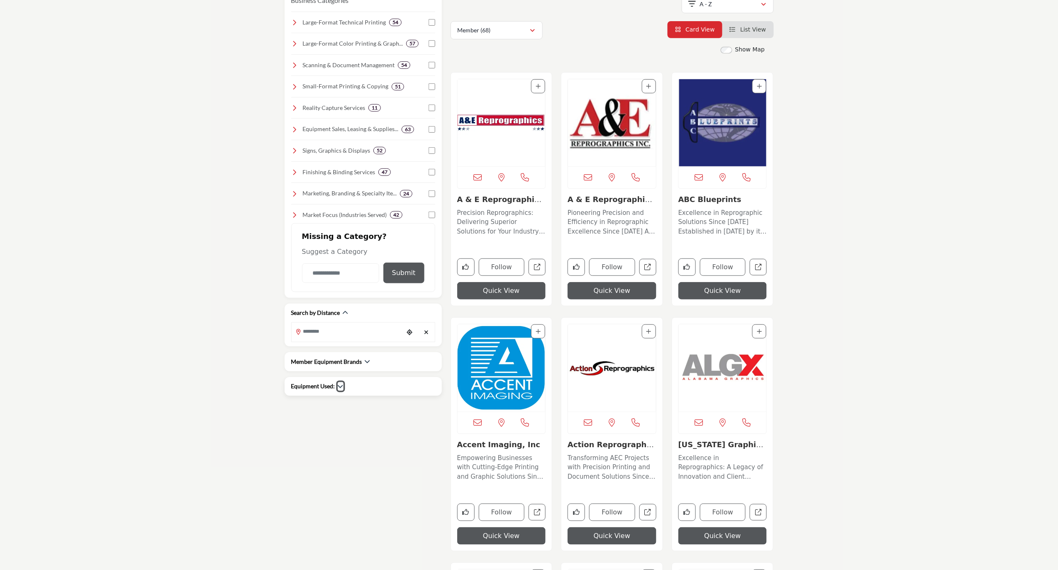
click at [338, 391] on button "button" at bounding box center [341, 386] width 6 height 9
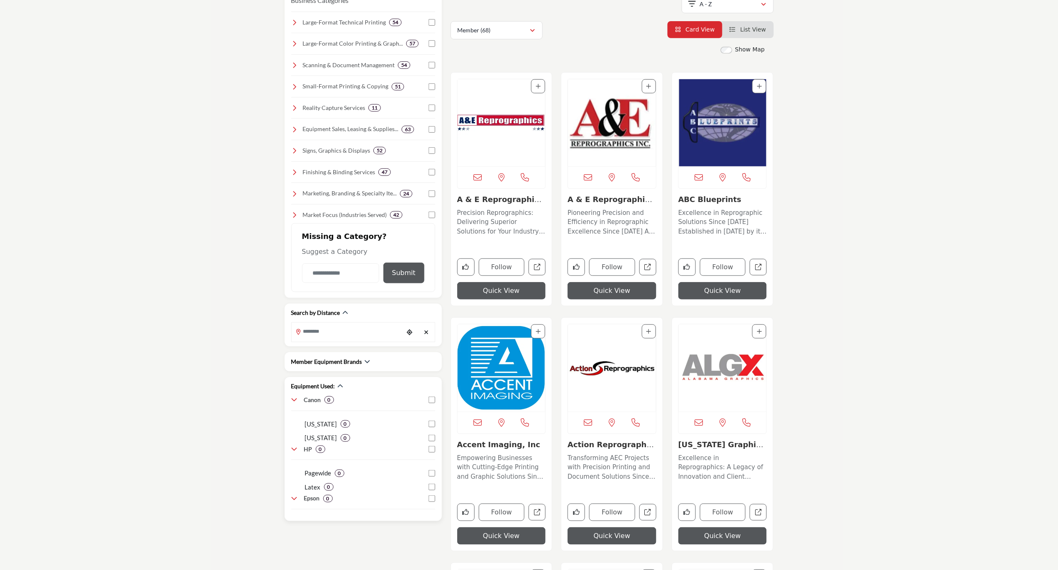
click at [294, 450] on icon at bounding box center [294, 449] width 7 height 7
click at [292, 403] on icon at bounding box center [294, 400] width 7 height 7
click at [292, 474] on icon at bounding box center [294, 471] width 7 height 7
click at [294, 474] on icon at bounding box center [294, 471] width 7 height 7
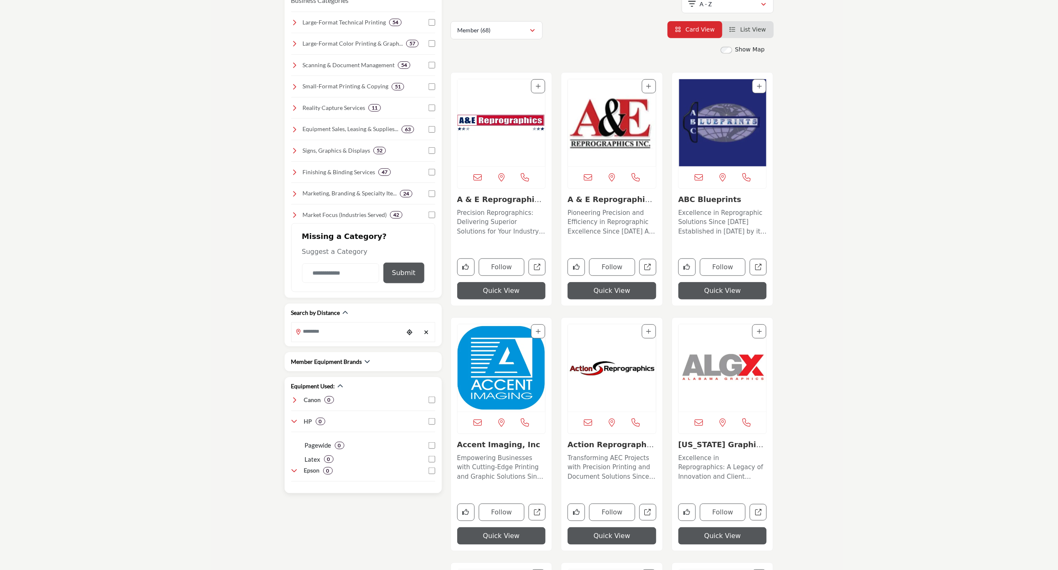
click at [293, 425] on icon at bounding box center [294, 421] width 7 height 7
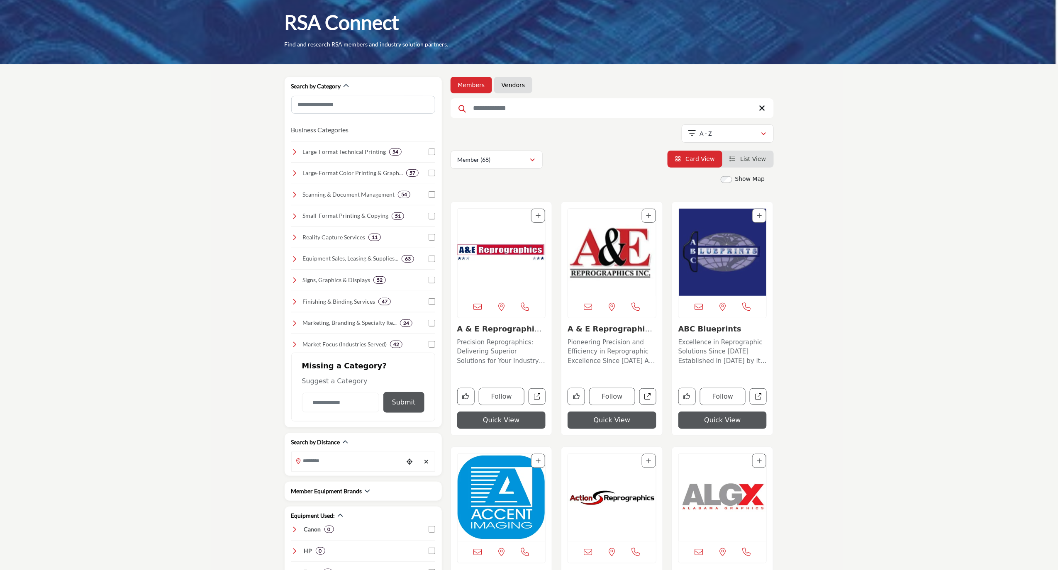
scroll to position [55, 0]
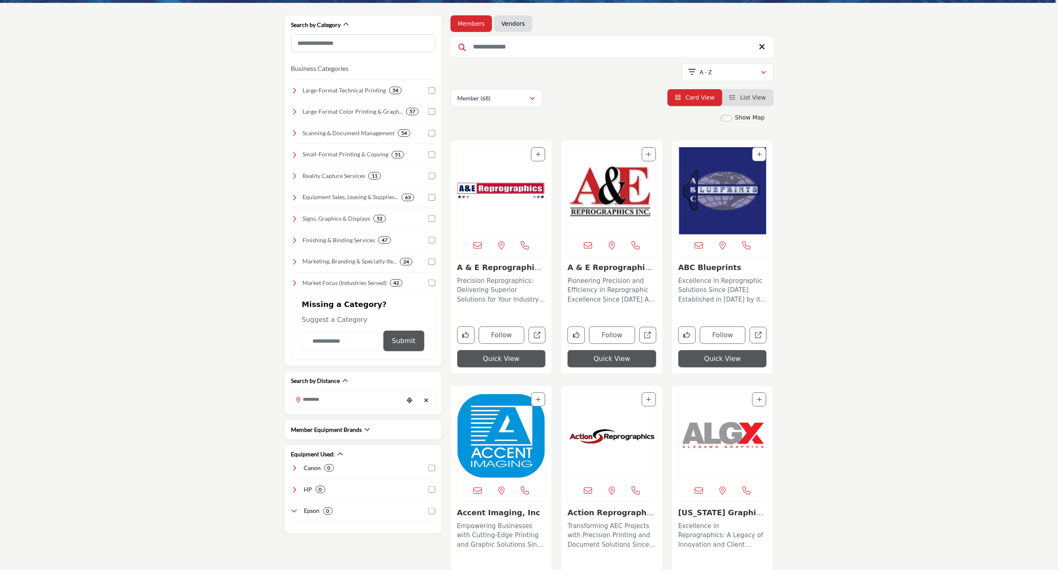
scroll to position [93, 0]
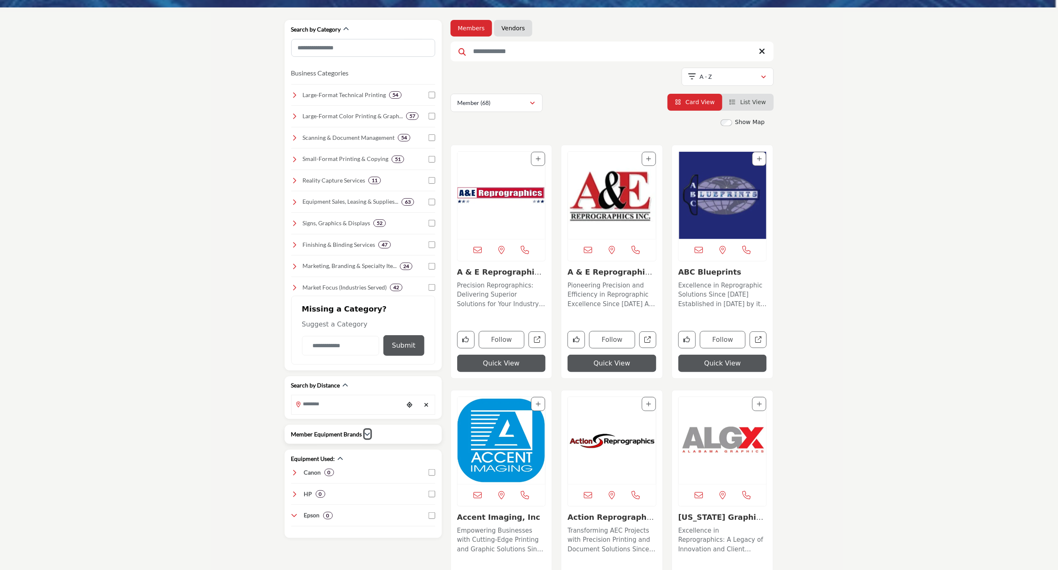
click at [365, 437] on icon "button" at bounding box center [368, 434] width 6 height 6
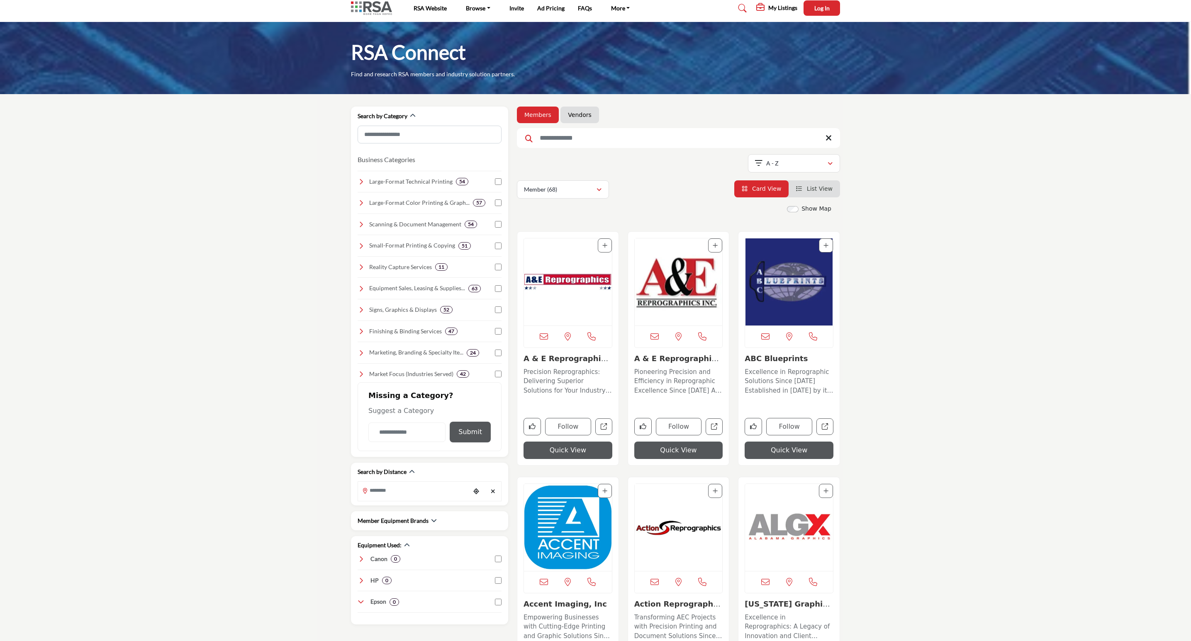
scroll to position [0, 0]
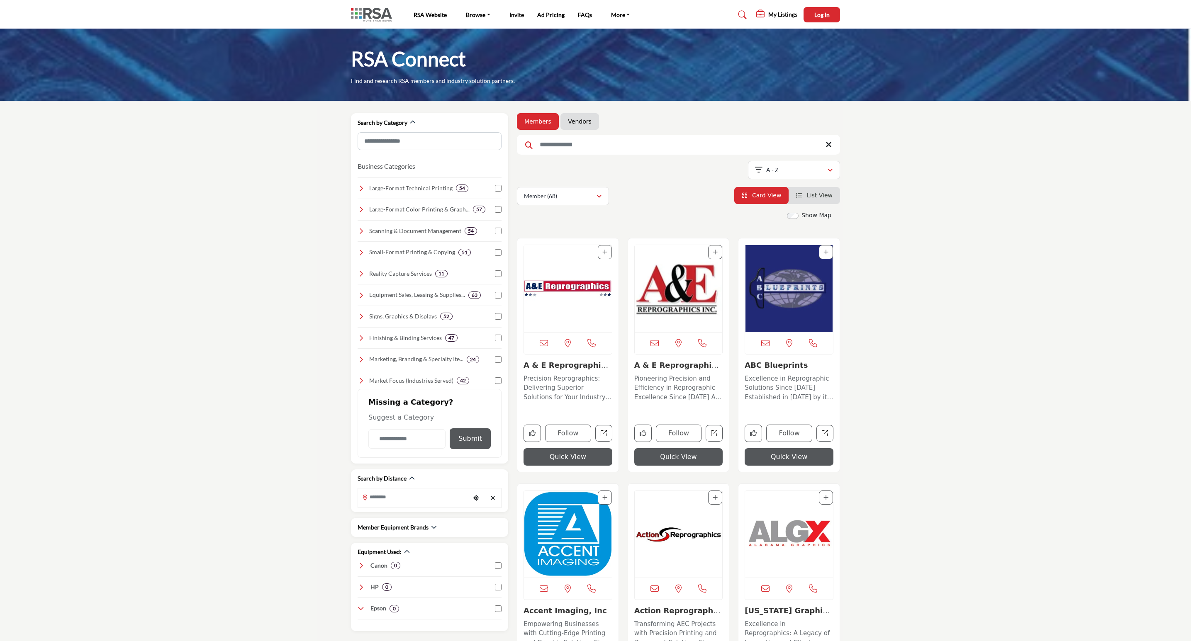
drag, startPoint x: 579, startPoint y: 120, endPoint x: 910, endPoint y: 355, distance: 406.4
click at [579, 119] on link "Vendors" at bounding box center [579, 121] width 23 height 8
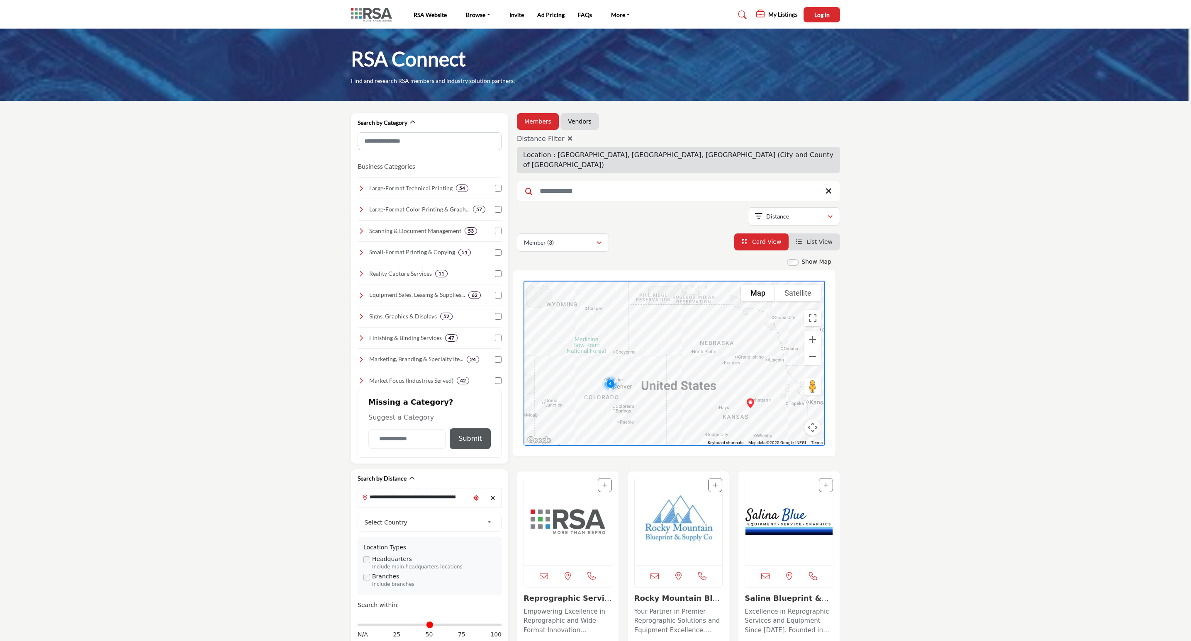
scroll to position [92, 0]
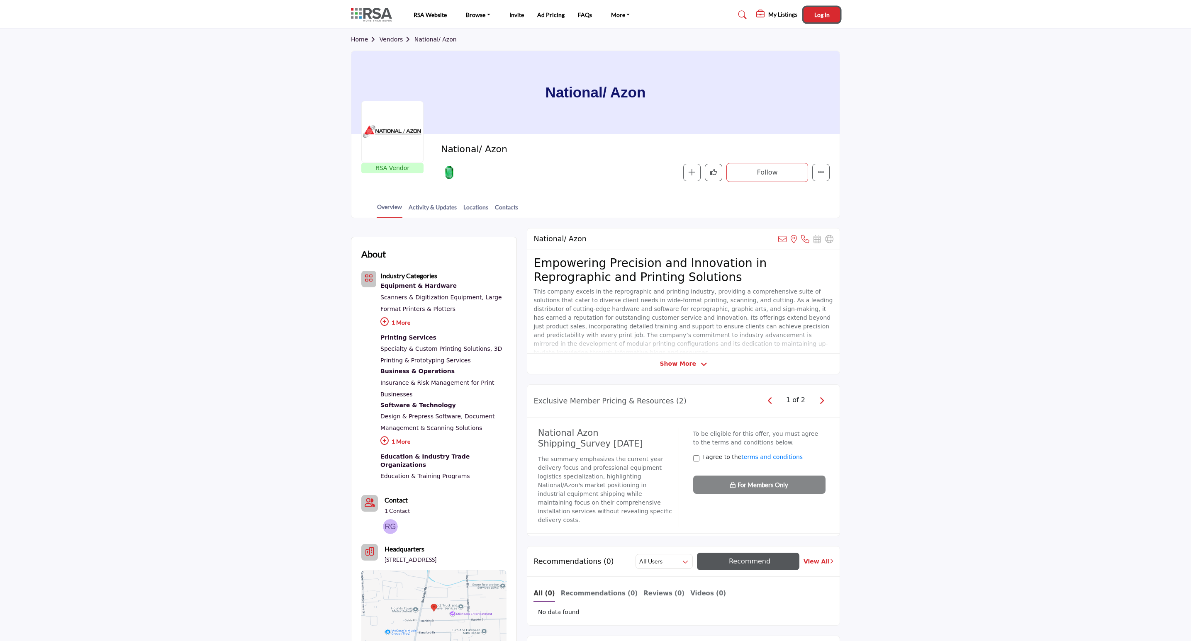
click at [829, 19] on button "Log In" at bounding box center [822, 14] width 37 height 15
click at [798, 175] on icon "Edit company" at bounding box center [799, 172] width 7 height 7
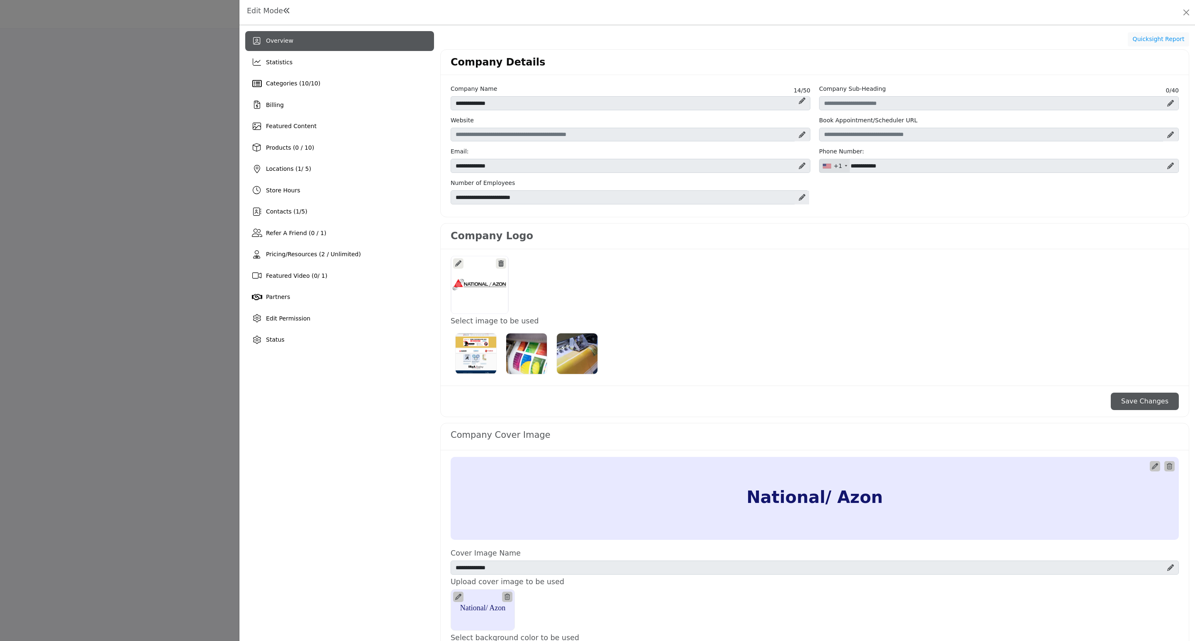
click at [166, 85] on div at bounding box center [597, 320] width 1195 height 641
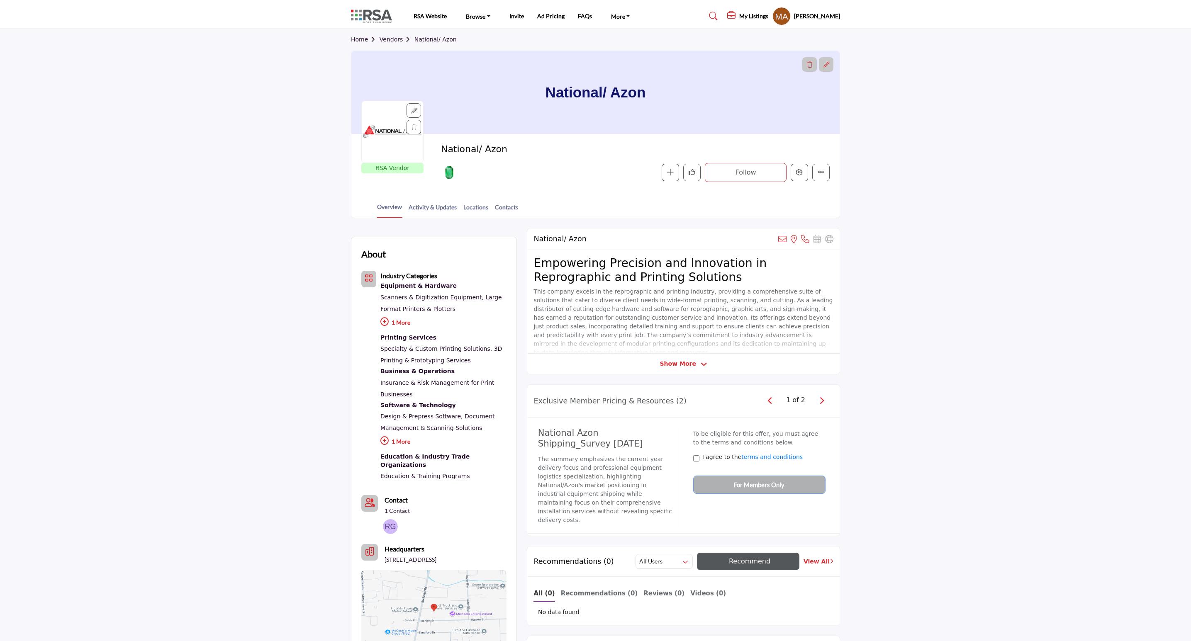
click at [394, 43] on span "Home Vendors National/ Azon" at bounding box center [404, 39] width 106 height 9
click at [392, 37] on link "Vendors" at bounding box center [397, 39] width 35 height 7
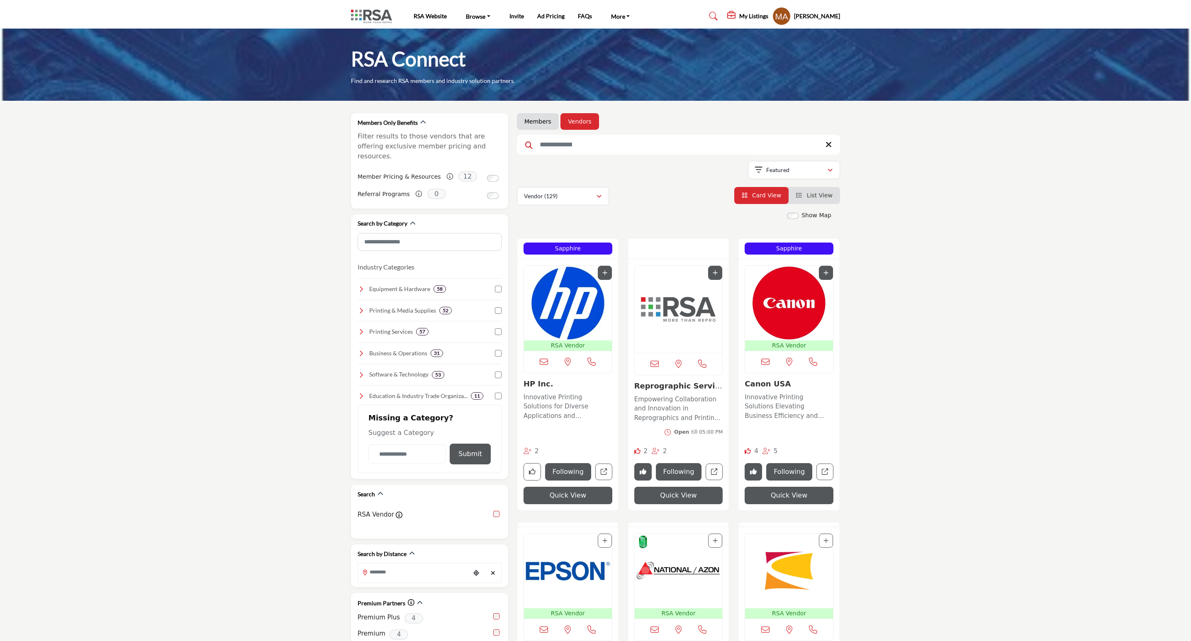
click at [558, 314] on img "Open Listing in new tab" at bounding box center [568, 303] width 88 height 75
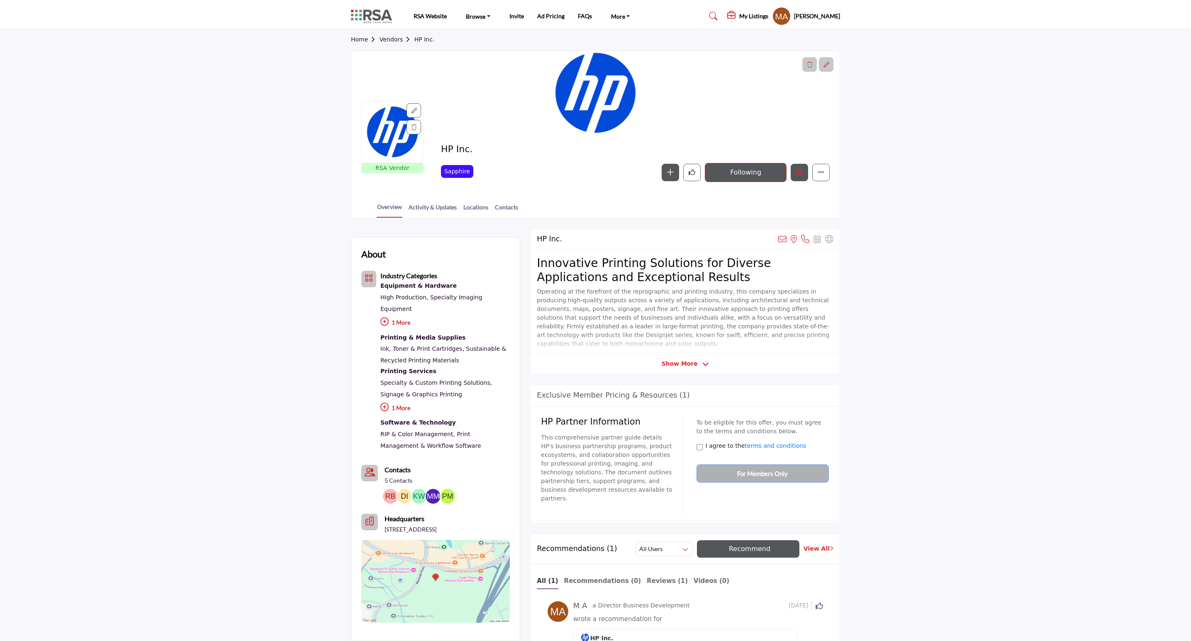
click at [796, 178] on button "Edit company" at bounding box center [799, 172] width 17 height 17
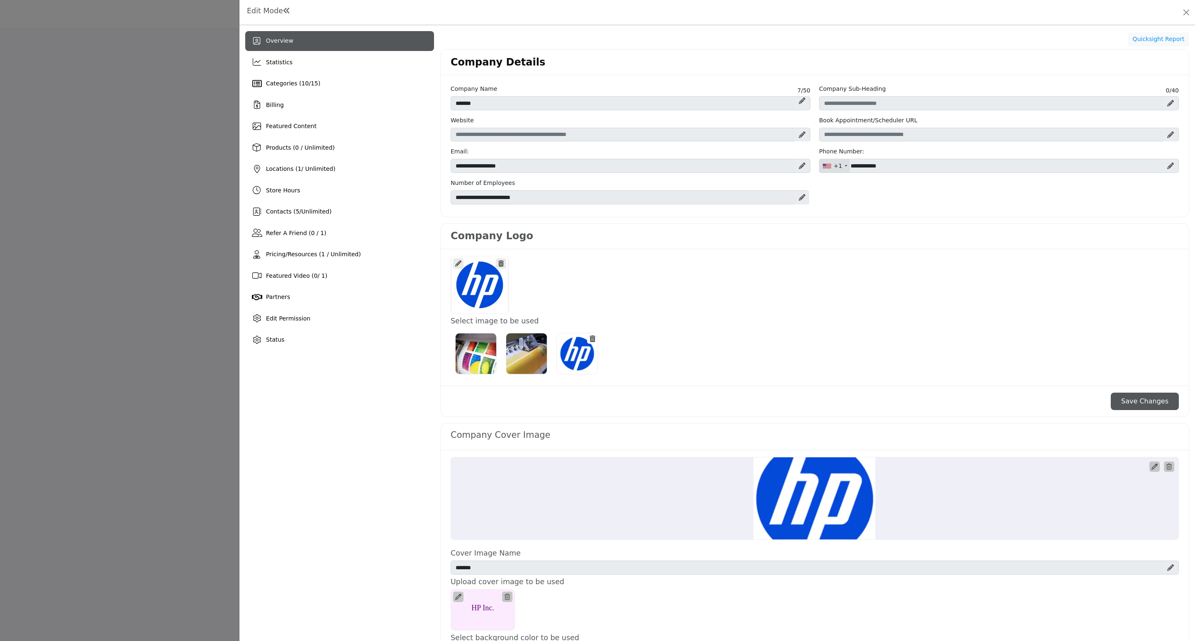
click at [156, 81] on div at bounding box center [597, 320] width 1195 height 641
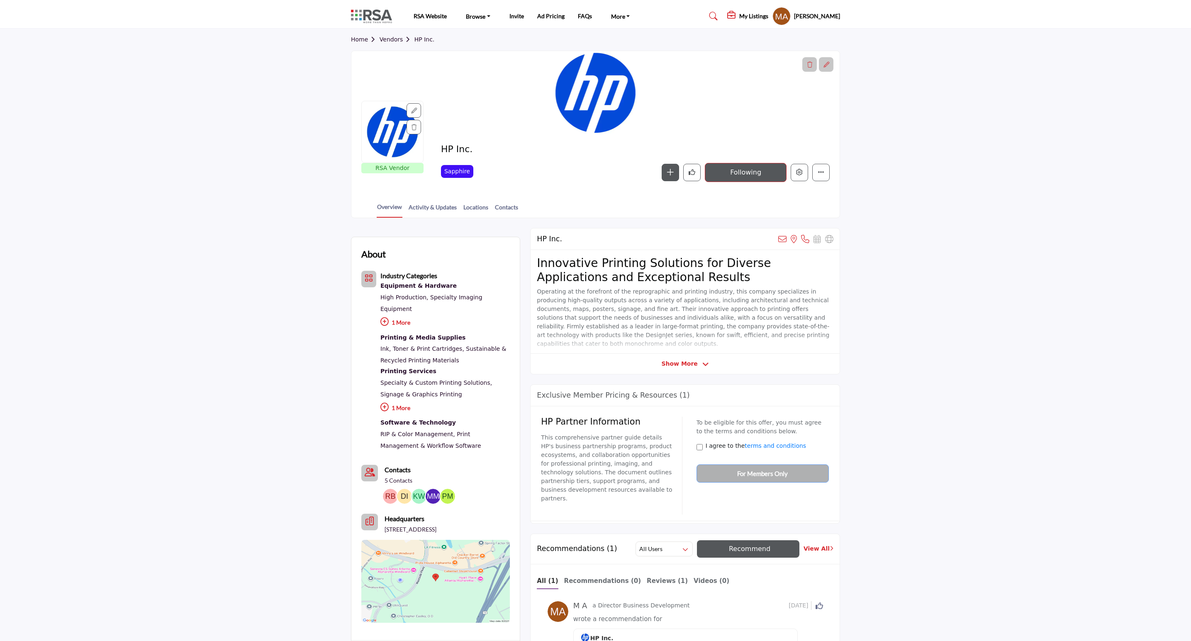
click at [391, 37] on link "Vendors" at bounding box center [397, 39] width 35 height 7
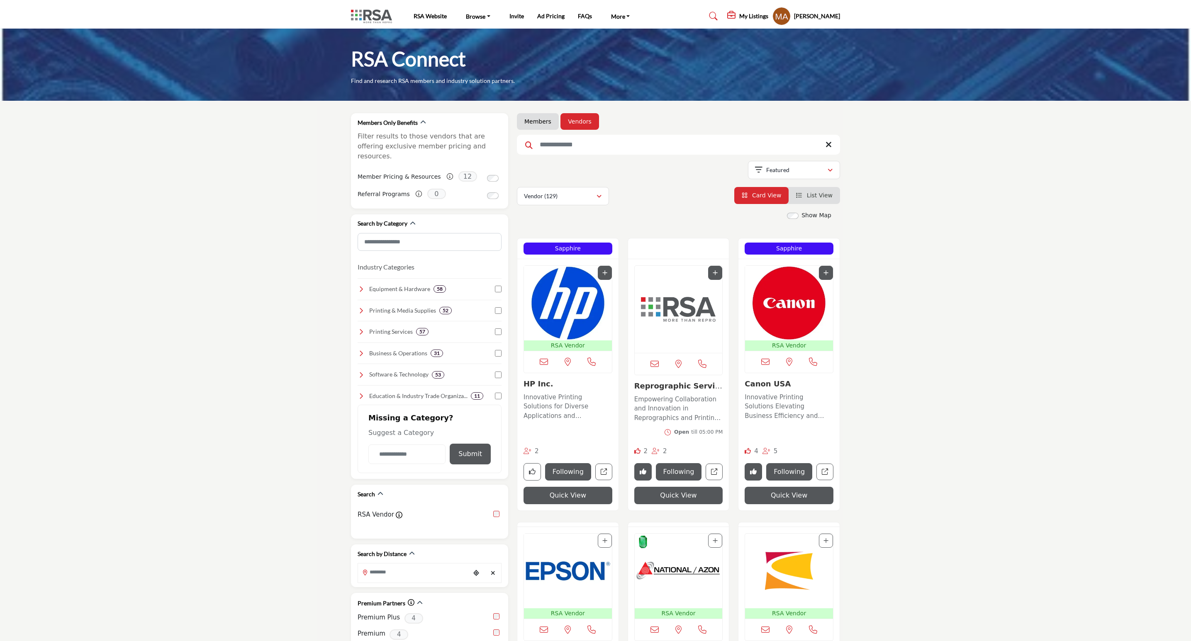
click at [567, 139] on input "Search Keyword" at bounding box center [678, 145] width 323 height 20
type input "*****"
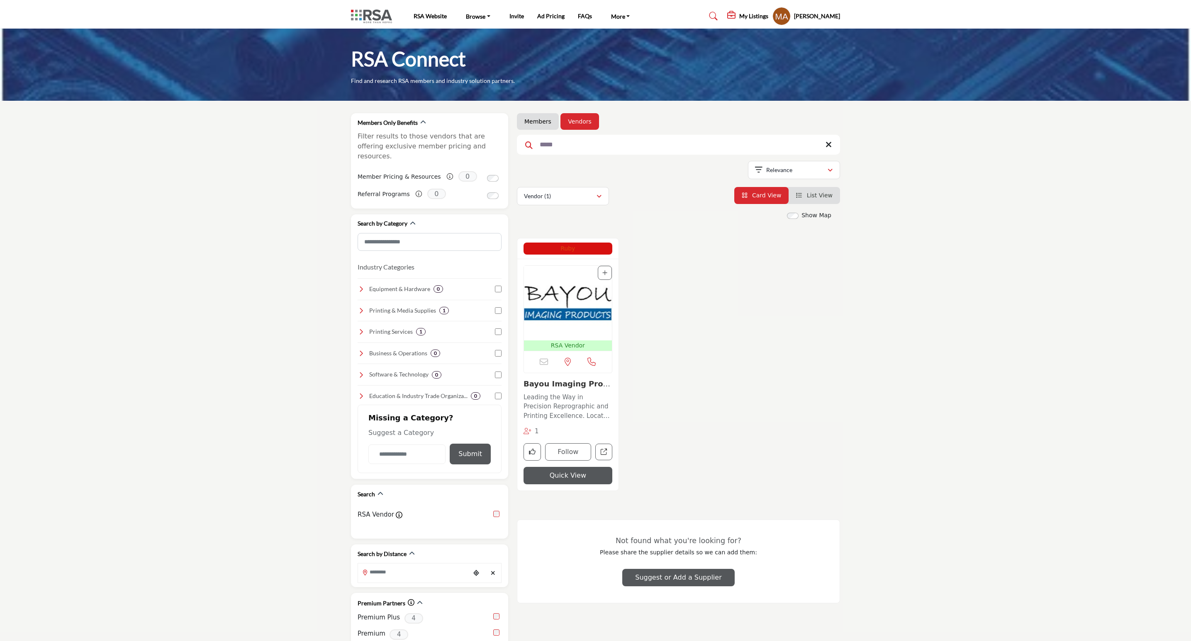
click at [578, 313] on img "Open Listing in new tab" at bounding box center [568, 303] width 88 height 75
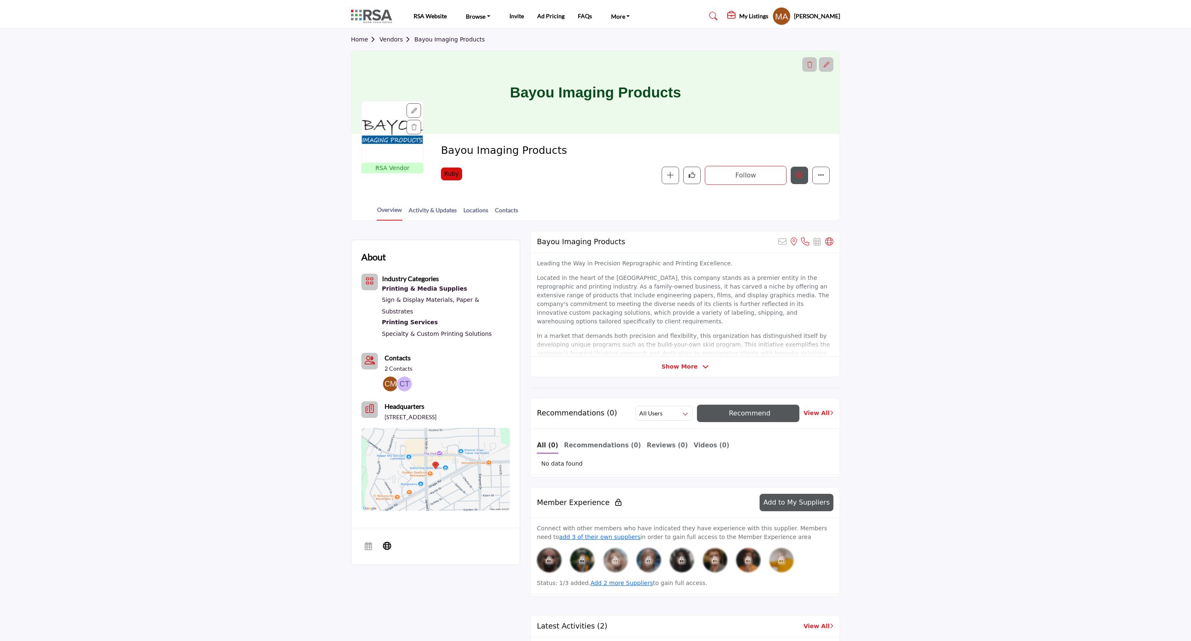
click at [794, 174] on button "Edit company" at bounding box center [799, 175] width 17 height 17
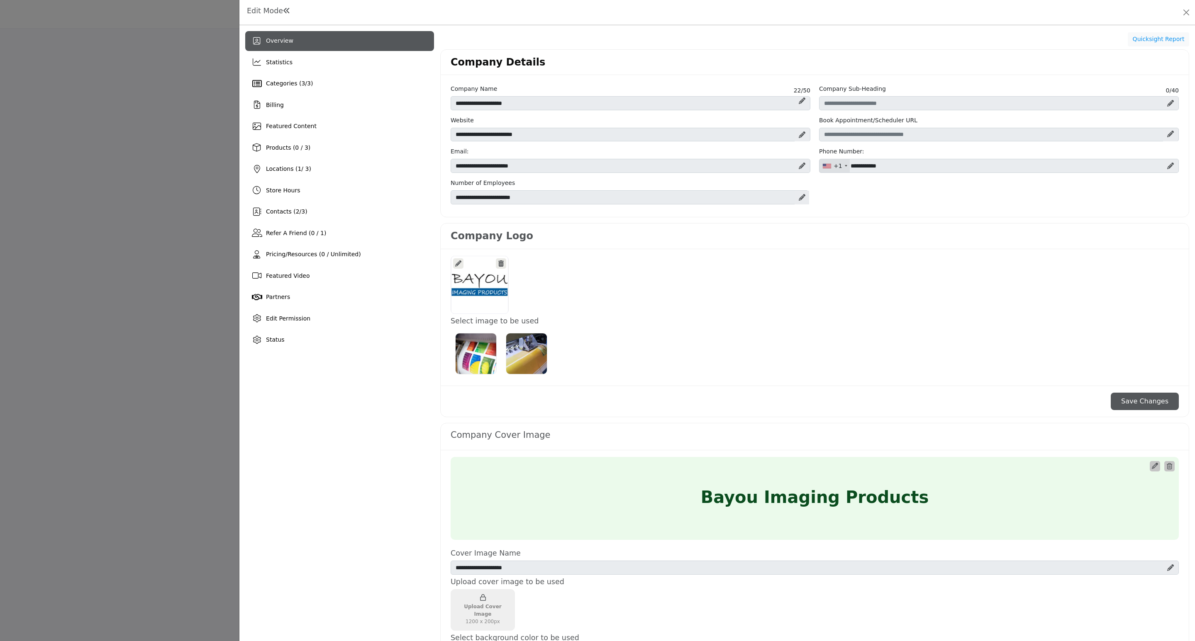
click at [92, 122] on div at bounding box center [597, 320] width 1195 height 641
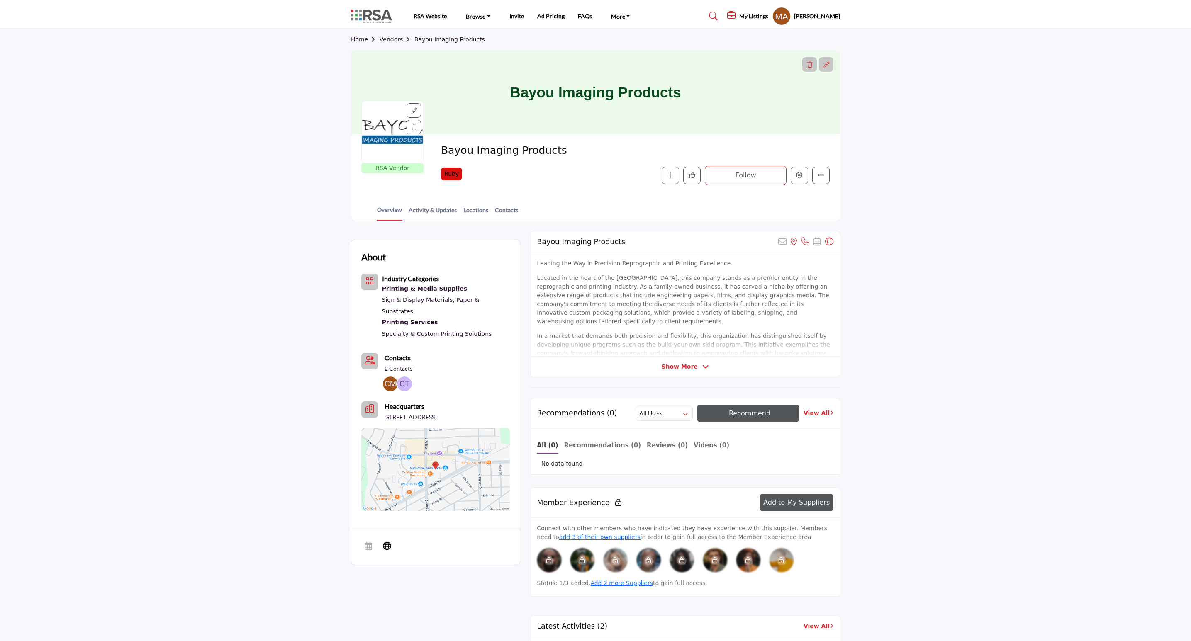
click at [390, 35] on span "Home Vendors Bayou Imaging Products" at bounding box center [418, 39] width 134 height 9
click at [392, 41] on link "Vendors" at bounding box center [397, 39] width 35 height 7
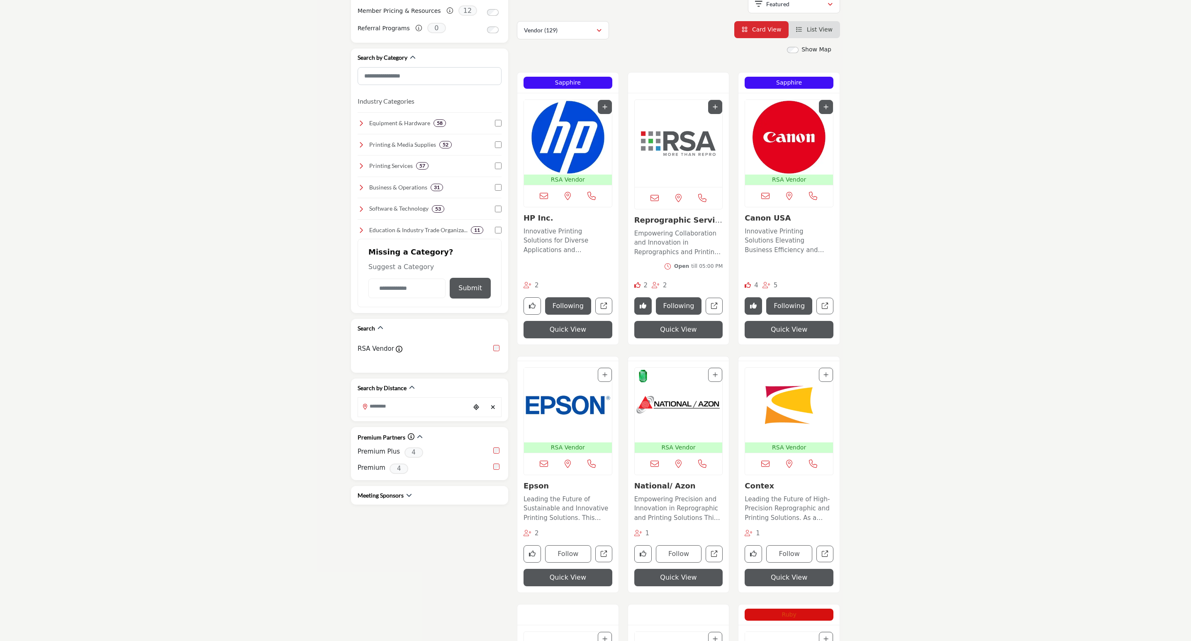
scroll to position [187, 0]
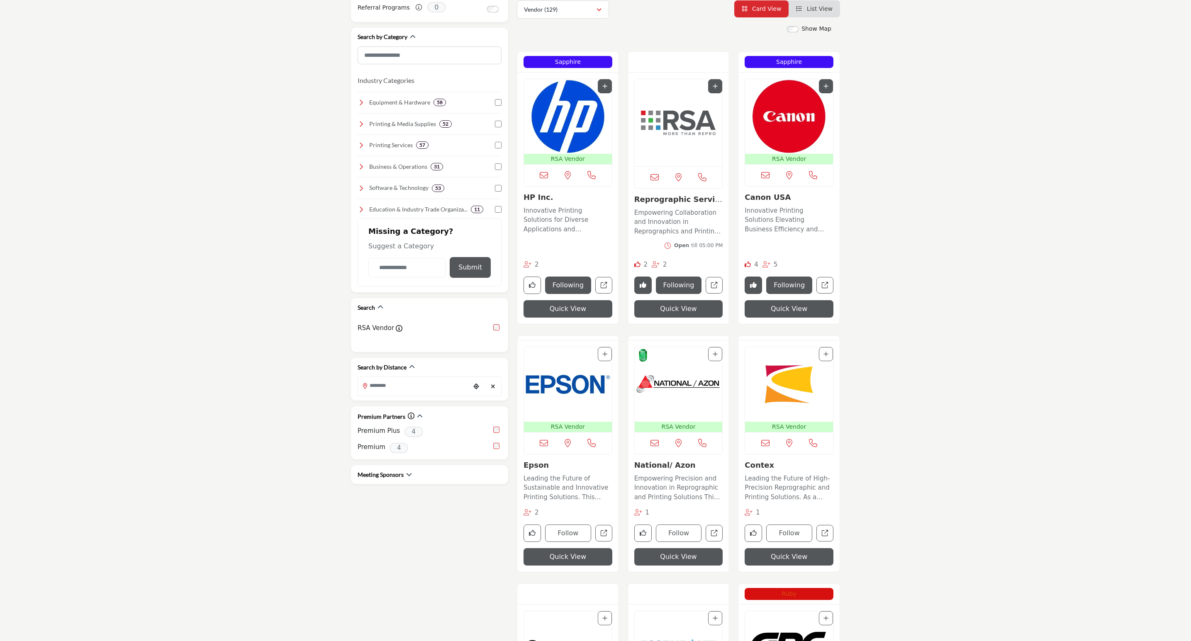
click at [570, 391] on img "Open Listing in new tab" at bounding box center [568, 384] width 88 height 75
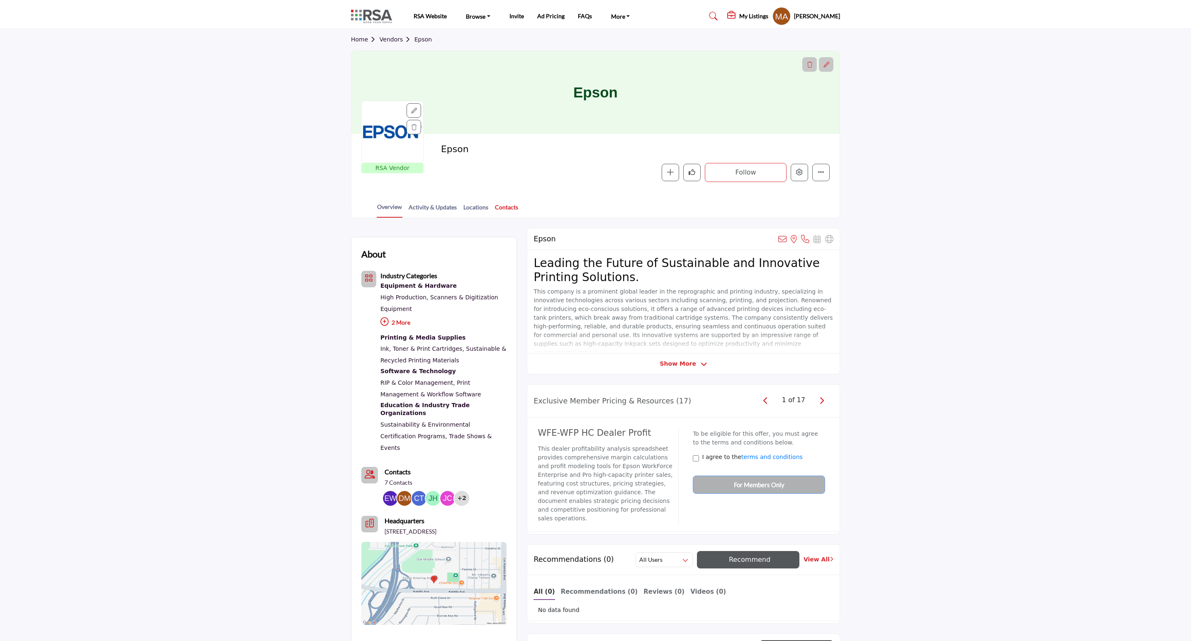
click at [511, 208] on link "Contacts" at bounding box center [506, 210] width 24 height 15
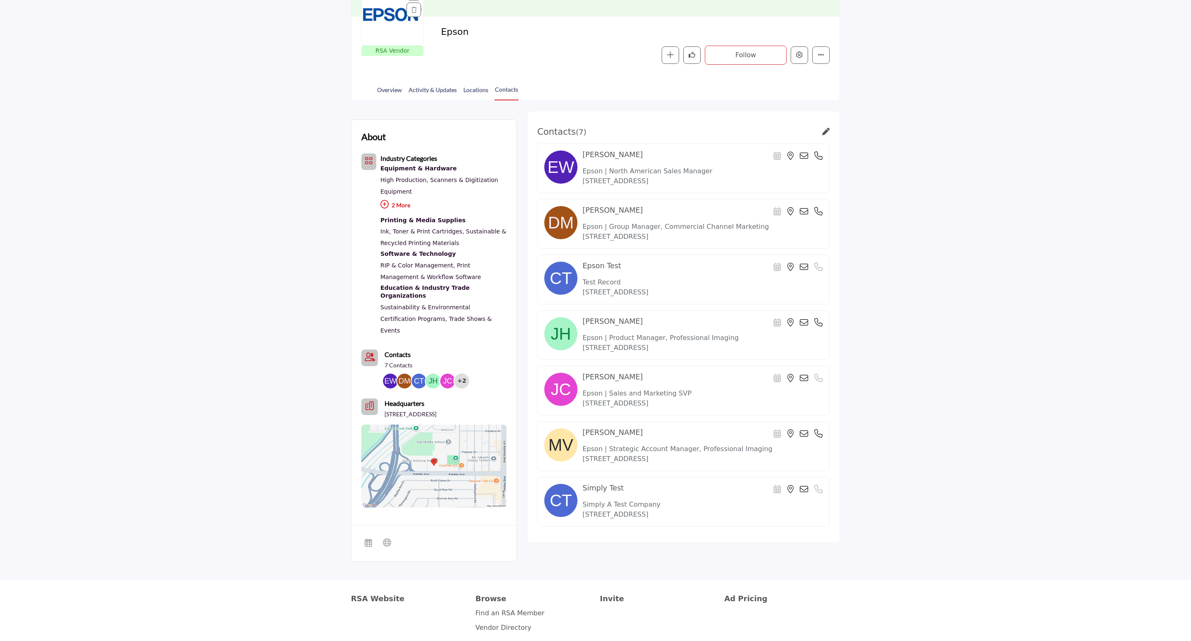
scroll to position [124, 0]
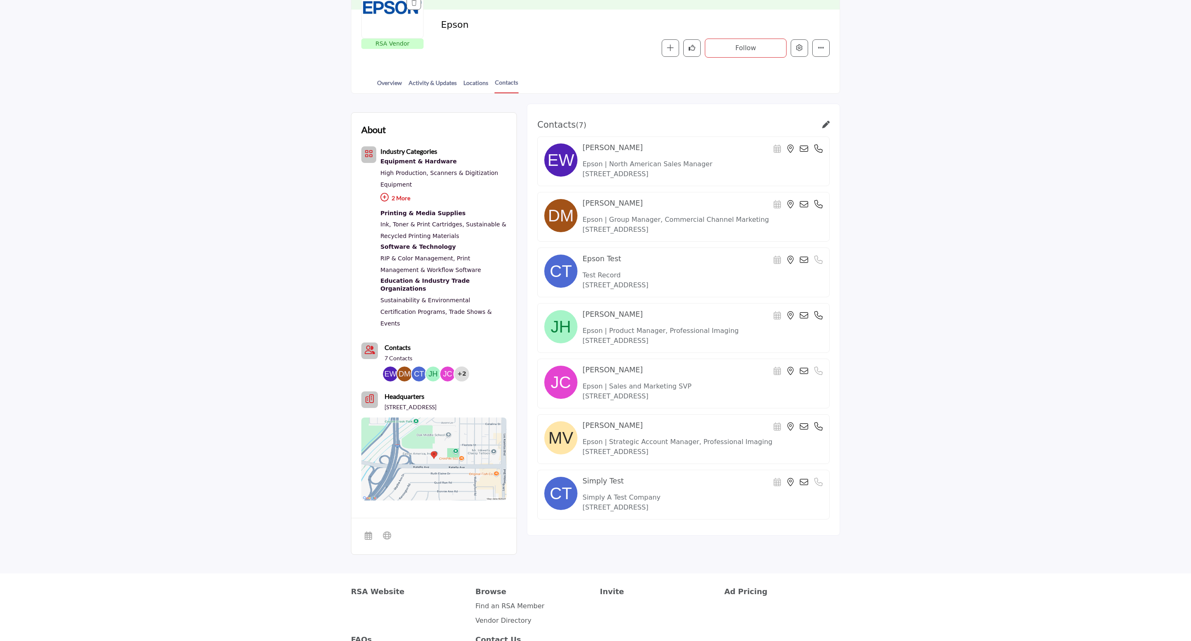
click at [825, 127] on icon at bounding box center [825, 124] width 7 height 7
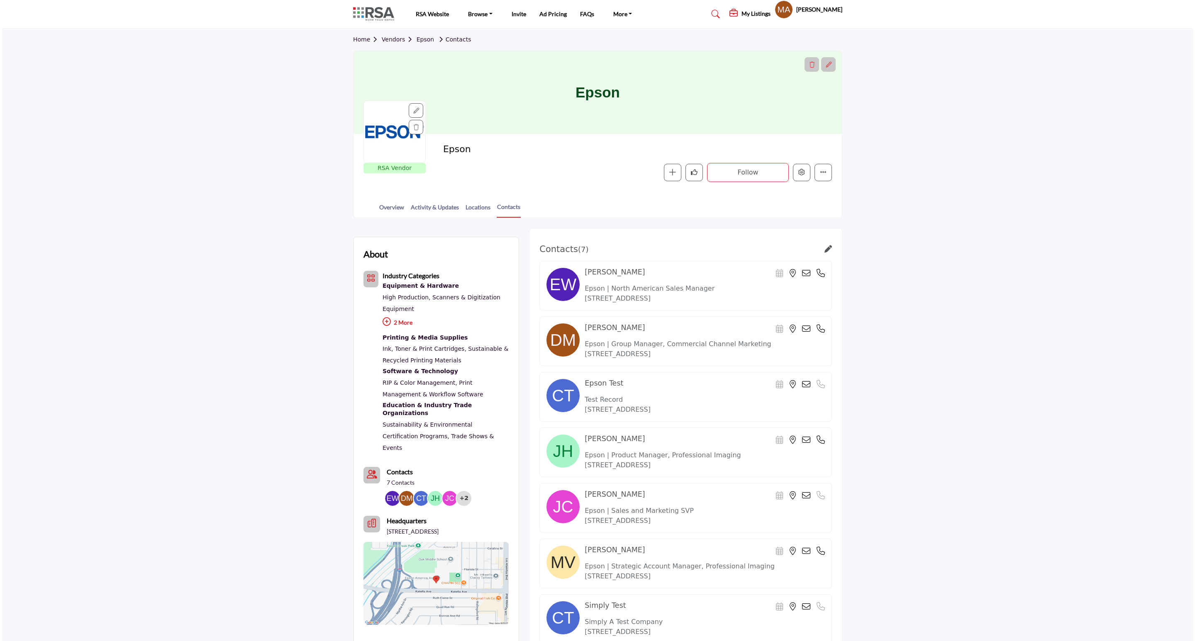
scroll to position [124, 0]
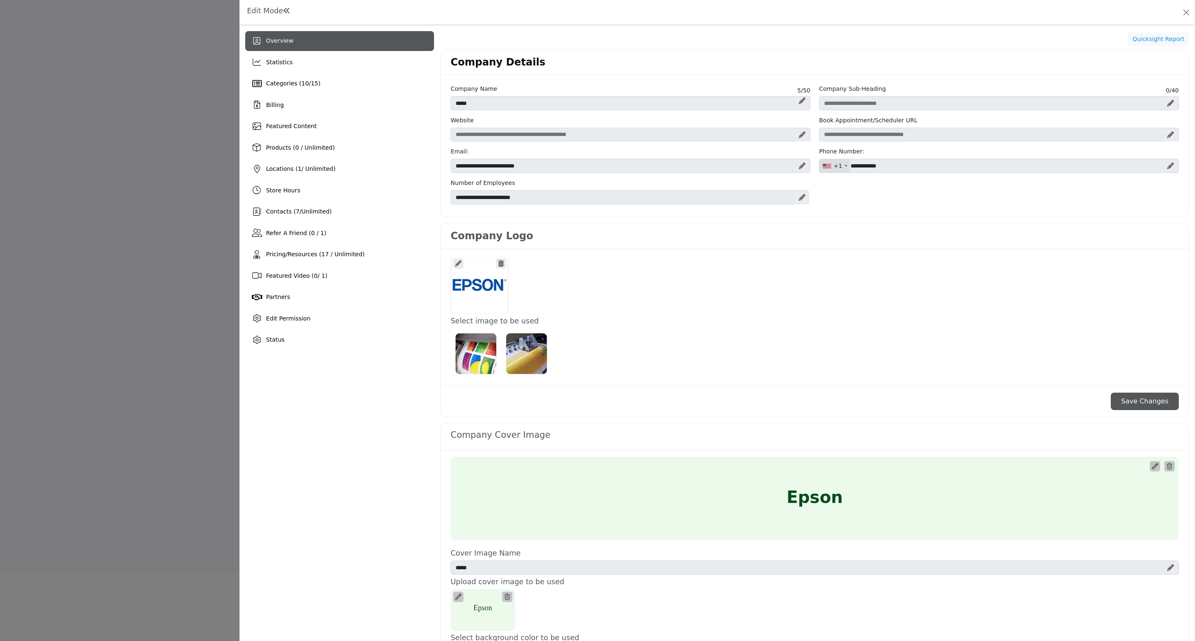
scroll to position [124, 0]
click at [321, 216] on div "Contacts ( 7 / Unlimited )" at bounding box center [299, 211] width 66 height 9
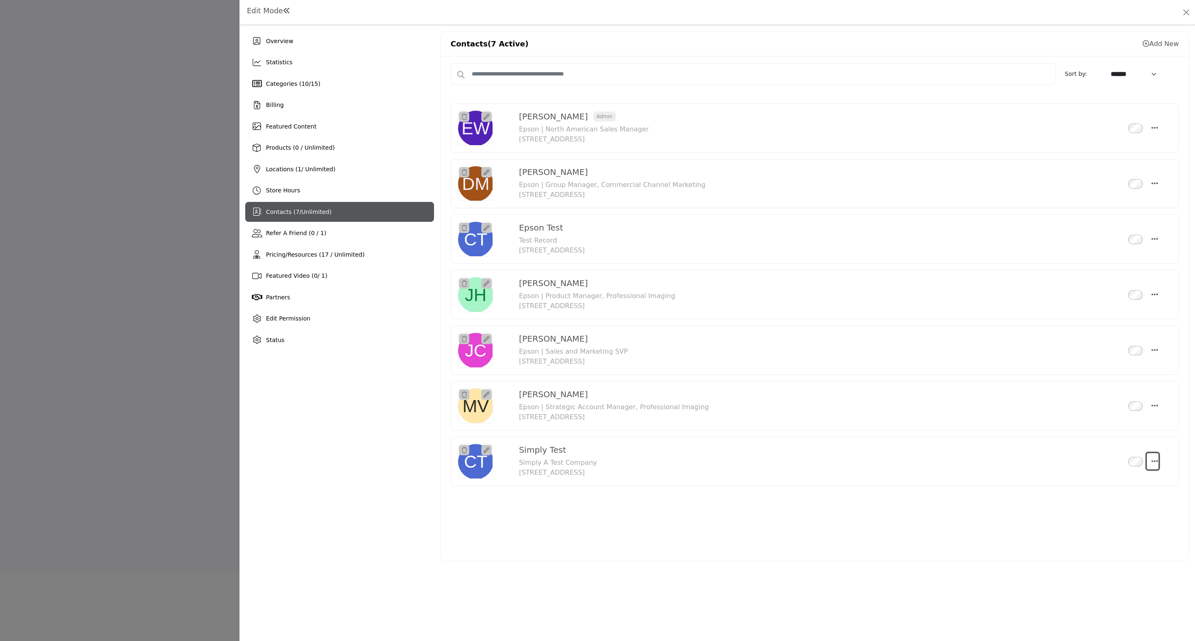
click at [1152, 465] on icon "Select Droddown options" at bounding box center [1154, 461] width 7 height 7
click at [1099, 506] on link "Edit Contact" at bounding box center [1115, 501] width 80 height 15
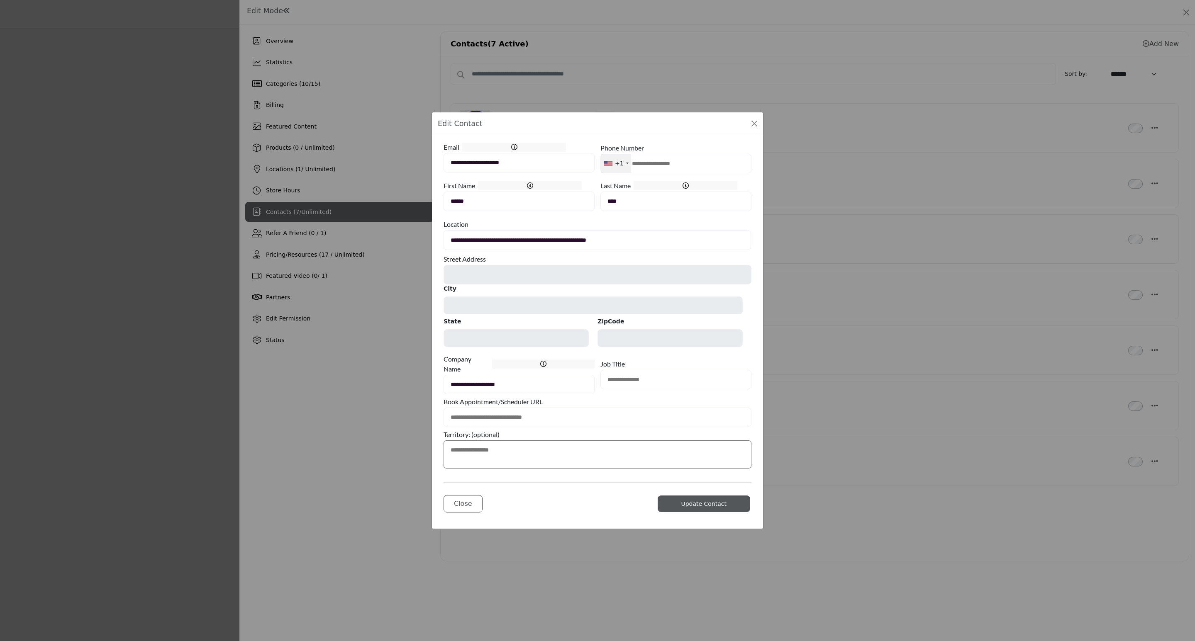
type input "**********"
type input "**"
type input "*****"
click at [419, 399] on div "**********" at bounding box center [597, 320] width 1195 height 641
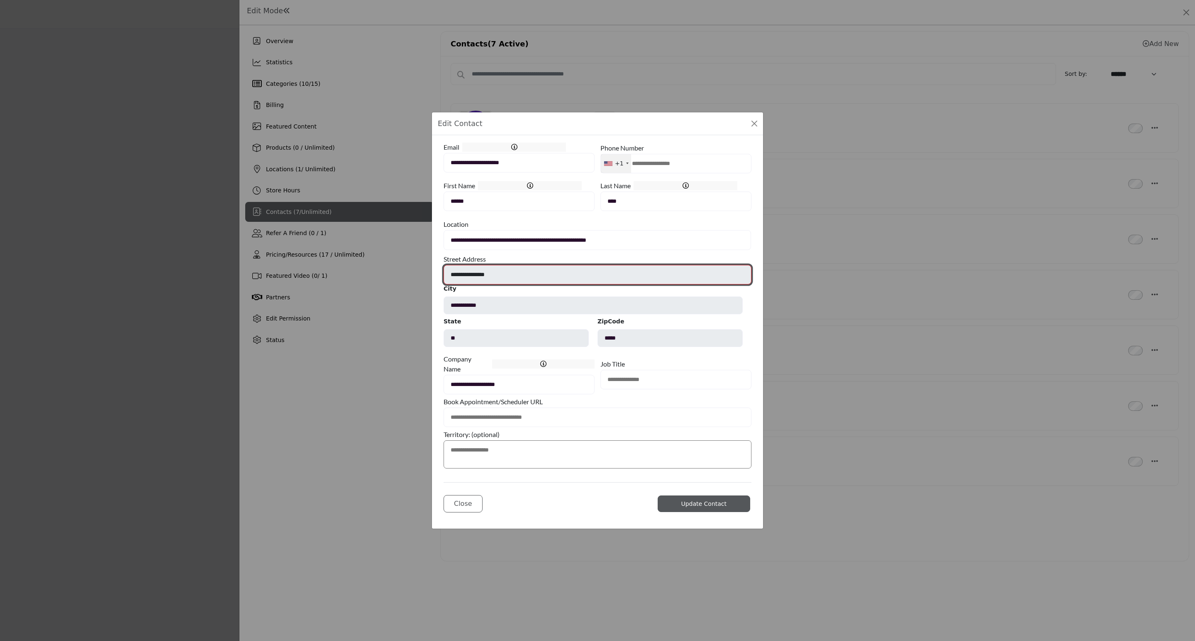
drag, startPoint x: 521, startPoint y: 278, endPoint x: 407, endPoint y: 298, distance: 115.8
click at [407, 298] on div "**********" at bounding box center [597, 320] width 1195 height 641
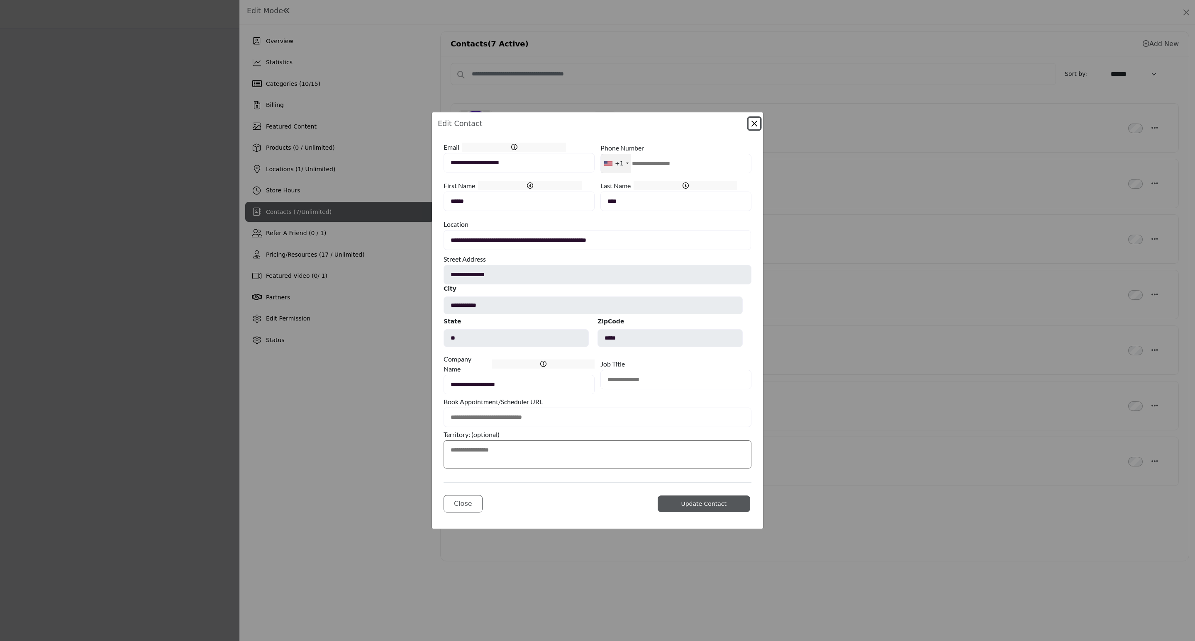
click at [559, 599] on div "**********" at bounding box center [597, 320] width 1195 height 641
click at [754, 114] on div "Edit Contact" at bounding box center [597, 123] width 331 height 23
click at [754, 121] on button "Close Modal" at bounding box center [754, 124] width 12 height 12
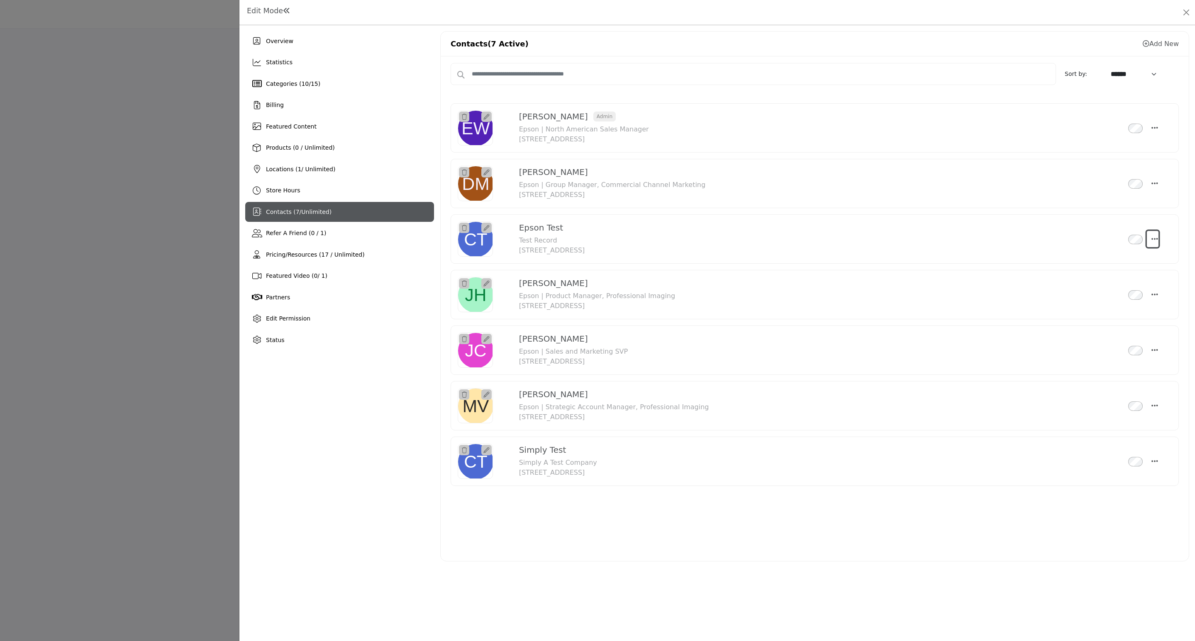
click at [1155, 239] on icon "Select Droddown options" at bounding box center [1154, 238] width 7 height 7
click at [1123, 279] on link "Edit Contact" at bounding box center [1115, 279] width 80 height 15
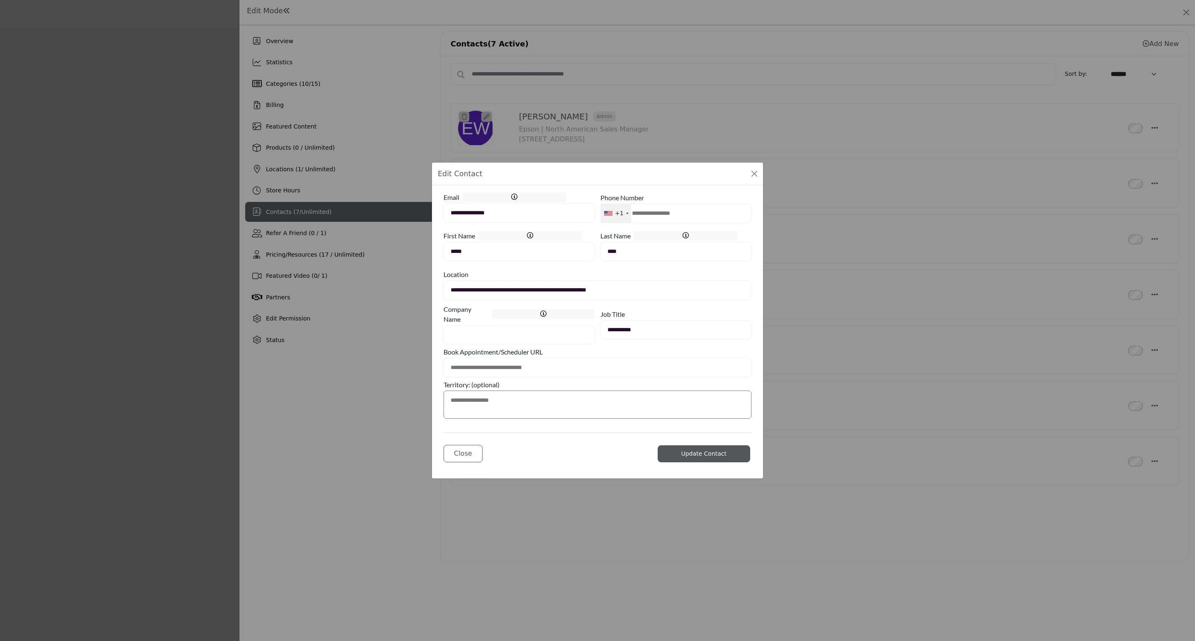
type input "**********"
type input "**"
type input "*****"
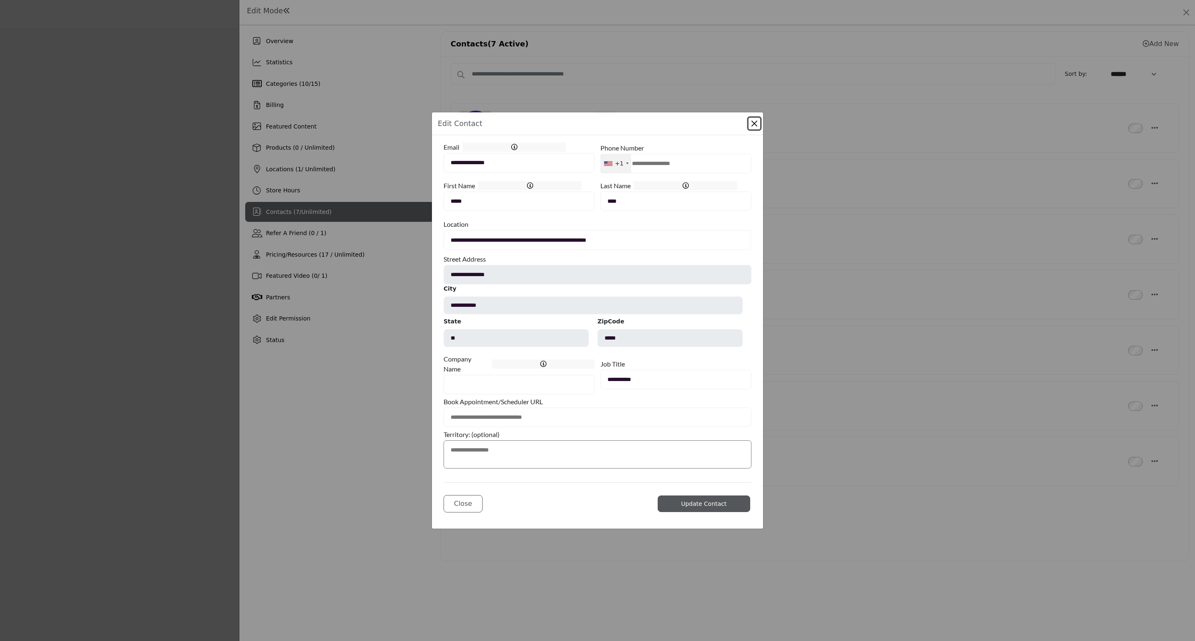
click at [755, 122] on button "Close Modal" at bounding box center [754, 124] width 12 height 12
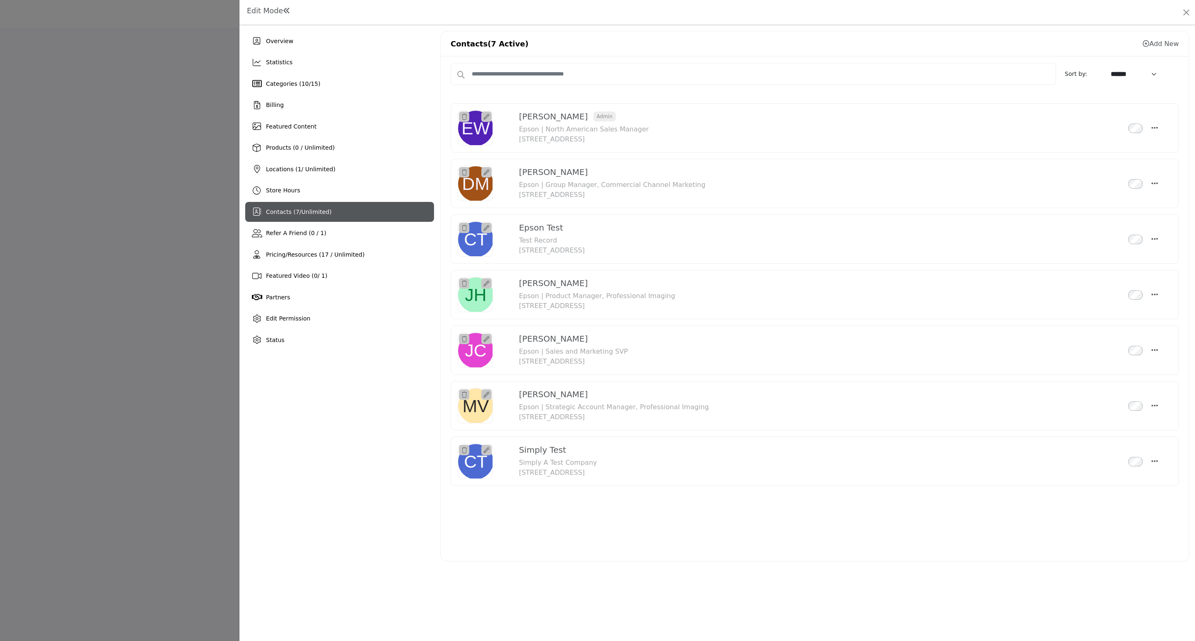
click at [141, 207] on div at bounding box center [597, 320] width 1195 height 641
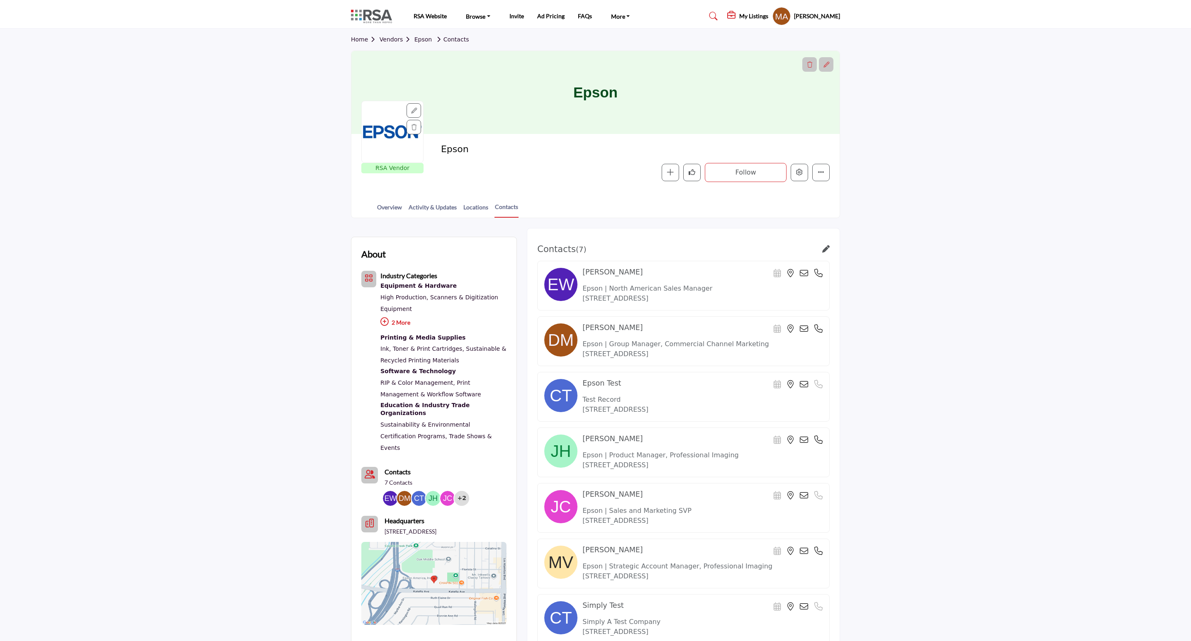
drag, startPoint x: 386, startPoint y: 42, endPoint x: 391, endPoint y: 40, distance: 5.2
click at [386, 42] on link "Vendors" at bounding box center [397, 39] width 35 height 7
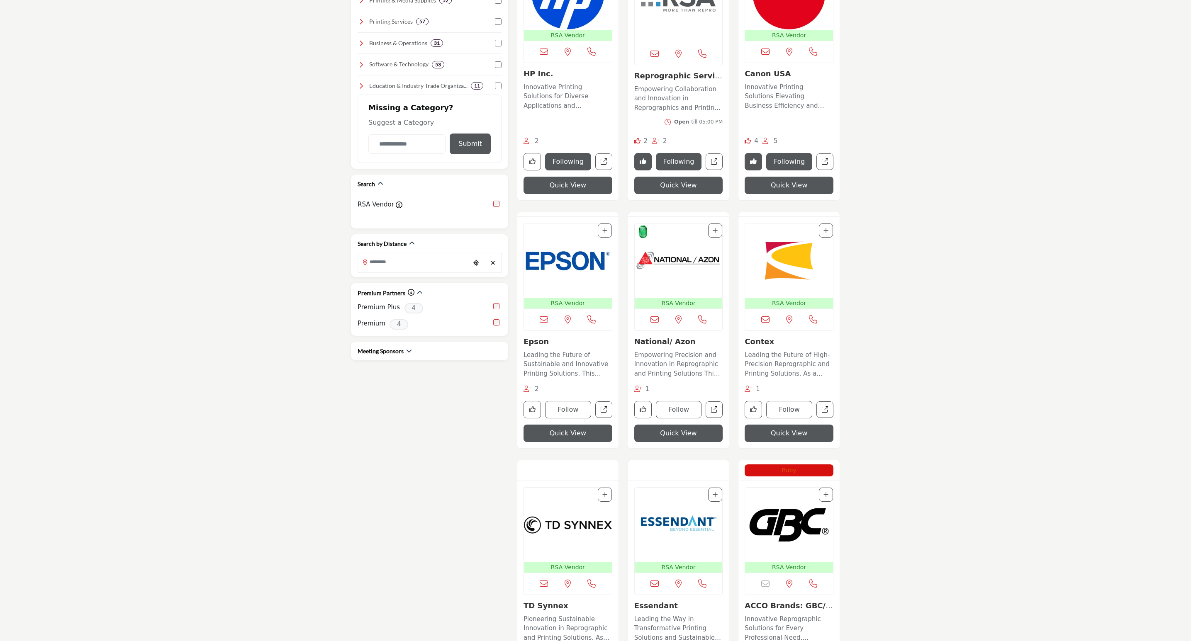
scroll to position [311, 0]
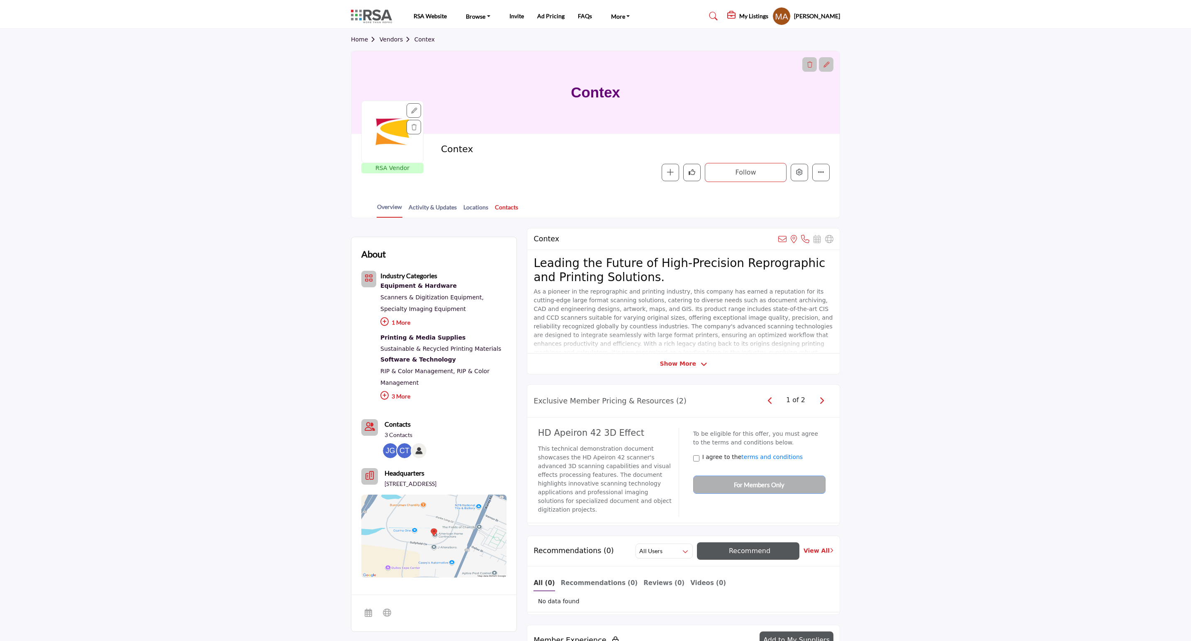
click at [501, 207] on link "Contacts" at bounding box center [506, 210] width 24 height 15
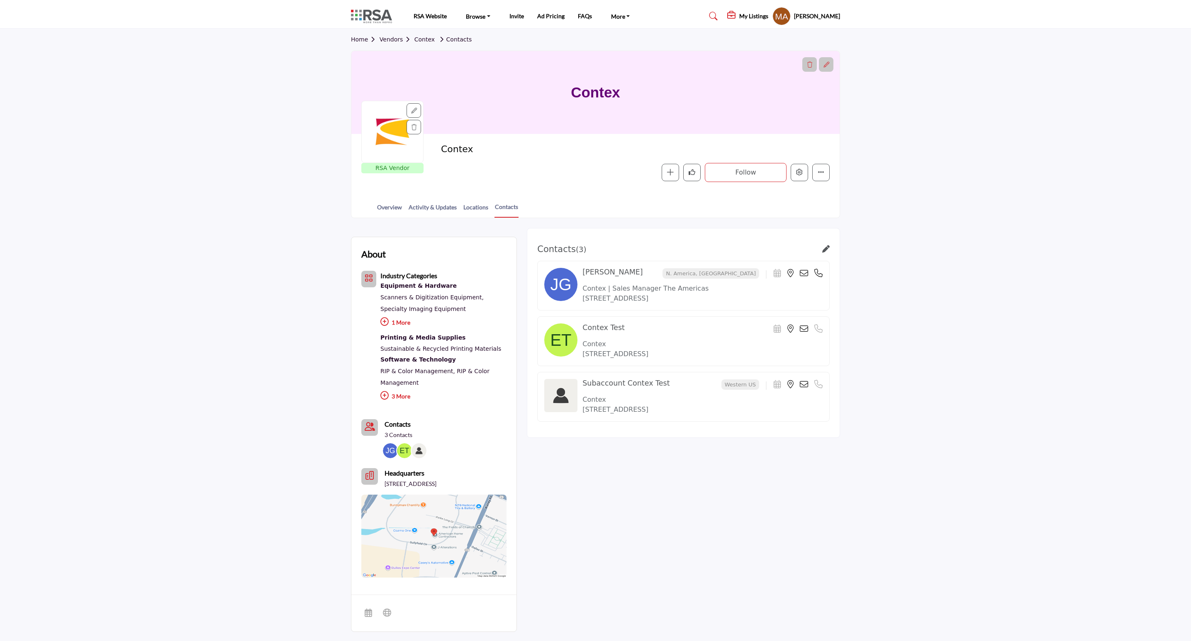
drag, startPoint x: 395, startPoint y: 42, endPoint x: 399, endPoint y: 40, distance: 4.5
click at [395, 42] on link "Vendors" at bounding box center [397, 39] width 35 height 7
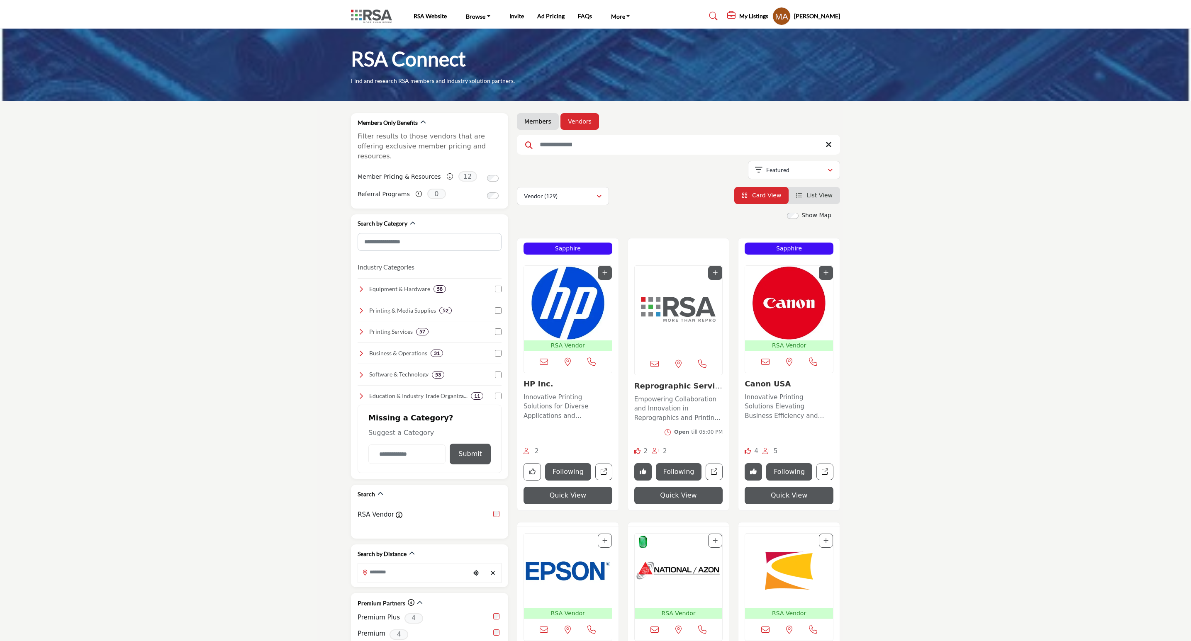
click at [604, 142] on input "Search Keyword" at bounding box center [678, 145] width 323 height 20
type input "****"
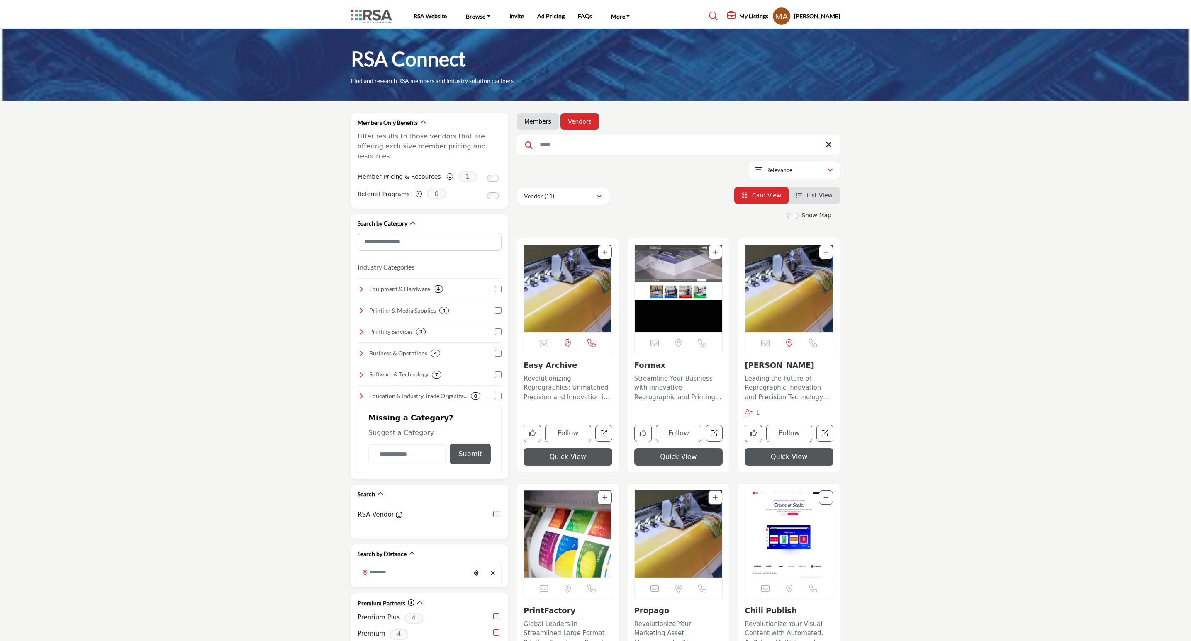
click at [587, 326] on img "Open Listing in new tab" at bounding box center [568, 288] width 88 height 87
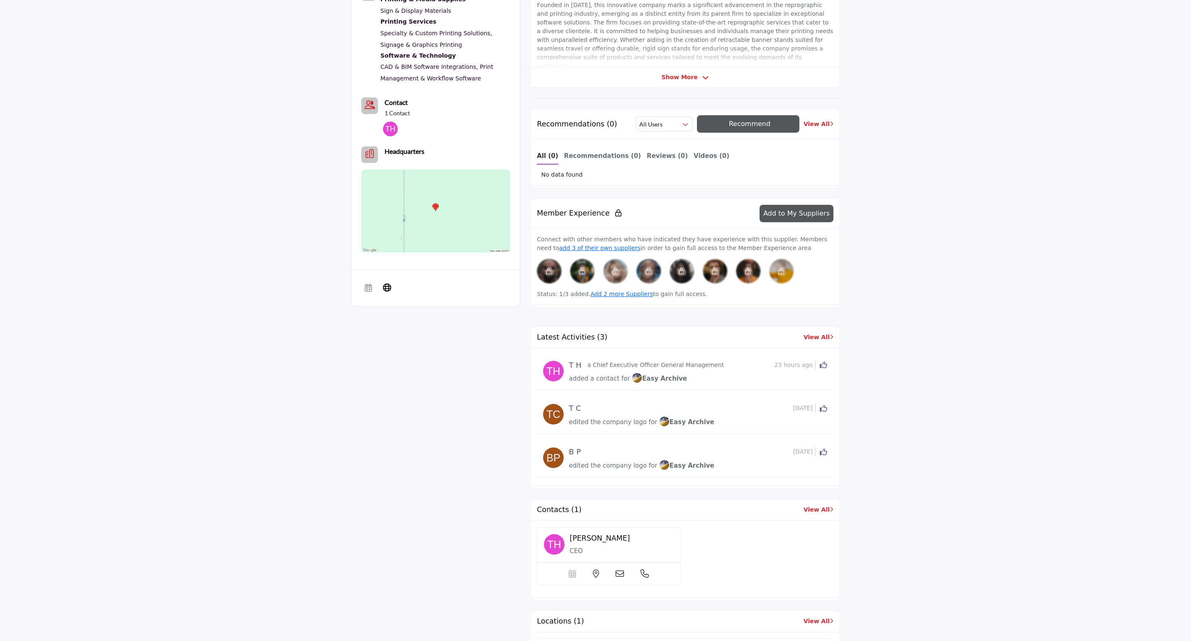
scroll to position [124, 0]
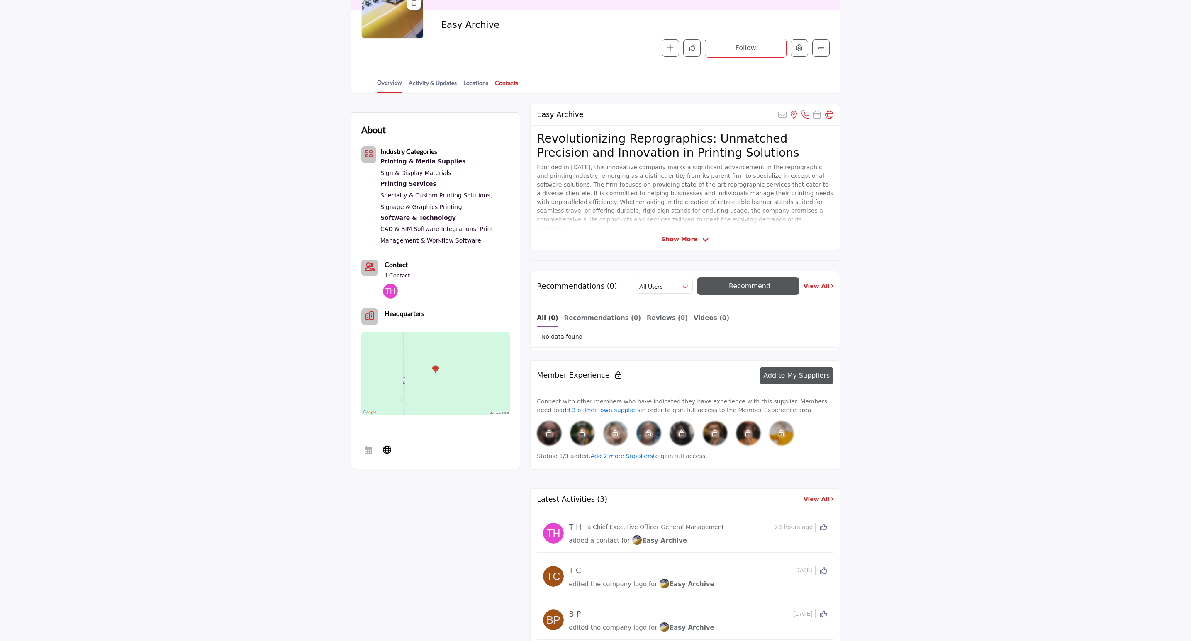
click at [499, 85] on link "Contacts" at bounding box center [506, 85] width 24 height 15
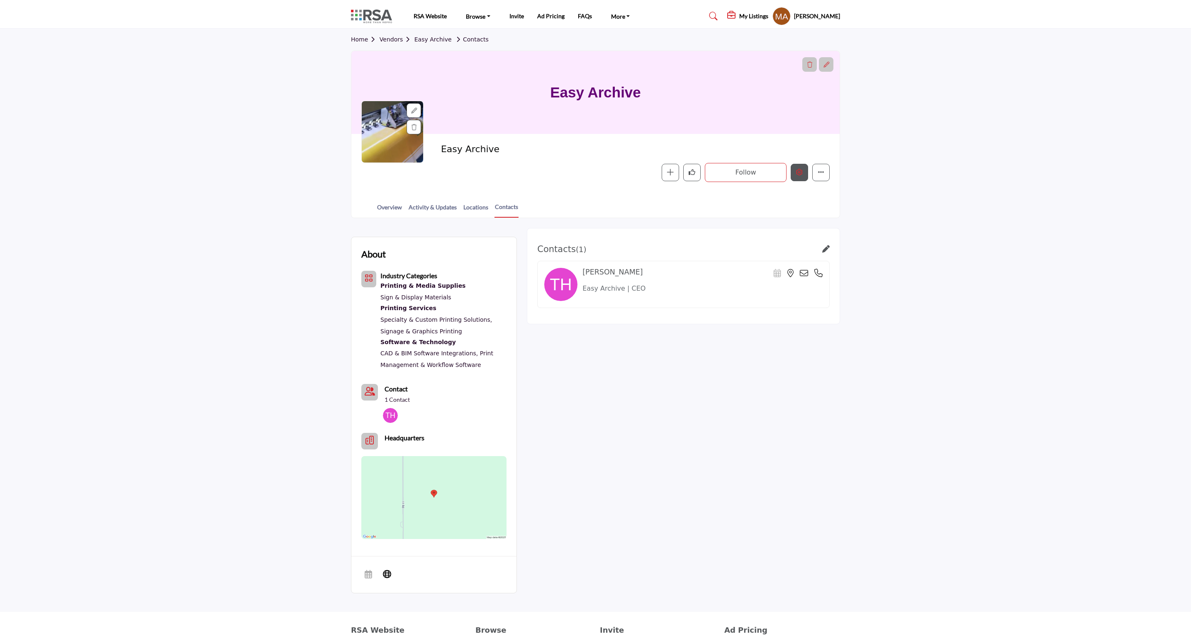
click at [799, 177] on button "Edit company" at bounding box center [799, 172] width 17 height 17
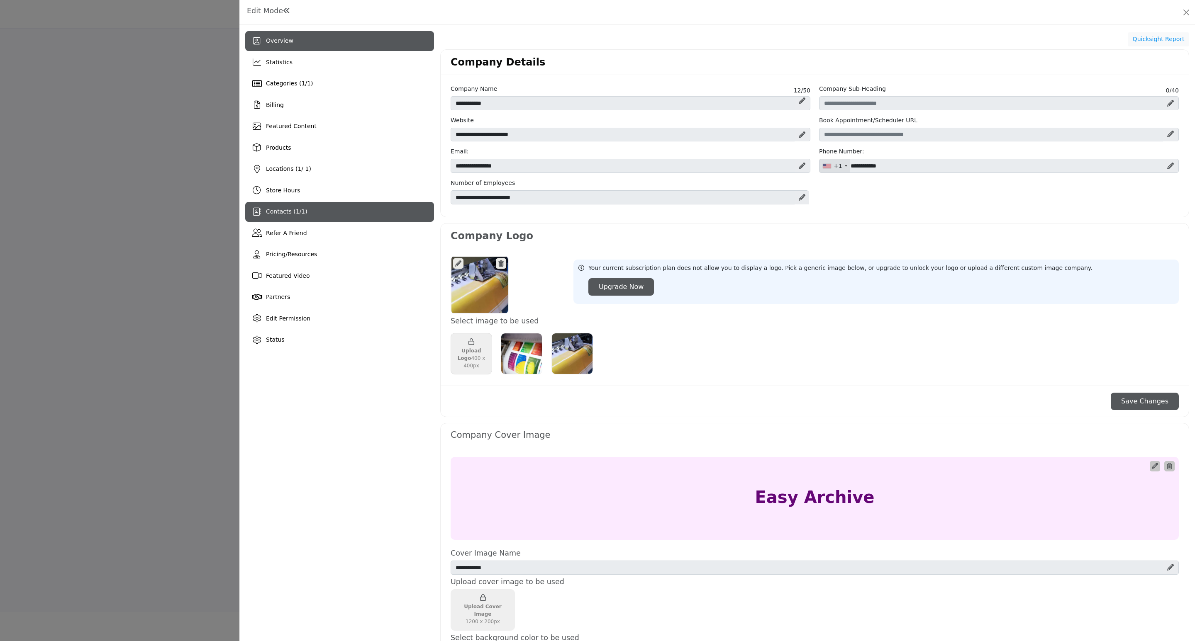
click at [263, 212] on div "Contacts ( 1 / 1 )" at bounding box center [339, 212] width 189 height 20
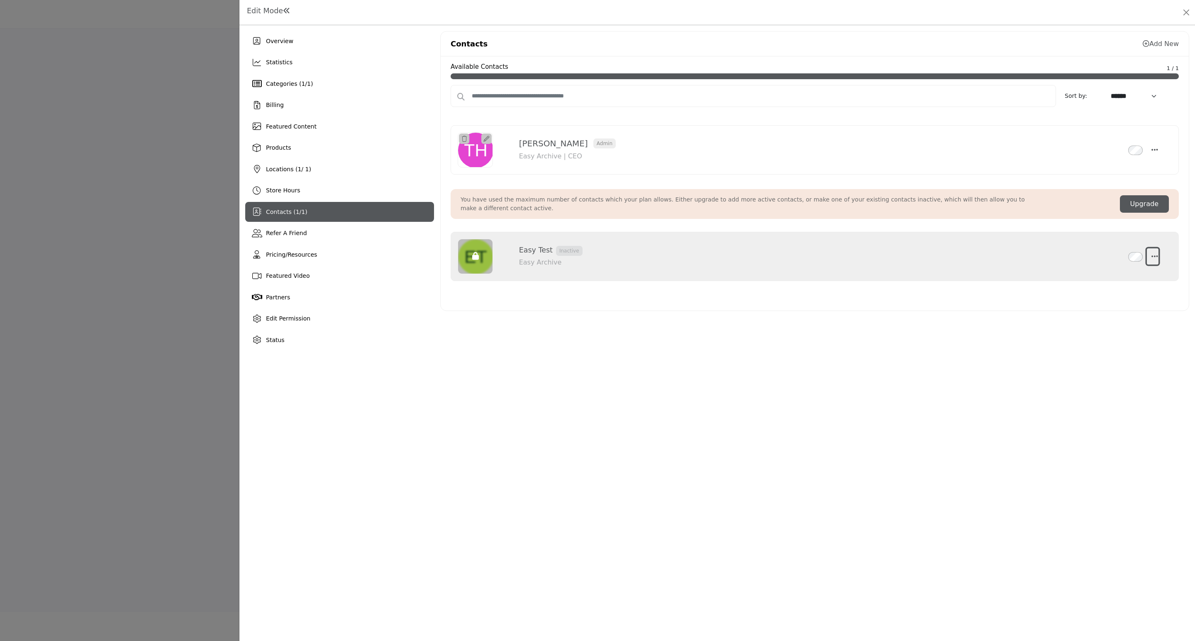
click at [1156, 258] on icon "button" at bounding box center [1154, 256] width 7 height 7
click at [1104, 280] on link "Edit Contact" at bounding box center [1115, 277] width 80 height 15
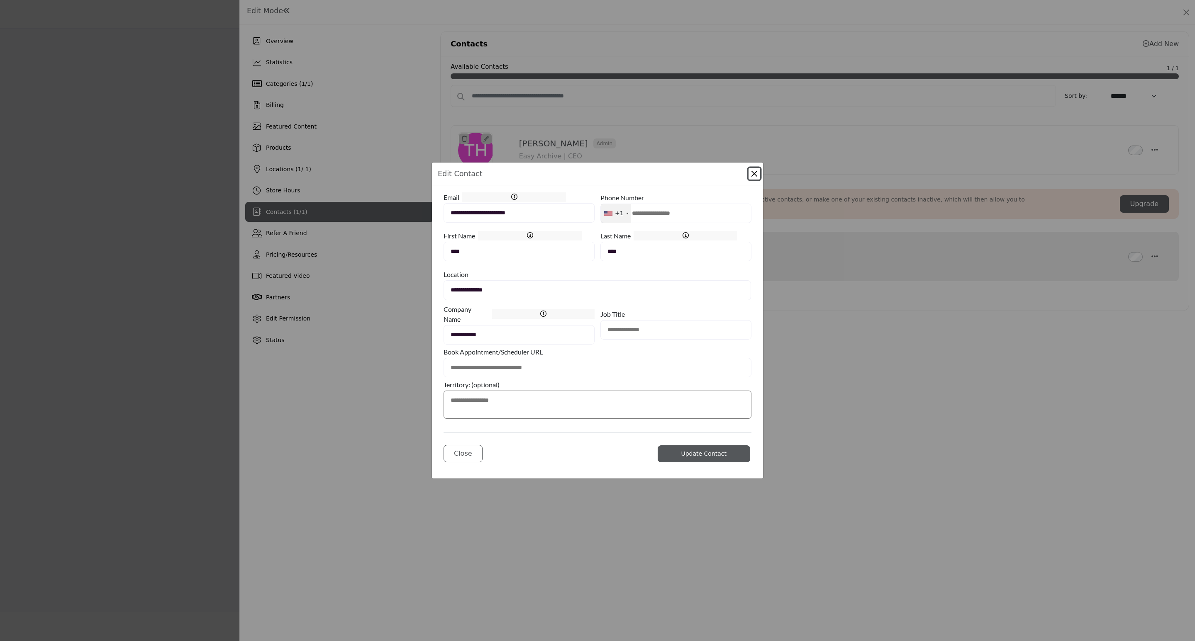
click at [417, 339] on div "**********" at bounding box center [597, 320] width 1195 height 641
click at [755, 174] on button "Close Modal" at bounding box center [754, 174] width 12 height 12
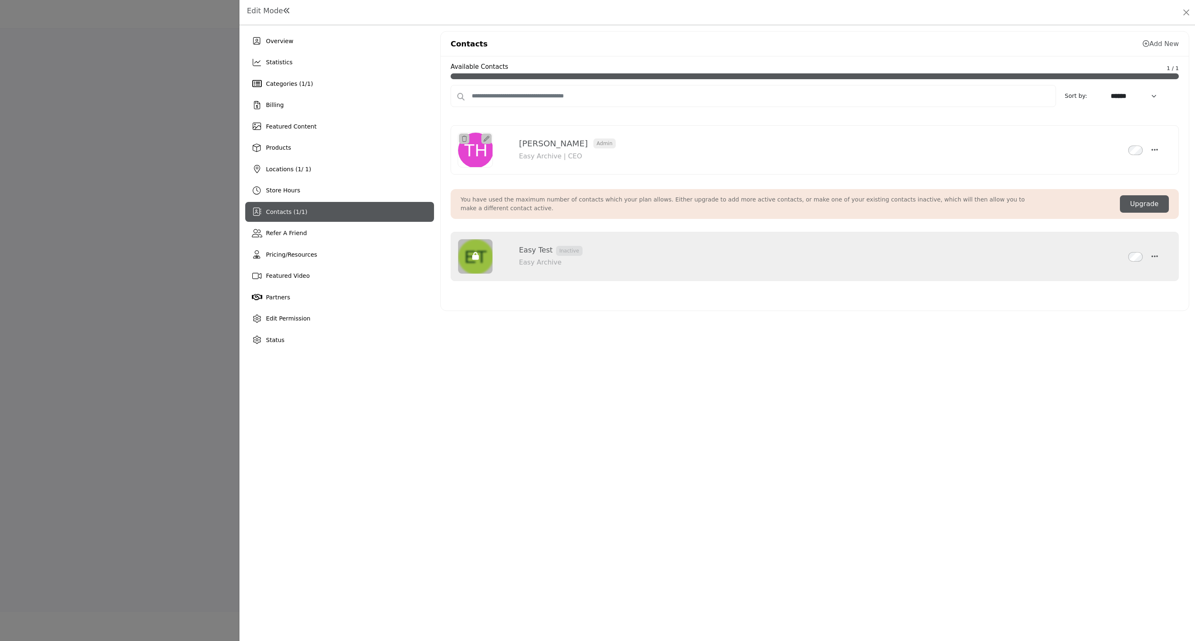
click at [643, 490] on div "Overview Statistics Categories ( 1 / 1 ) Billing Featured Content 1 1" at bounding box center [716, 333] width 955 height 616
click at [1148, 46] on icon at bounding box center [1145, 43] width 7 height 7
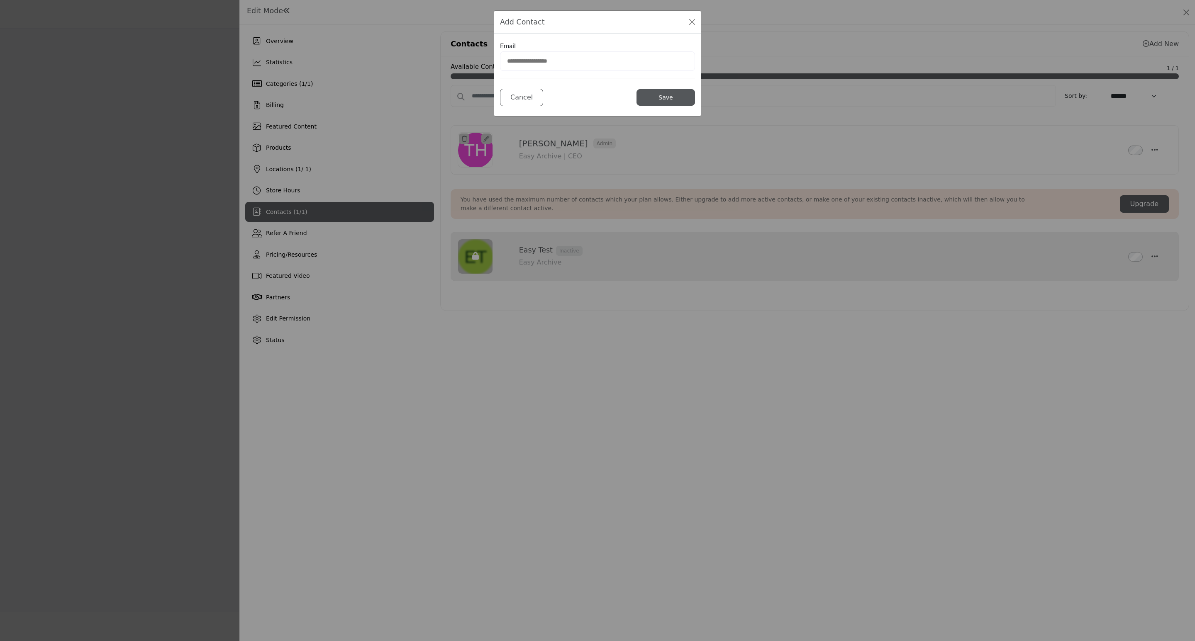
click at [518, 61] on input "email" at bounding box center [597, 60] width 195 height 19
type input "**********"
click at [662, 100] on button "Save" at bounding box center [665, 97] width 58 height 17
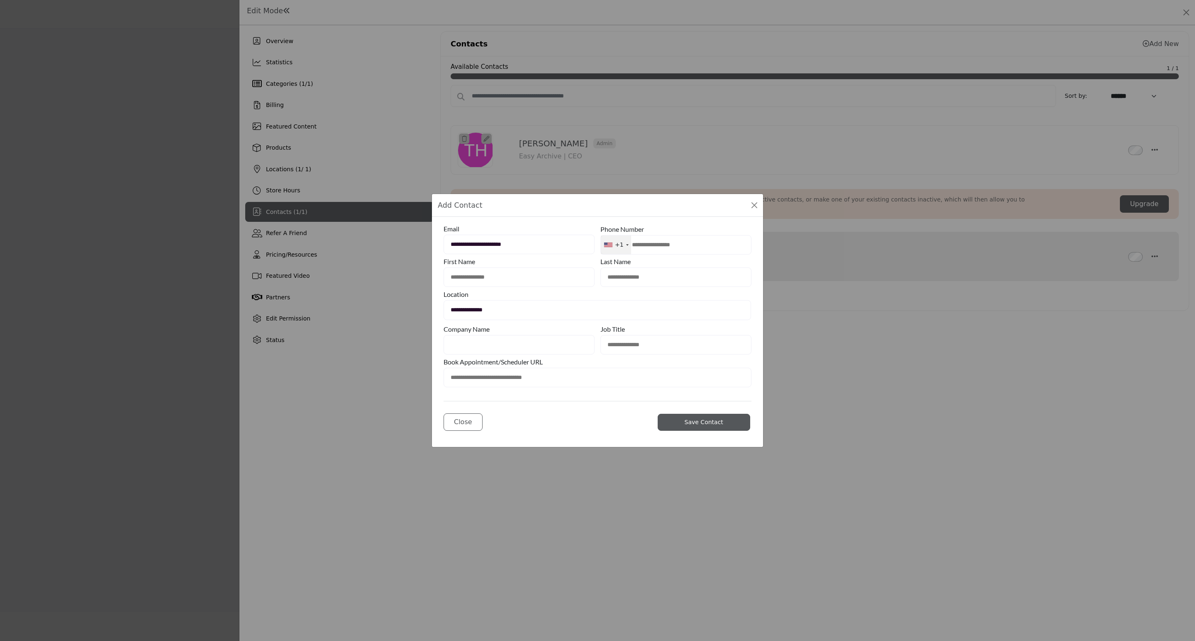
click at [485, 275] on input "text" at bounding box center [518, 277] width 151 height 19
type input "**********"
type input "****"
click at [494, 345] on input "text" at bounding box center [518, 344] width 151 height 19
type input "*"
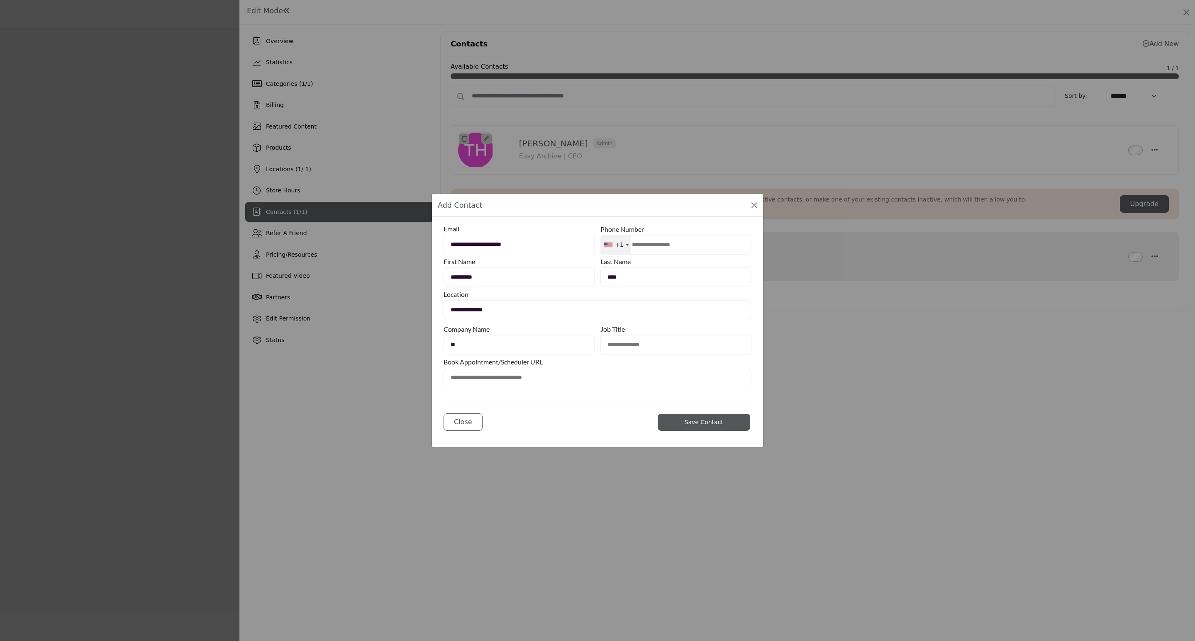
type input "*"
type input "**********"
click at [667, 419] on button "Save Contact" at bounding box center [703, 422] width 93 height 17
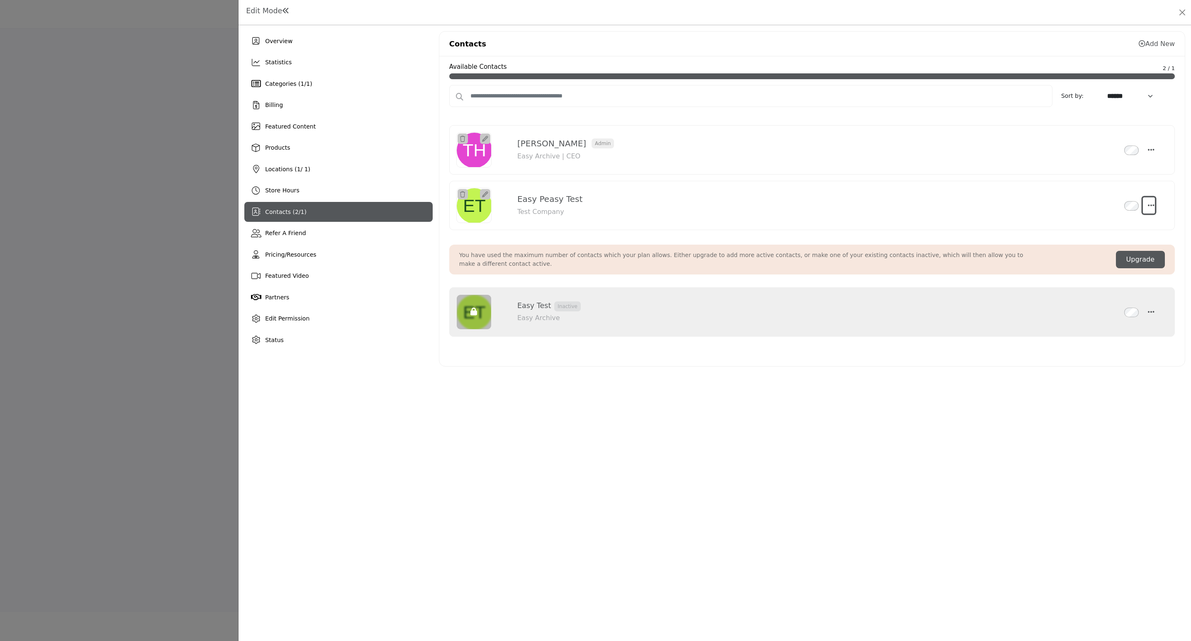
click at [1152, 209] on icon "Select Droddown options" at bounding box center [1151, 205] width 7 height 7
click at [1114, 244] on link "Edit Contact" at bounding box center [1111, 245] width 80 height 15
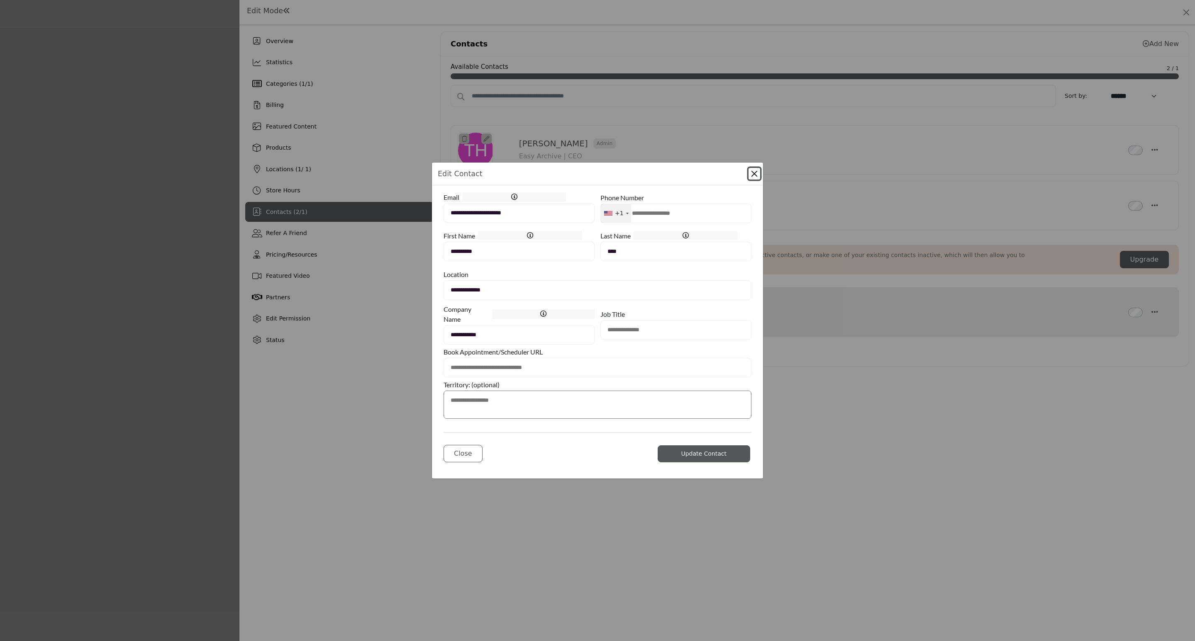
click at [383, 348] on div "**********" at bounding box center [597, 320] width 1195 height 641
click at [752, 168] on button "Close Modal" at bounding box center [754, 174] width 12 height 12
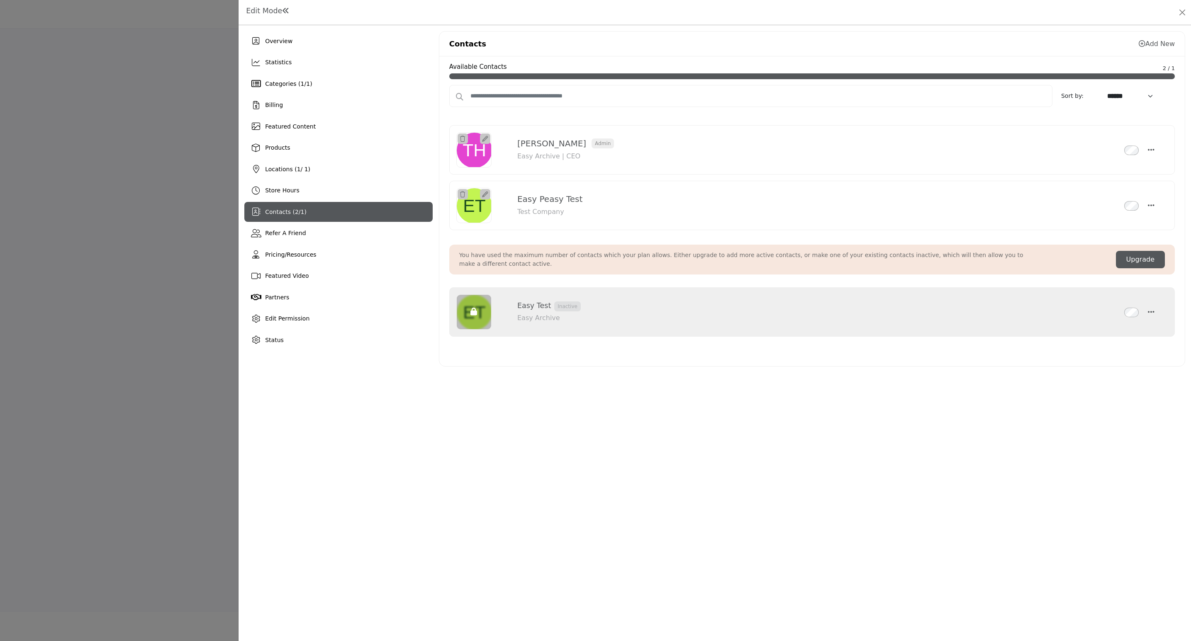
click at [638, 456] on div "Overview Statistics Categories ( 1 / 1 ) Billing Featured Content 1 2" at bounding box center [715, 333] width 952 height 616
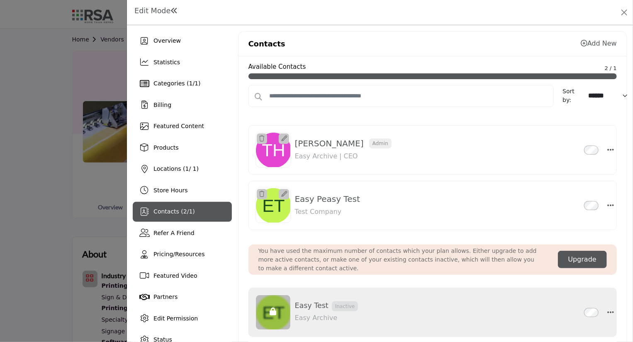
scroll to position [32, 0]
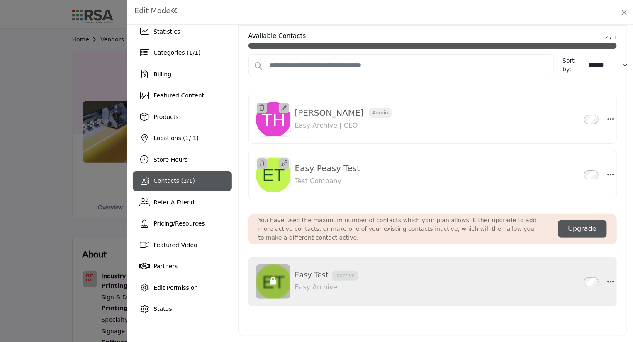
click at [24, 149] on div at bounding box center [316, 171] width 633 height 342
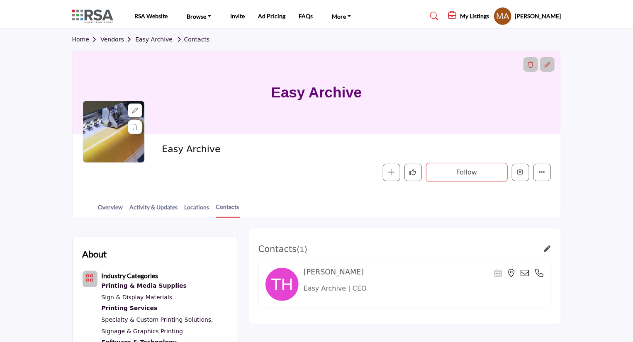
drag, startPoint x: 116, startPoint y: 40, endPoint x: 135, endPoint y: 44, distance: 19.4
click at [117, 40] on link "Vendors" at bounding box center [117, 39] width 35 height 7
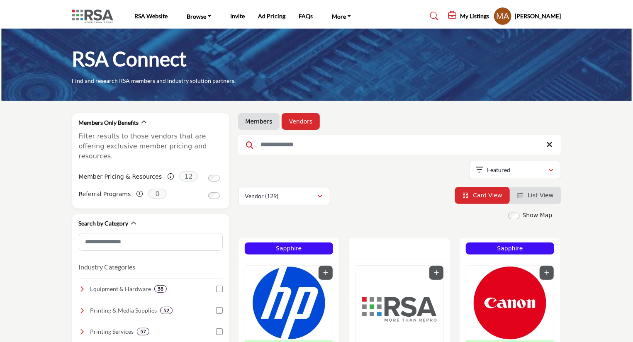
click at [337, 146] on input "Search Keyword" at bounding box center [399, 145] width 323 height 20
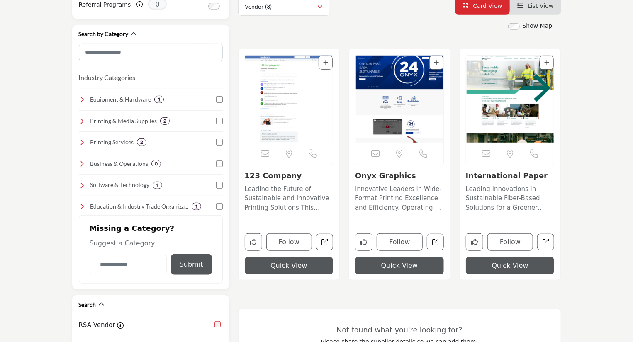
scroll to position [199, 0]
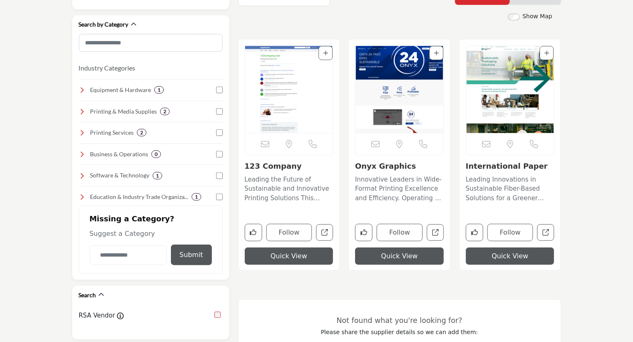
type input "***"
click at [294, 105] on img "Open Listing in new tab" at bounding box center [289, 89] width 88 height 87
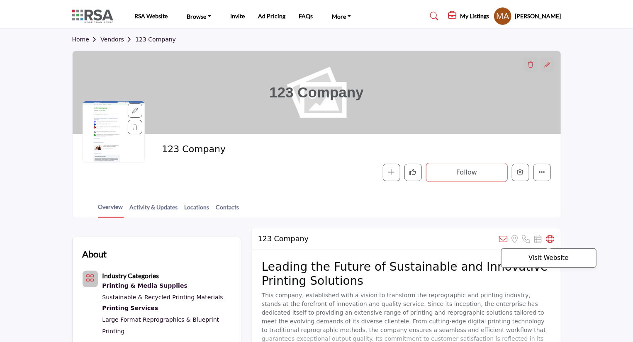
click at [549, 238] on icon at bounding box center [550, 239] width 8 height 8
drag, startPoint x: 219, startPoint y: 207, endPoint x: 225, endPoint y: 205, distance: 5.9
click at [219, 207] on link "Contacts" at bounding box center [228, 210] width 24 height 15
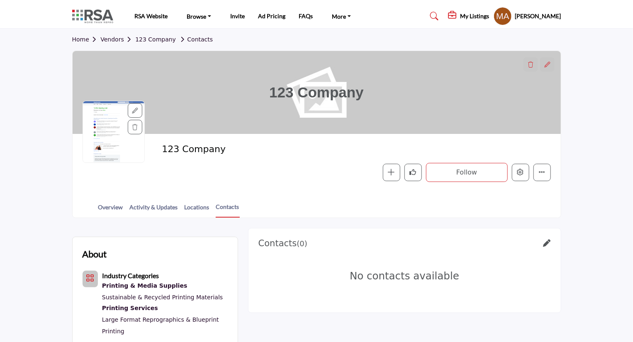
drag, startPoint x: 80, startPoint y: 39, endPoint x: 122, endPoint y: 47, distance: 42.7
click at [80, 39] on link "Home" at bounding box center [86, 39] width 29 height 7
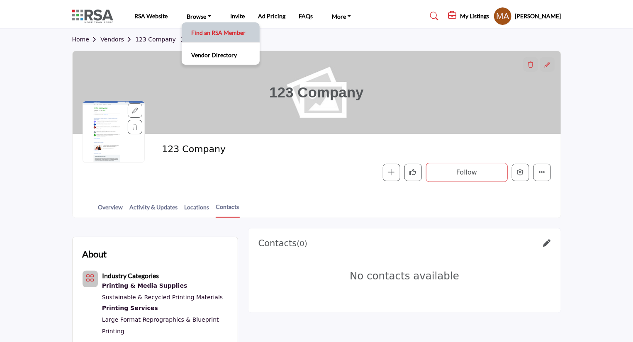
click at [202, 30] on link "Find an RSA Member" at bounding box center [221, 33] width 70 height 12
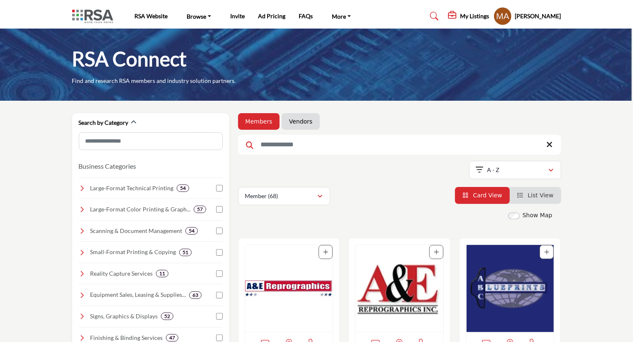
click at [280, 150] on input "Search Keyword" at bounding box center [399, 145] width 323 height 20
type input "***"
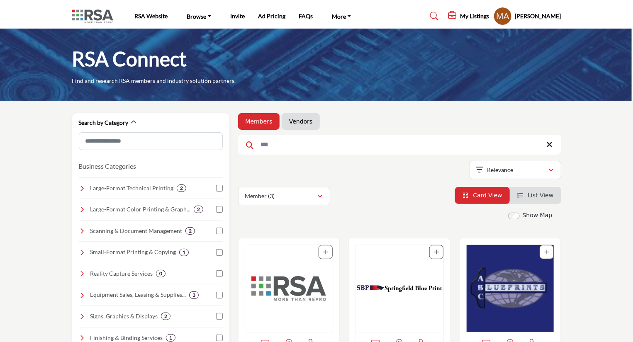
click at [291, 272] on img "Open Listing in new tab" at bounding box center [289, 288] width 88 height 87
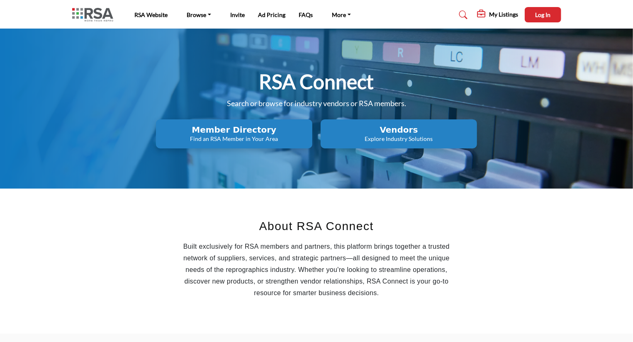
click at [261, 129] on h2 "Member Directory" at bounding box center [233, 130] width 151 height 10
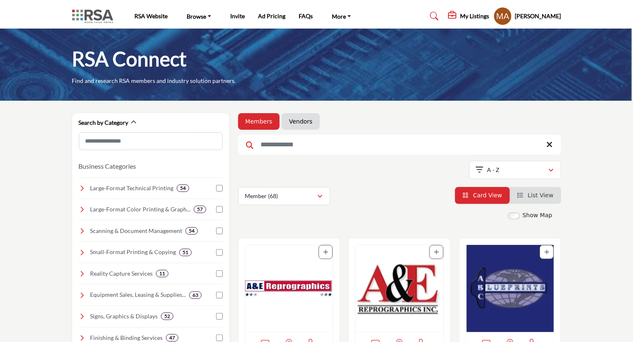
click at [318, 143] on input "Search Keyword" at bounding box center [399, 145] width 323 height 20
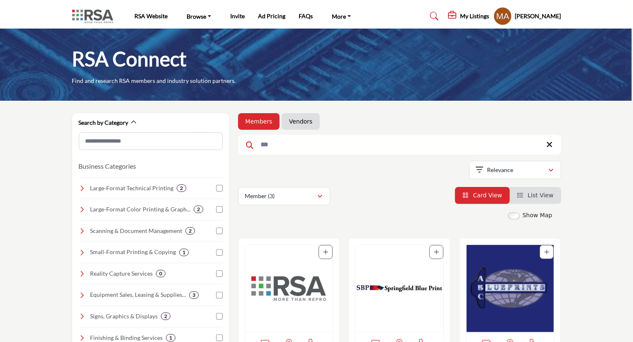
type input "***"
click at [294, 277] on img "Open Listing in new tab" at bounding box center [289, 288] width 88 height 87
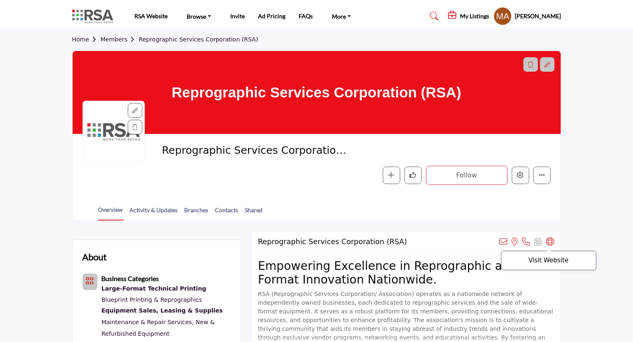
click at [549, 242] on icon at bounding box center [550, 242] width 8 height 8
